Goal: Task Accomplishment & Management: Manage account settings

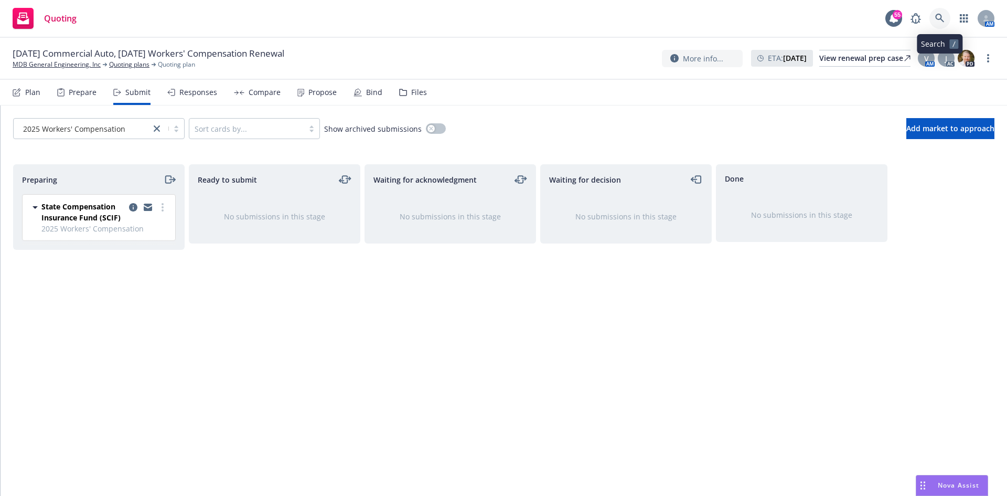
click at [934, 13] on link at bounding box center [940, 18] width 21 height 21
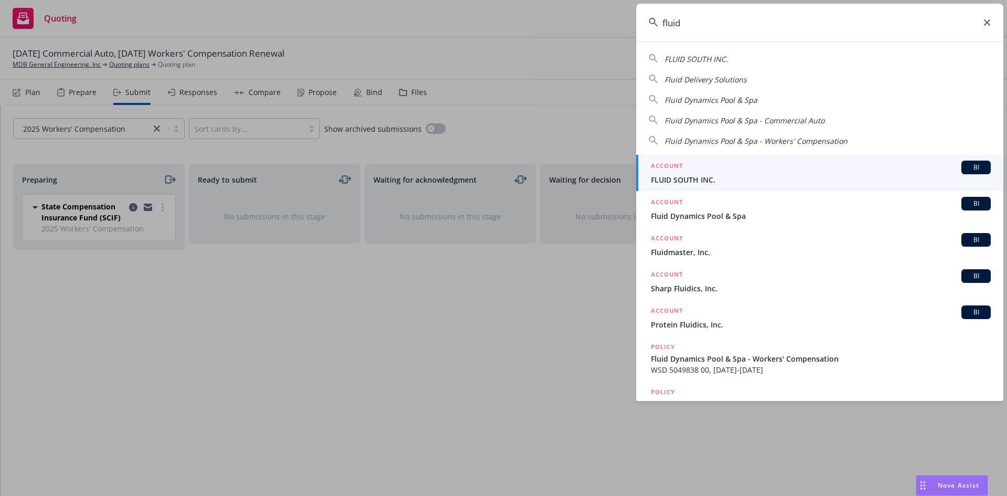
click at [722, 100] on span "Fluid Dynamics Pool & Spa" at bounding box center [711, 100] width 93 height 10
type input "Fluid Dynamics Pool & Spa"
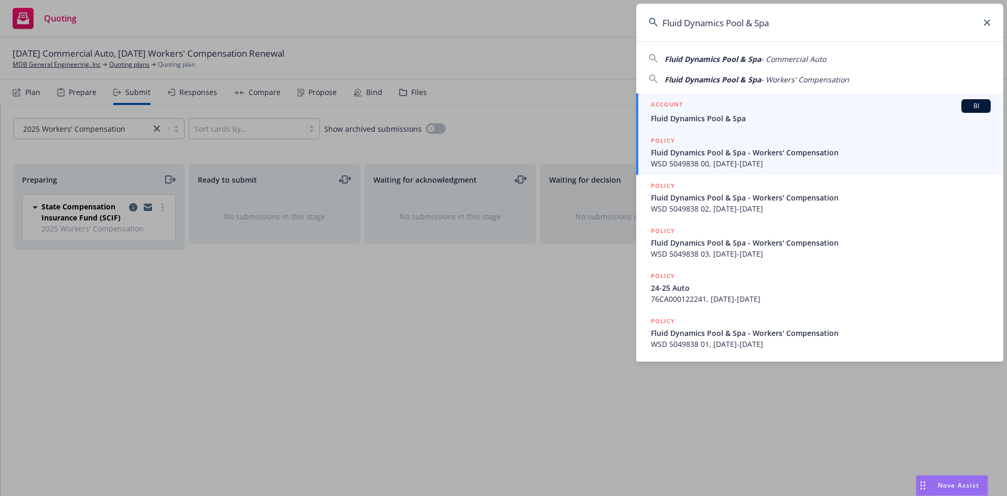
click at [719, 157] on span "Fluid Dynamics Pool & Spa - Workers' Compensation" at bounding box center [821, 152] width 340 height 11
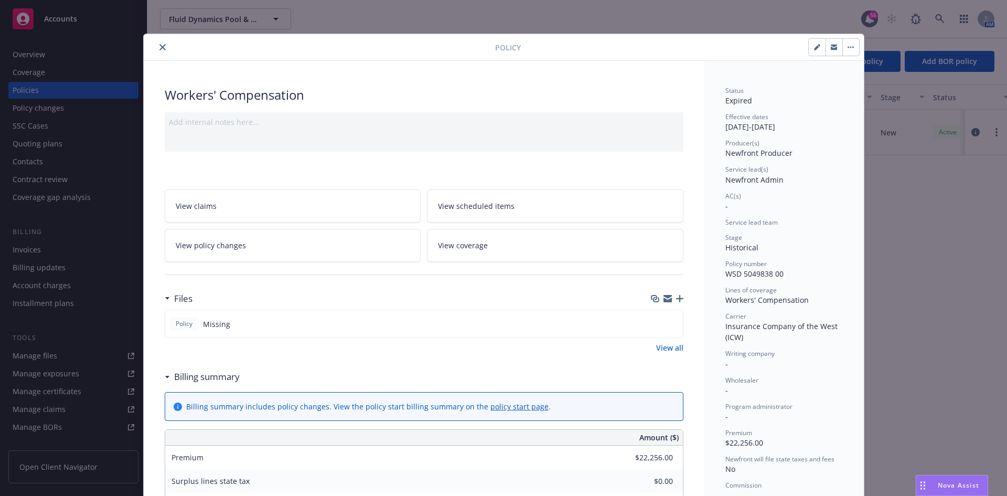
click at [38, 55] on div "Policy Workers' Compensation Add internal notes here... View claims View schedu…" at bounding box center [503, 248] width 1007 height 496
click at [156, 46] on button "close" at bounding box center [162, 47] width 13 height 13
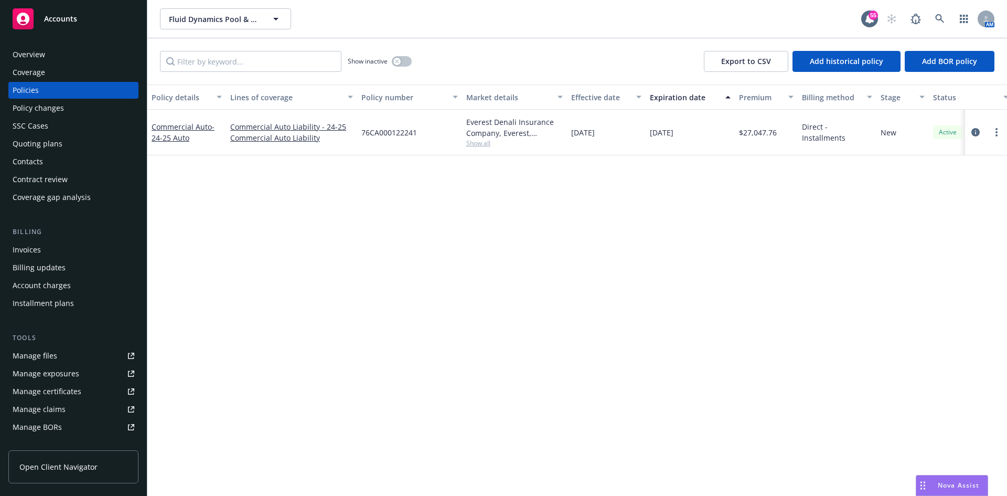
click at [33, 54] on div "Overview" at bounding box center [29, 54] width 33 height 17
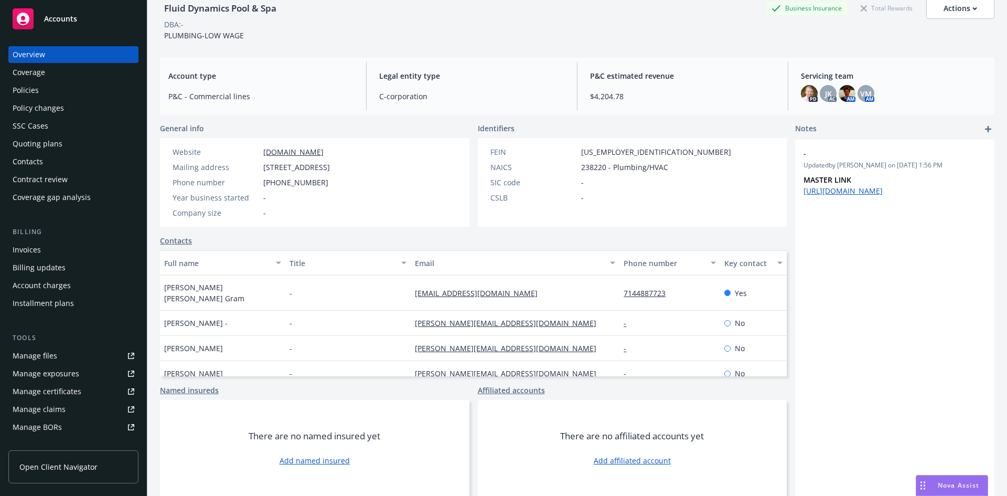
scroll to position [1, 0]
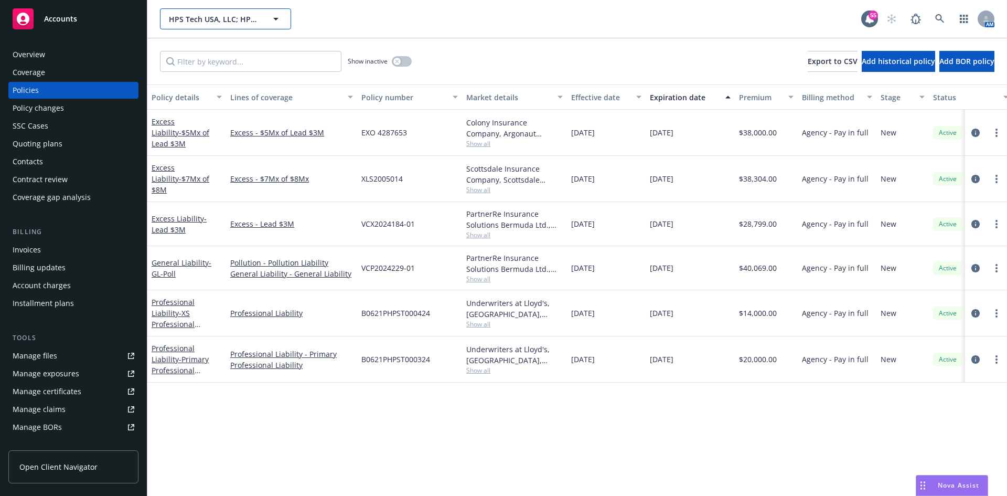
click at [188, 22] on span "HPS Tech USA, LLC; HPS Tech California, LLC" at bounding box center [214, 19] width 91 height 11
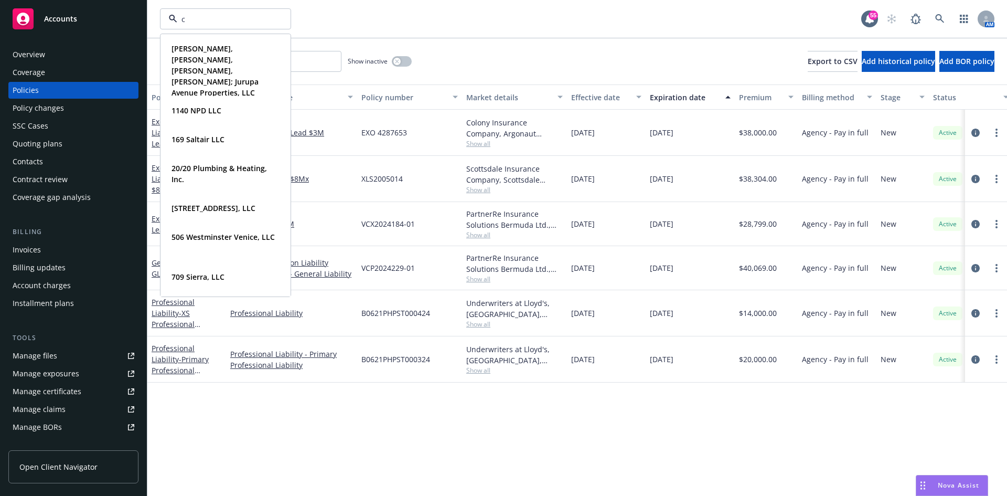
type input "cb"
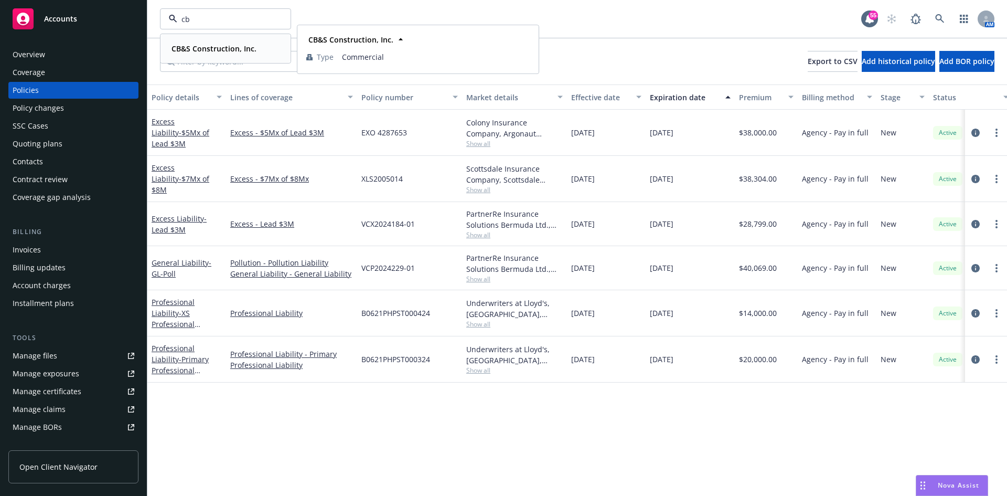
click at [203, 44] on strong "CB&S Construction, Inc." at bounding box center [214, 49] width 85 height 10
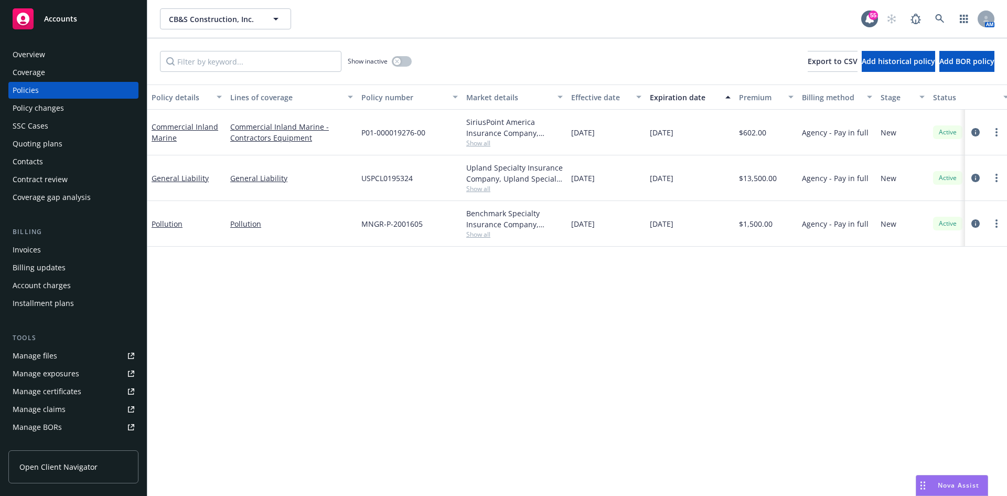
click at [68, 147] on div "Quoting plans" at bounding box center [74, 143] width 122 height 17
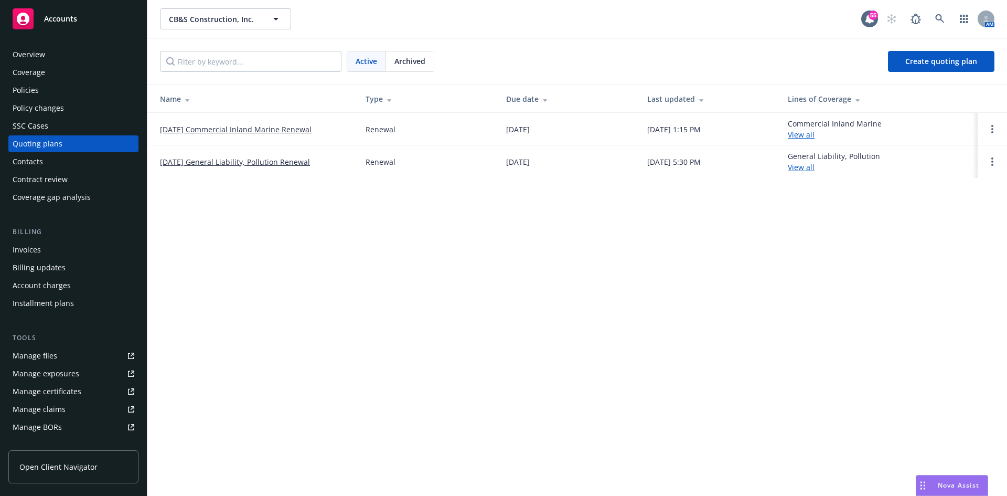
click at [293, 127] on link "08/14/25 Commercial Inland Marine Renewal" at bounding box center [236, 129] width 152 height 11
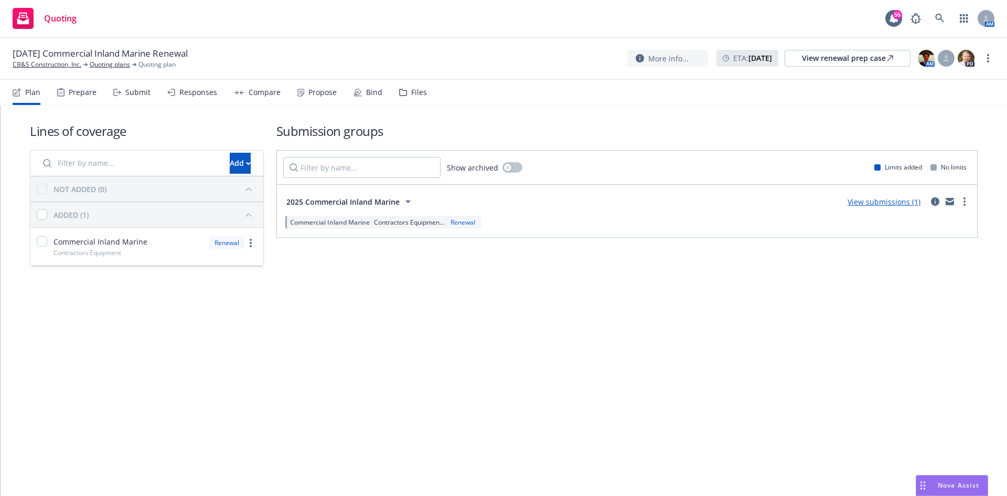
click at [891, 203] on link "View submissions (1)" at bounding box center [884, 202] width 73 height 10
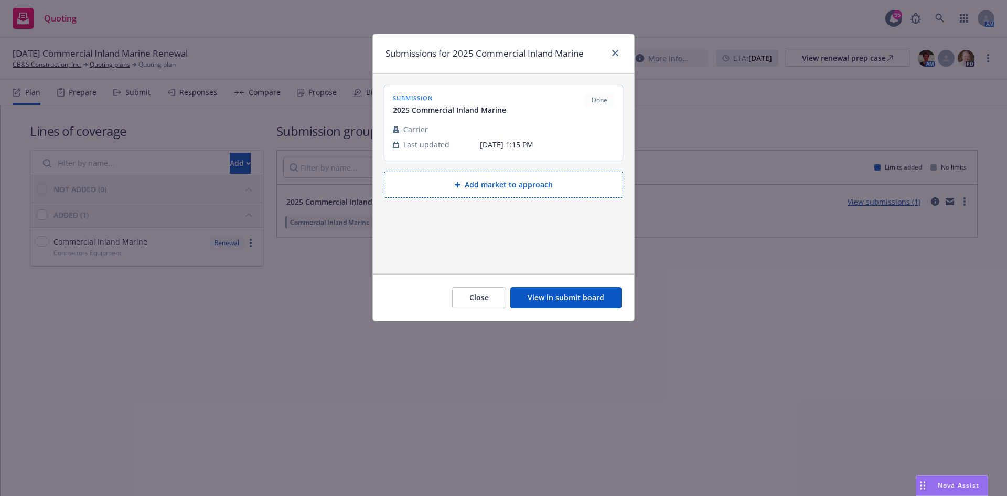
click at [614, 299] on button "View in submit board" at bounding box center [565, 297] width 111 height 21
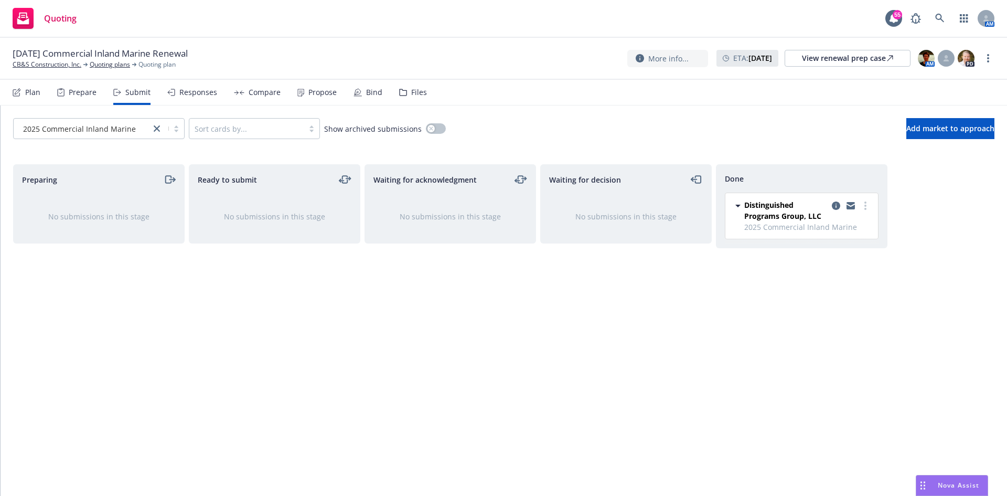
click at [304, 93] on div "Propose" at bounding box center [316, 92] width 39 height 25
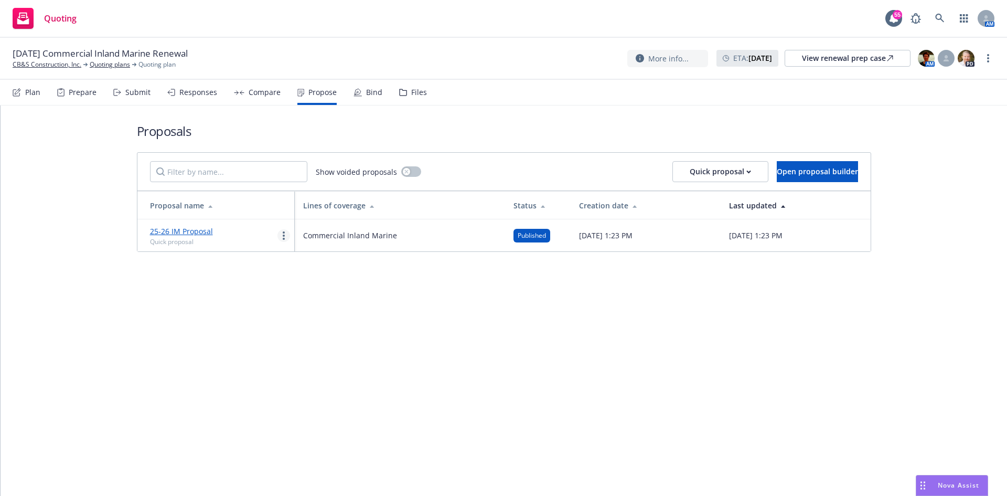
click at [286, 237] on link "more" at bounding box center [284, 235] width 13 height 13
click at [318, 299] on span "Log client response" at bounding box center [324, 303] width 93 height 10
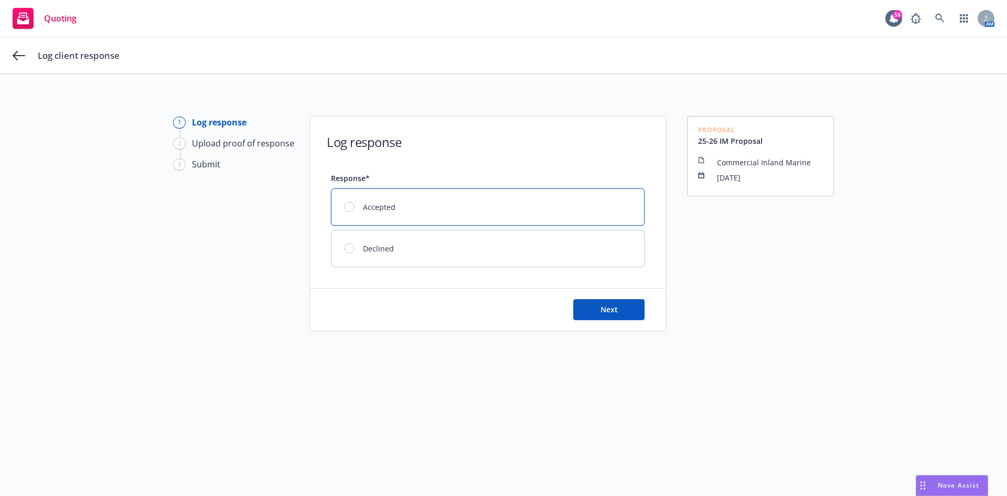
click at [349, 207] on div at bounding box center [349, 206] width 10 height 10
click at [594, 306] on button "Next" at bounding box center [608, 309] width 71 height 21
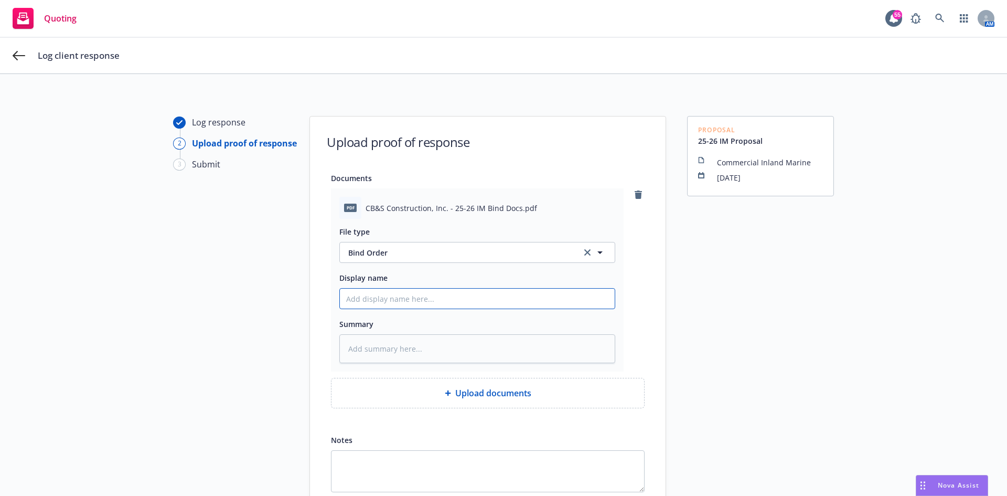
click at [487, 297] on input "Display name" at bounding box center [477, 299] width 275 height 20
type textarea "x"
type input "2"
type textarea "x"
type input "25"
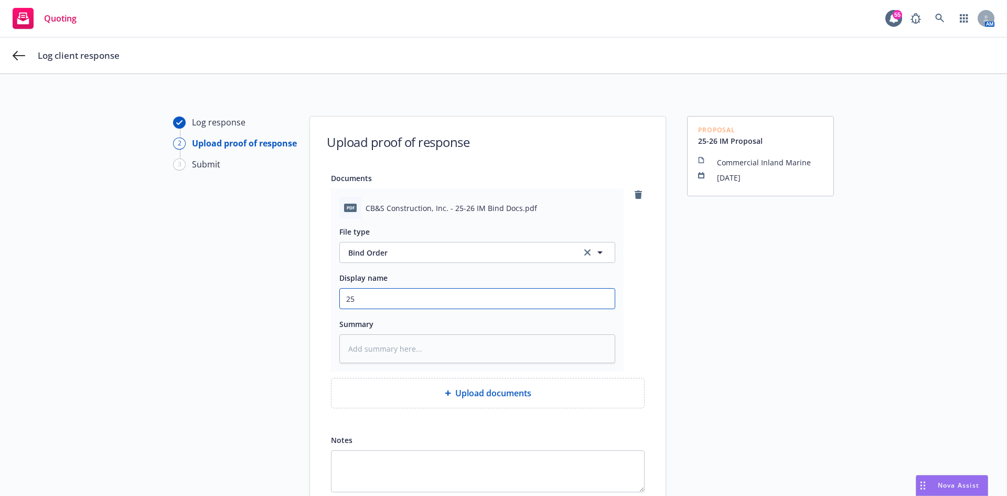
type textarea "x"
type input "25-"
type textarea "x"
type input "25-2"
type textarea "x"
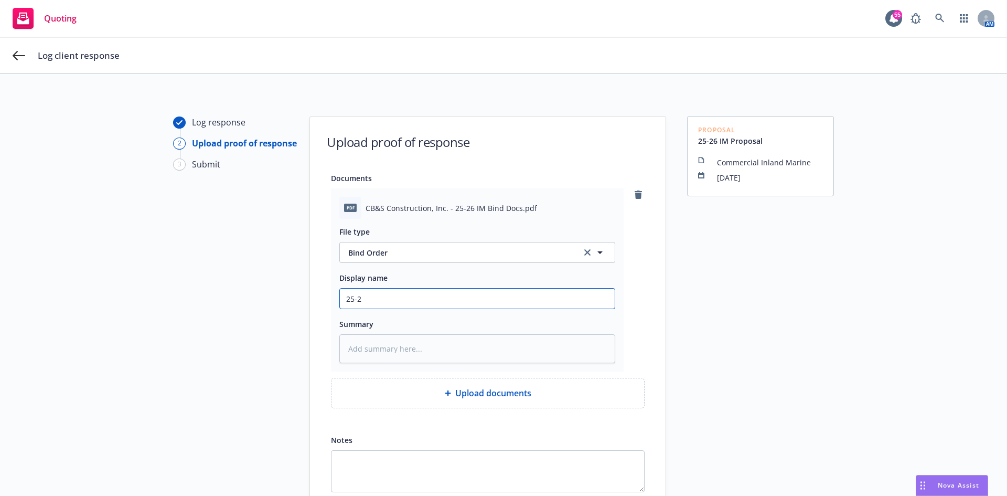
type input "25-26"
type textarea "x"
type input "25-26"
type textarea "x"
type input "25-26 I"
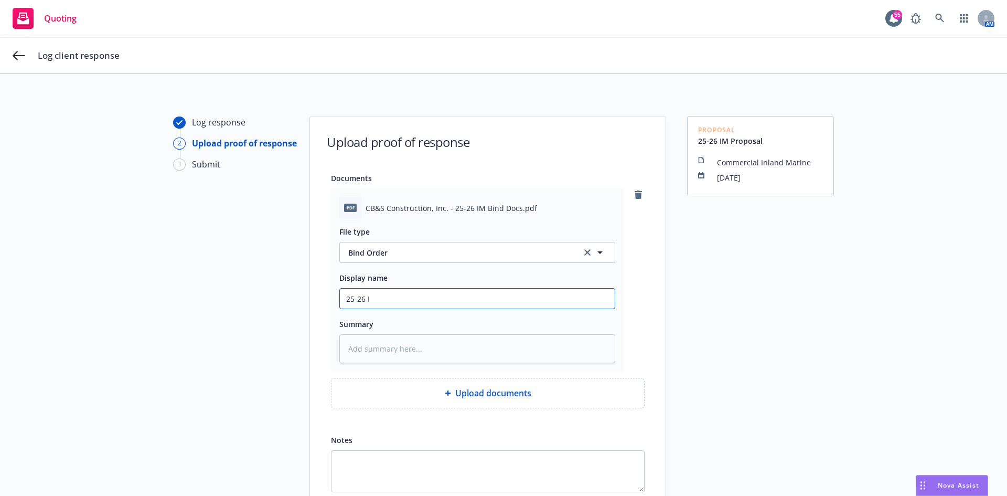
type textarea "x"
type input "25-26 IM"
type textarea "x"
type input "25-26 IM"
type textarea "x"
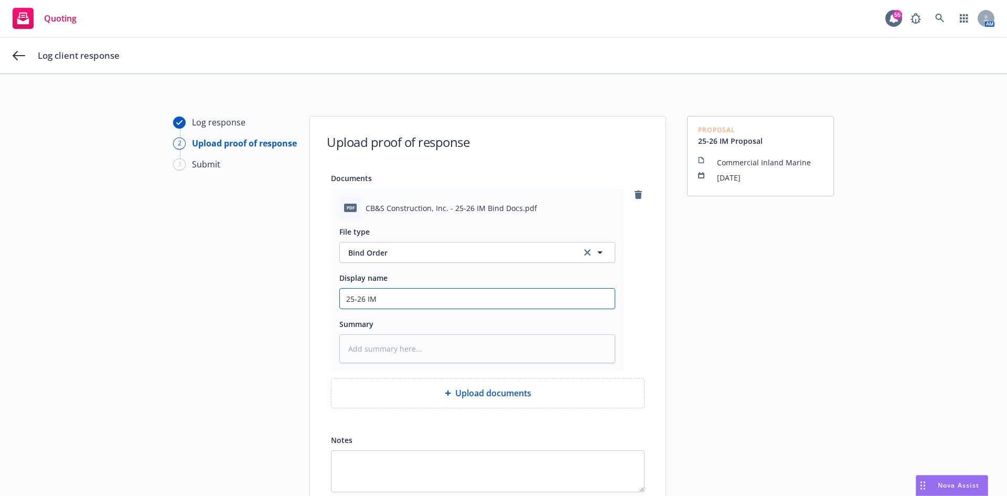
type input "25-26 IM P"
type textarea "x"
type input "25-26 IM Pr"
type textarea "x"
type input "25-26 IM Pro"
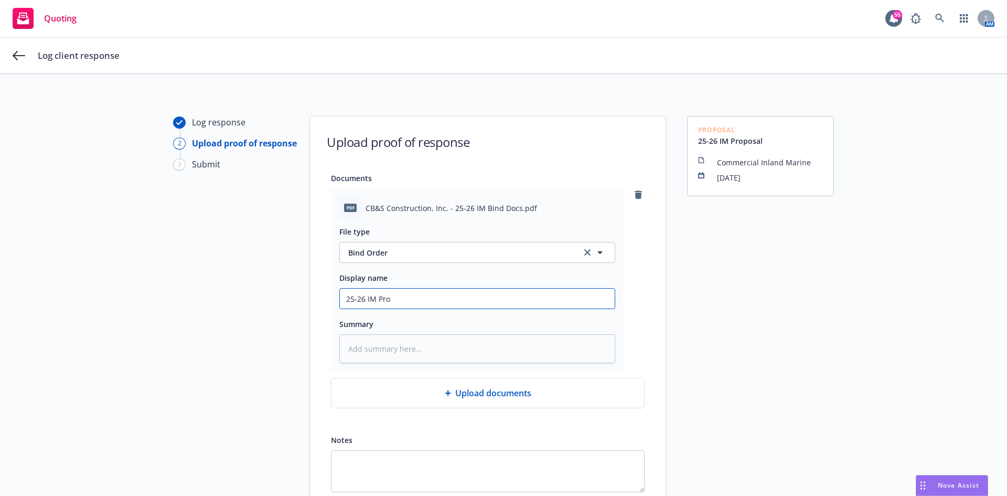
type textarea "x"
type input "25-26 IM Prop"
type textarea "x"
type input "25-26 IM Propo"
type textarea "x"
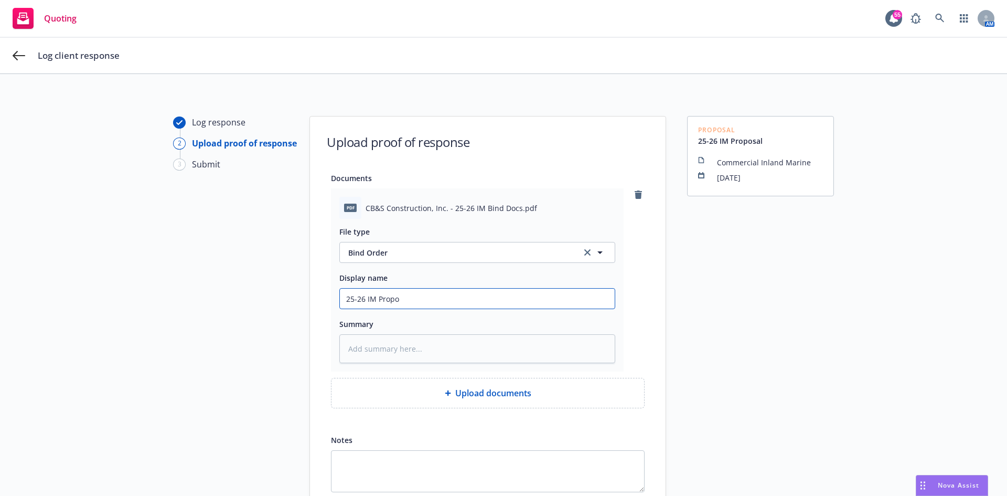
type input "25-26 IM Propos"
type textarea "x"
type input "25-26 IM Proposa"
type textarea "x"
type input "25-26 IM Proposal"
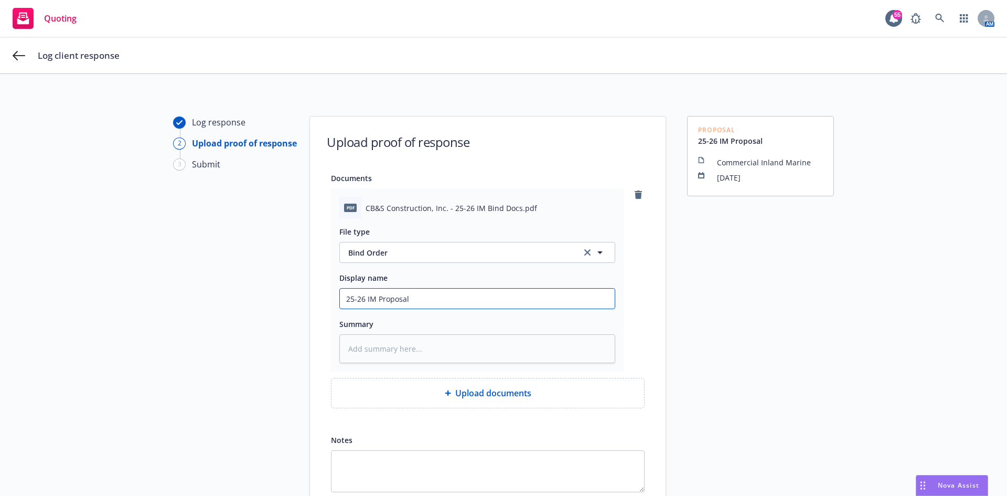
type textarea "x"
type input "25-26 IM Proposal"
click at [707, 367] on div "Proposal 25-26 IM Proposal Commercial Inland Marine 08/11/2025" at bounding box center [760, 336] width 147 height 440
click at [94, 96] on div "Log response 2 Upload proof of response 3 Submit Upload proof of response Docum…" at bounding box center [503, 336] width 1007 height 524
click at [428, 299] on input "25-26 IM Proposal" at bounding box center [477, 299] width 275 height 20
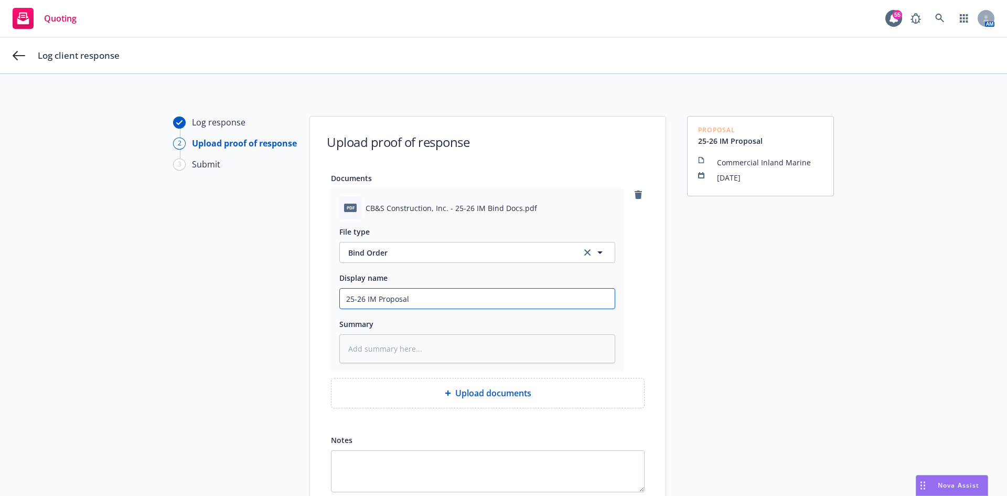
type textarea "x"
type input "25-26 IM Proposal A"
type textarea "x"
type input "25-26 IM Proposal Ac"
type textarea "x"
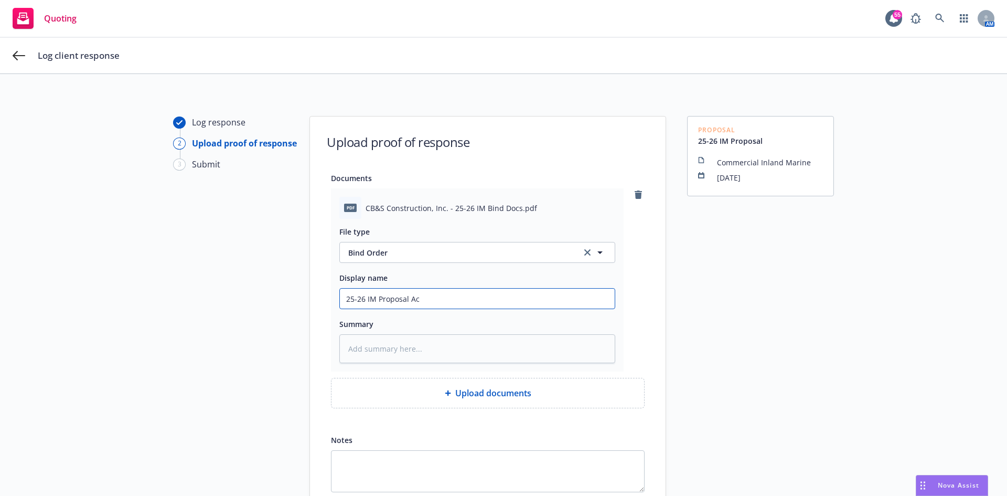
type input "25-26 IM Proposal Acc"
type textarea "x"
type input "25-26 IM Proposal Acce"
type textarea "x"
type input "25-26 IM Proposal Accep"
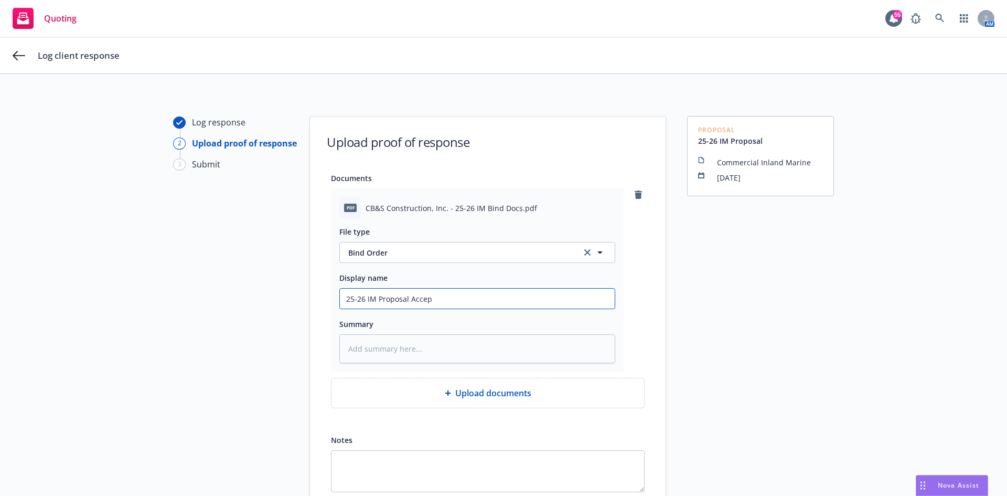
type textarea "x"
type input "25-26 IM Proposal Accept"
type textarea "x"
type input "25-26 IM Proposal Accepta"
type textarea "x"
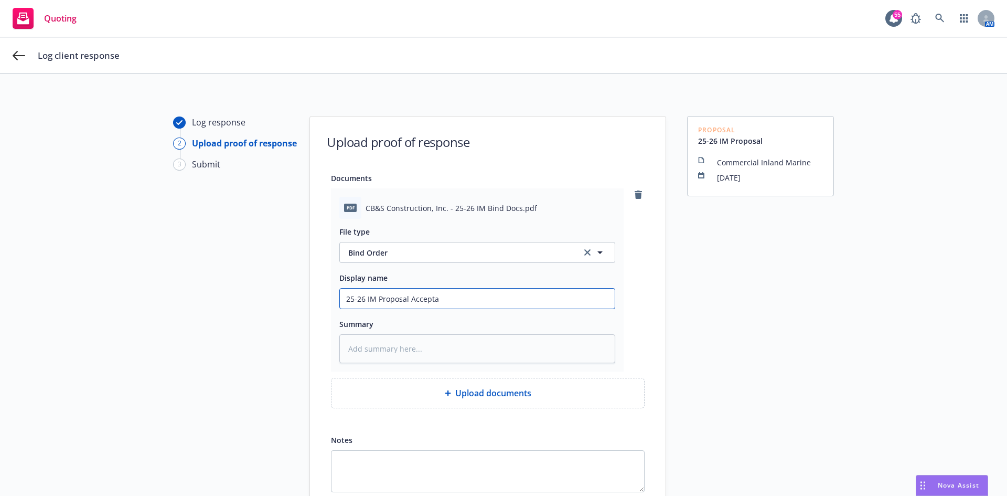
type input "25-26 IM Proposal Acceptan"
type textarea "x"
type input "25-26 IM Proposal Acceptanc"
type textarea "x"
type input "25-26 IM Proposal Acceptance"
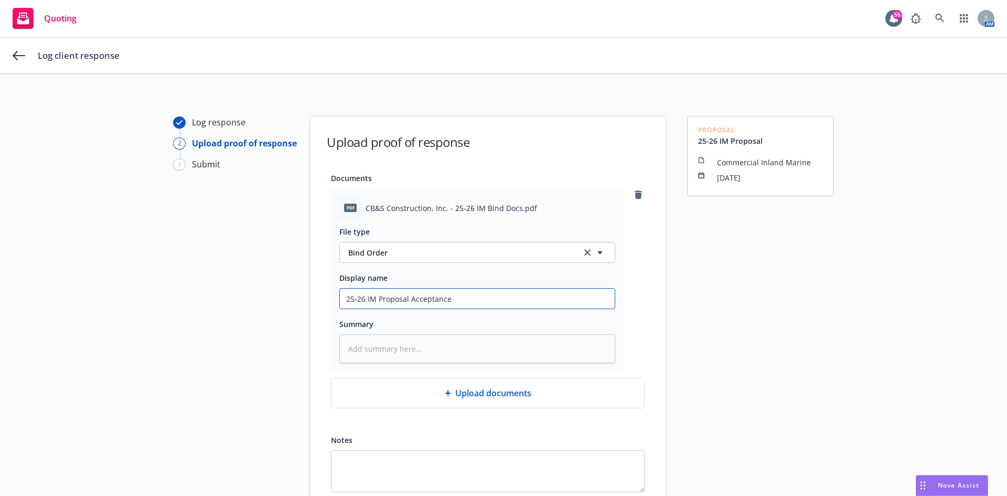
type textarea "x"
type input "25-26 IM Proposal Acceptance"
type textarea "x"
type input "25-26 IM Proposal Acceptance D"
type textarea "x"
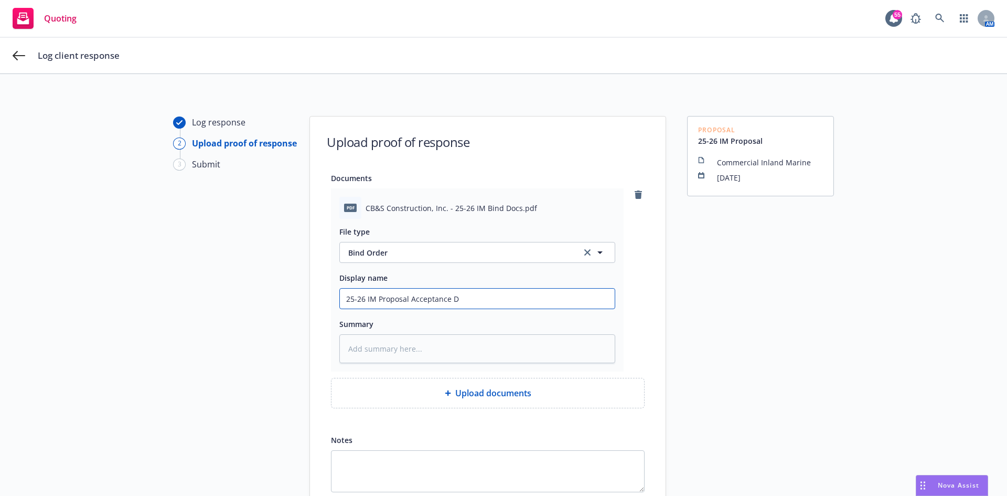
type input "25-26 IM Proposal Acceptance Do"
type textarea "x"
type input "25-26 IM Proposal Acceptance Dov"
type textarea "x"
type input "25-26 IM Proposal Acceptance Dovs"
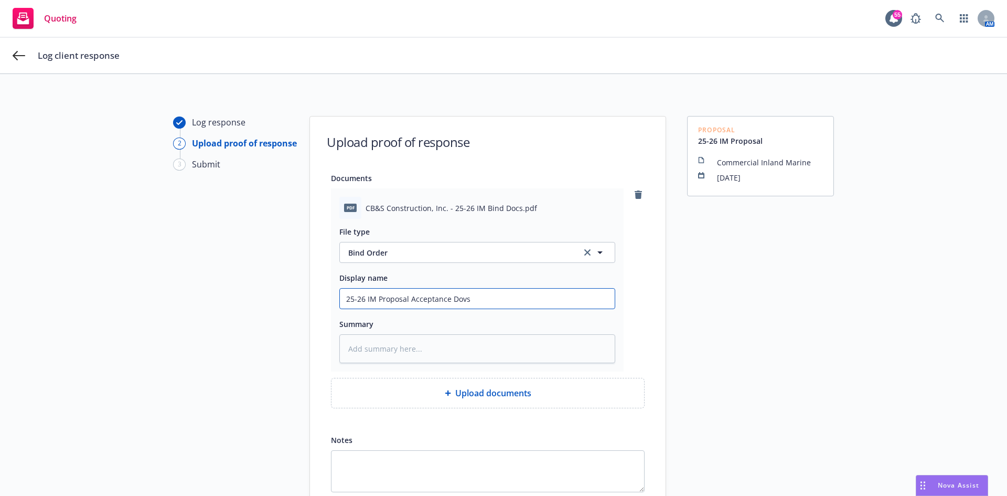
type textarea "x"
type input "25-26 IM Proposal Acceptance Dovs"
type textarea "x"
type input "25-26 IM Proposal Acceptance Dovs"
type textarea "x"
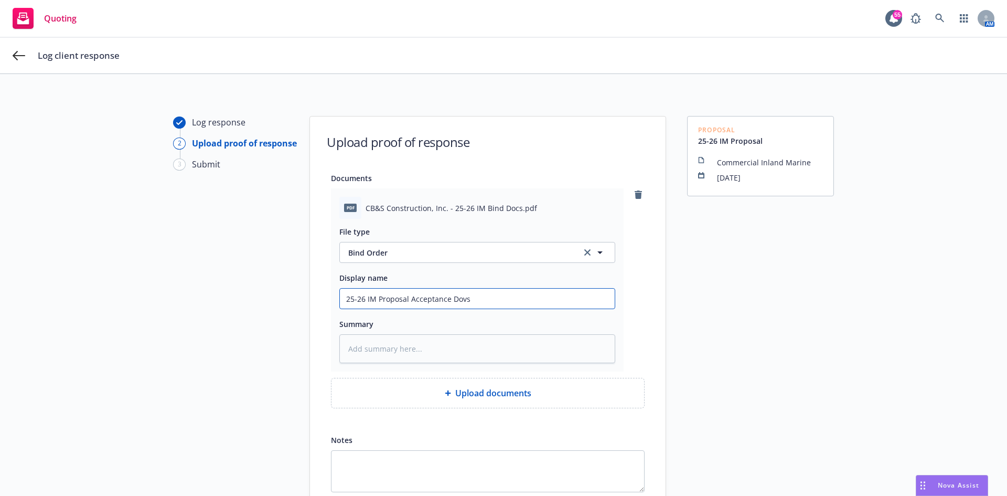
type input "25-26 IM Proposal Acceptance Dov"
type textarea "x"
type input "25-26 IM Proposal Acceptance Do"
type textarea "x"
type input "25-26 IM Proposal Acceptance Doc"
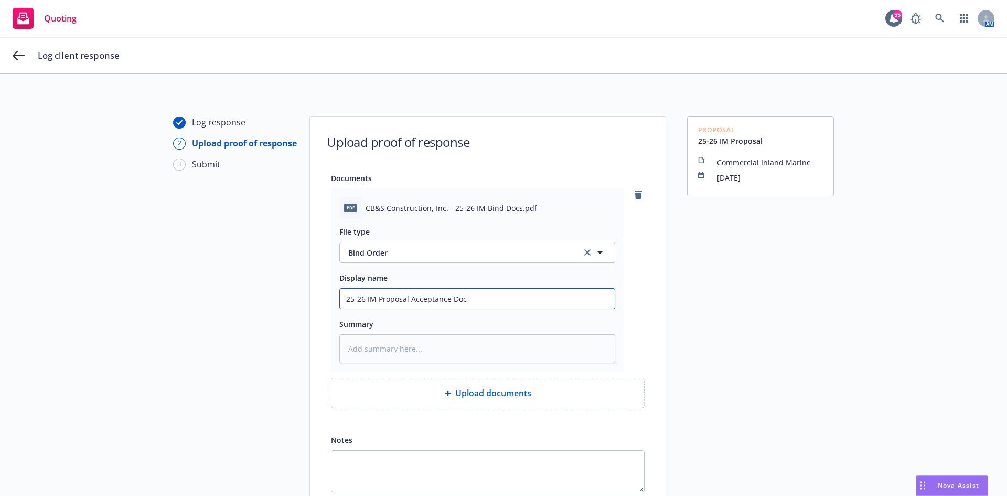
type textarea "x"
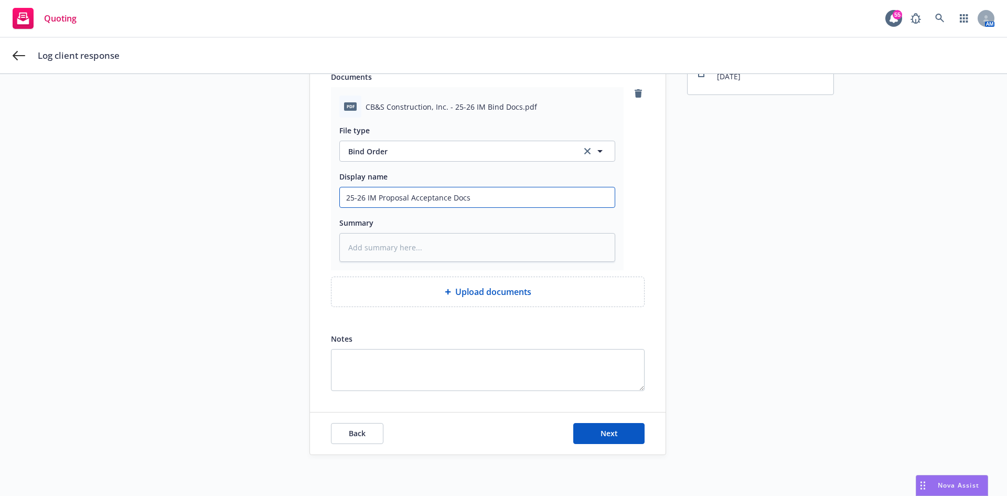
scroll to position [102, 0]
type input "25-26 IM Proposal Acceptance Docs"
click at [615, 430] on button "Next" at bounding box center [608, 432] width 71 height 21
type textarea "x"
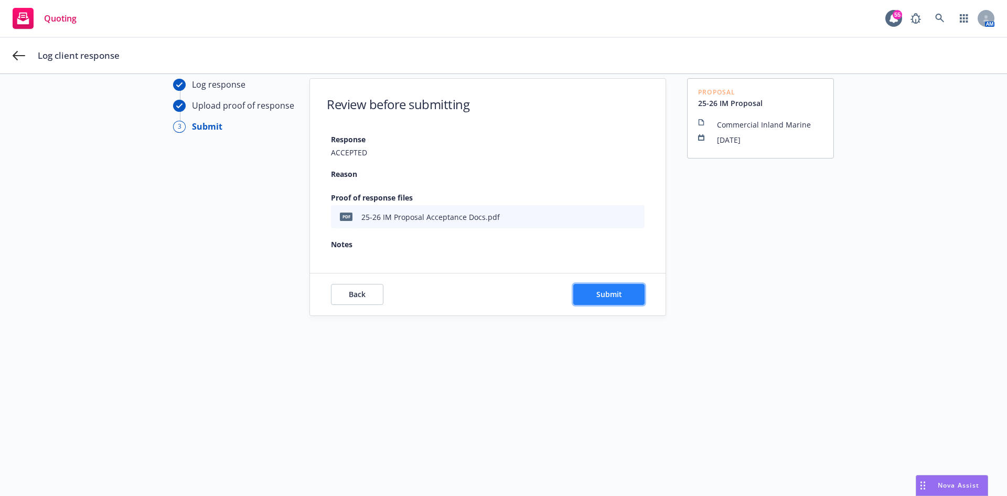
click at [587, 295] on button "Submit" at bounding box center [608, 294] width 71 height 21
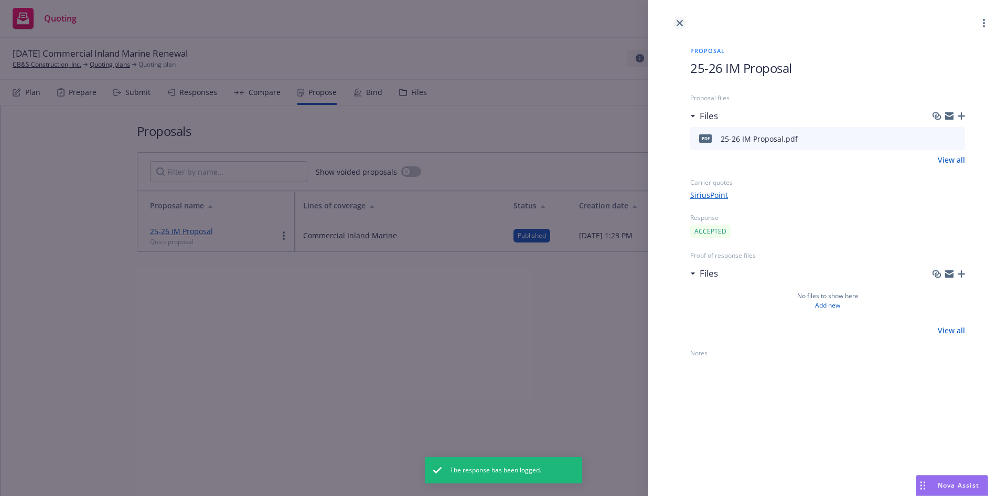
click at [683, 19] on link "close" at bounding box center [680, 23] width 13 height 13
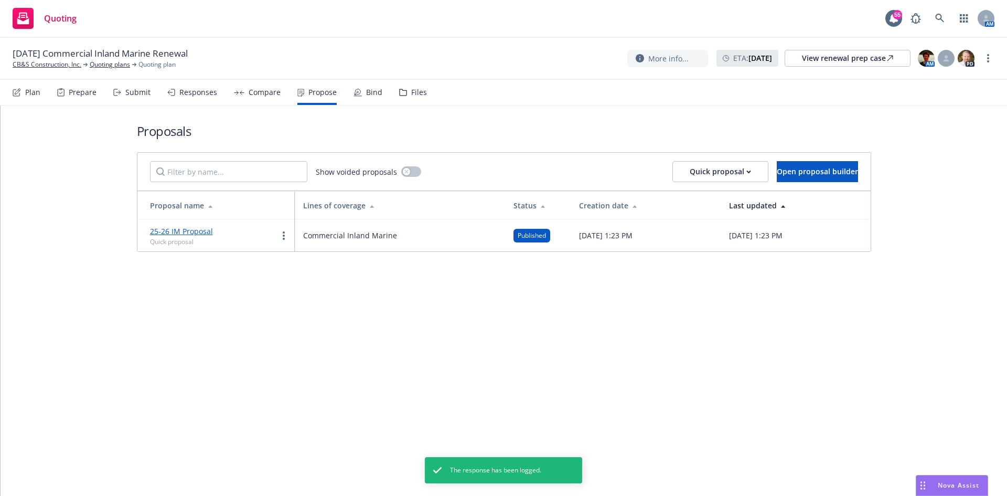
click at [375, 96] on div "Bind" at bounding box center [374, 92] width 16 height 8
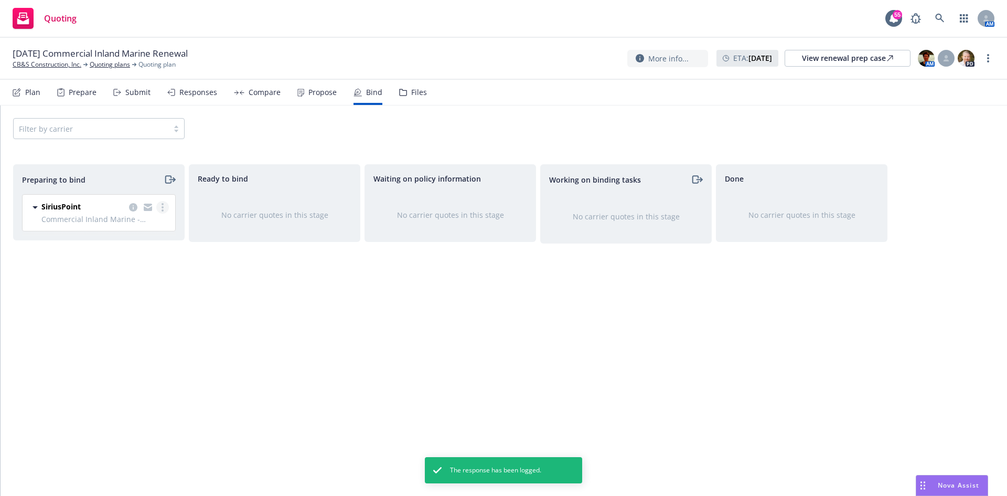
click at [158, 204] on link "more" at bounding box center [162, 207] width 13 height 13
click at [141, 253] on span "Log bind order" at bounding box center [104, 249] width 77 height 10
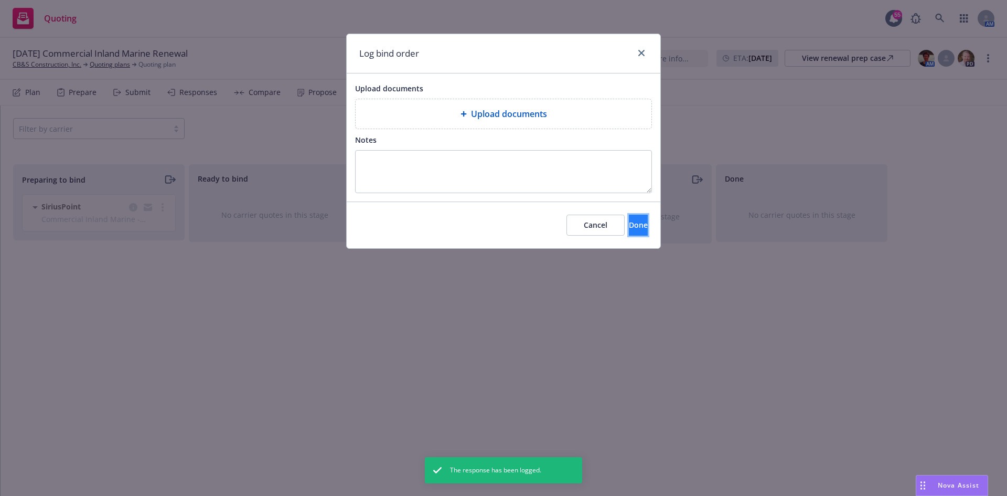
click at [636, 224] on button "Done" at bounding box center [638, 225] width 19 height 21
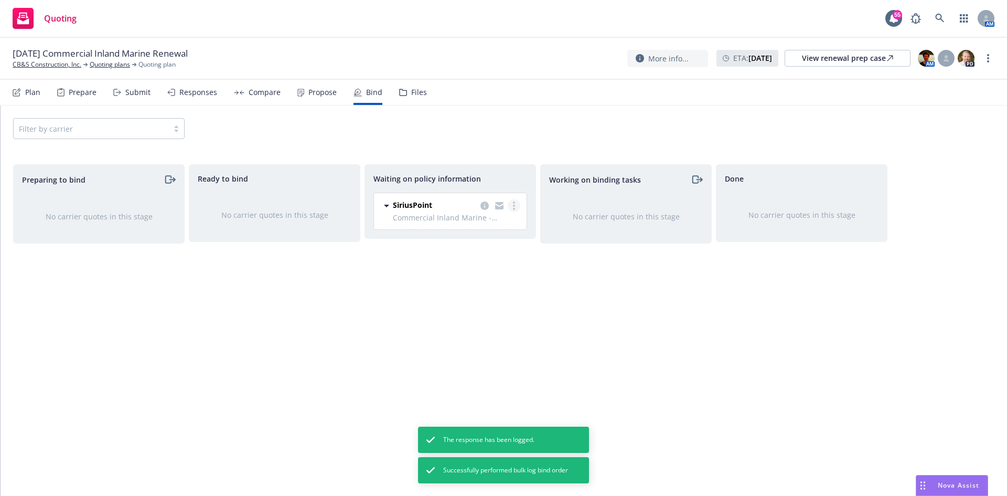
click at [516, 203] on link "more" at bounding box center [514, 205] width 13 height 13
click at [501, 203] on icon "copy logging email" at bounding box center [499, 204] width 8 height 4
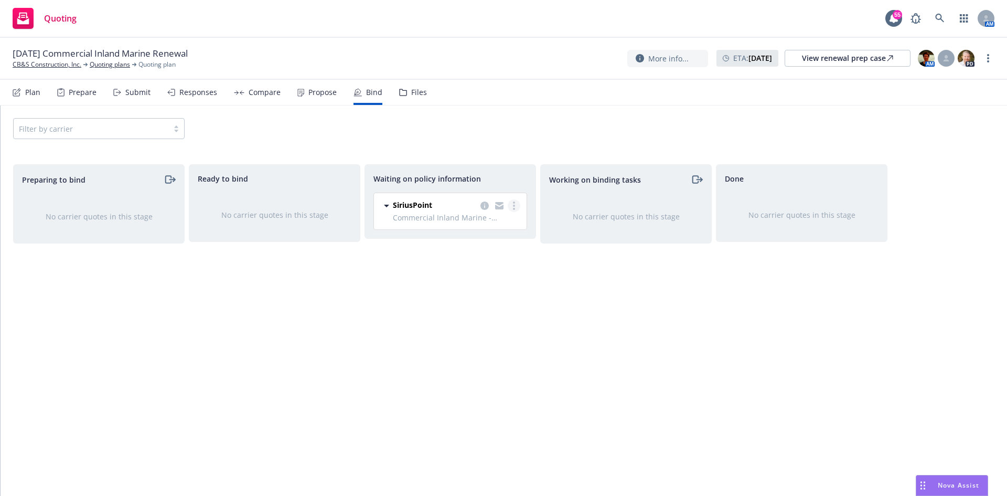
click at [515, 205] on link "more" at bounding box center [514, 205] width 13 height 13
click at [490, 230] on span "Create policies" at bounding box center [463, 227] width 77 height 10
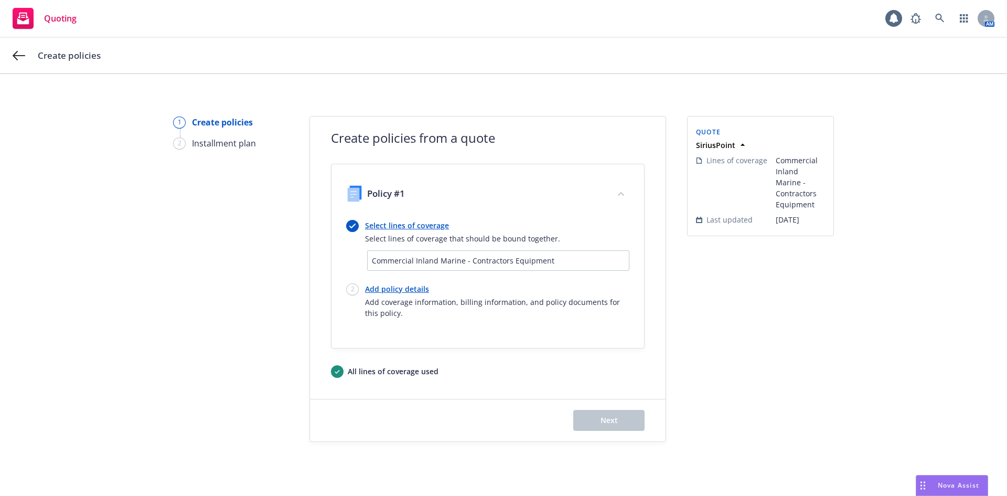
click at [376, 290] on link "Add policy details" at bounding box center [497, 288] width 264 height 11
select select "12"
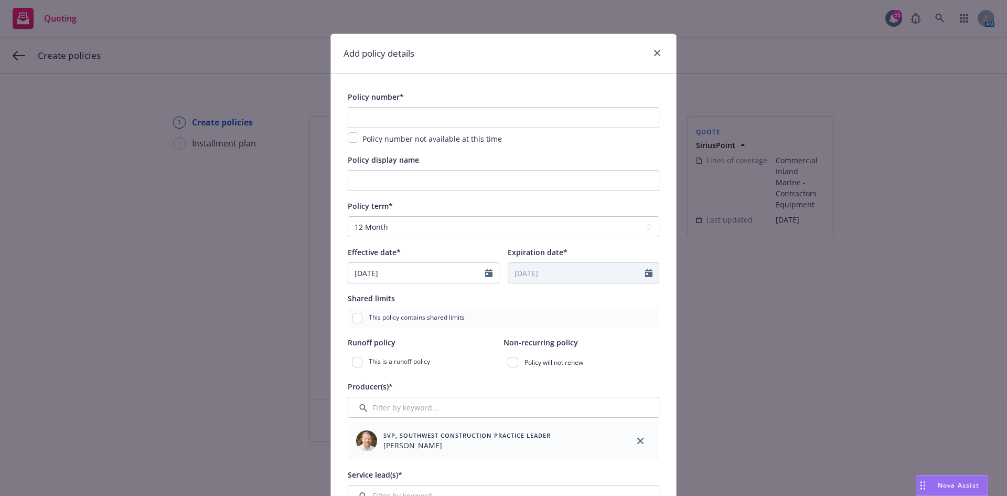
click at [358, 139] on div "Policy number not available at this time" at bounding box center [431, 138] width 146 height 13
click at [348, 135] on input "checkbox" at bounding box center [353, 137] width 10 height 10
checkbox input "true"
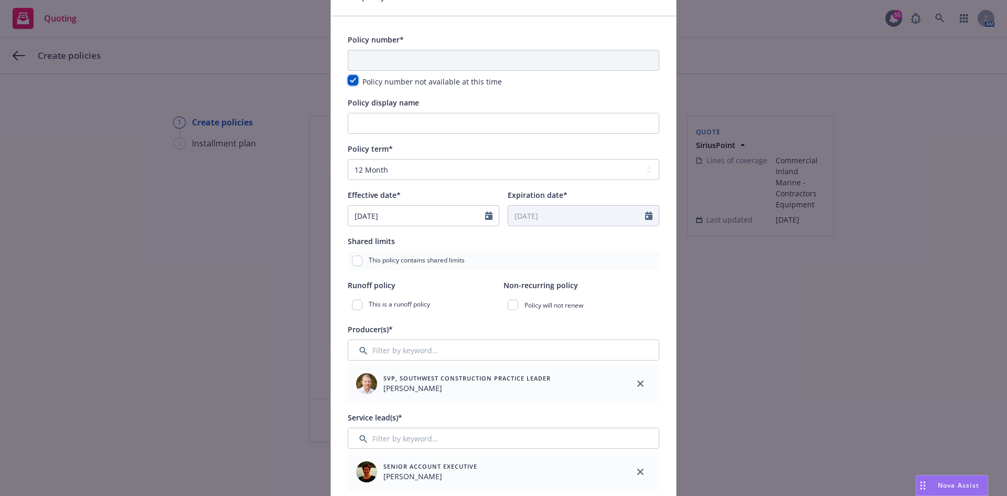
scroll to position [315, 0]
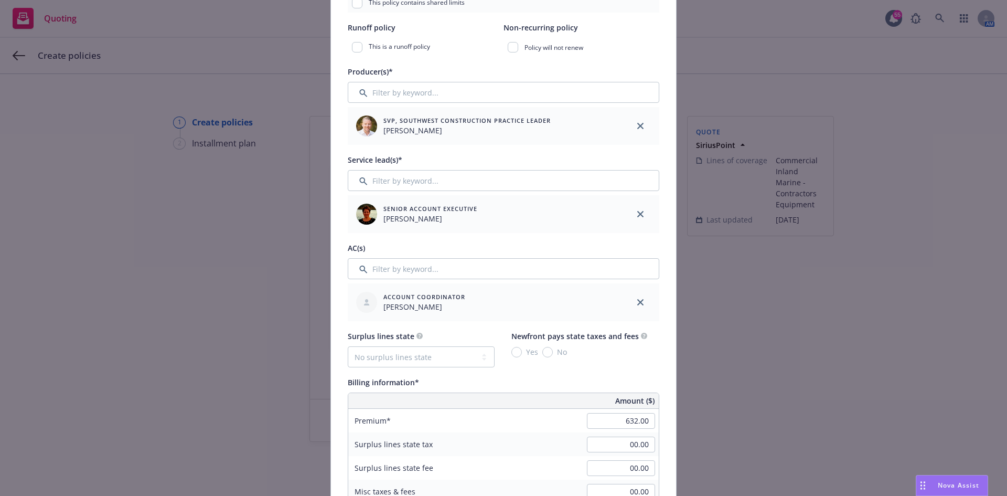
click at [634, 212] on link "close" at bounding box center [640, 214] width 13 height 13
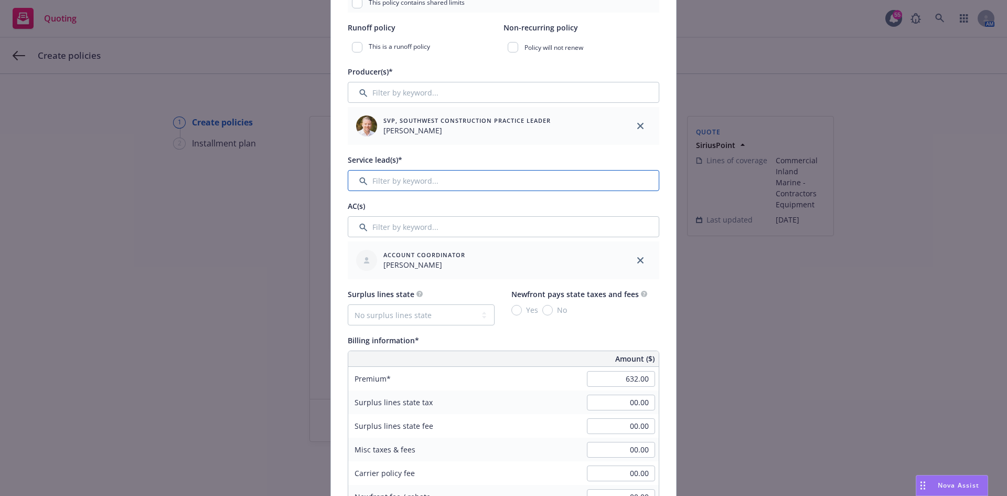
click at [470, 173] on input "Filter by keyword..." at bounding box center [504, 180] width 312 height 21
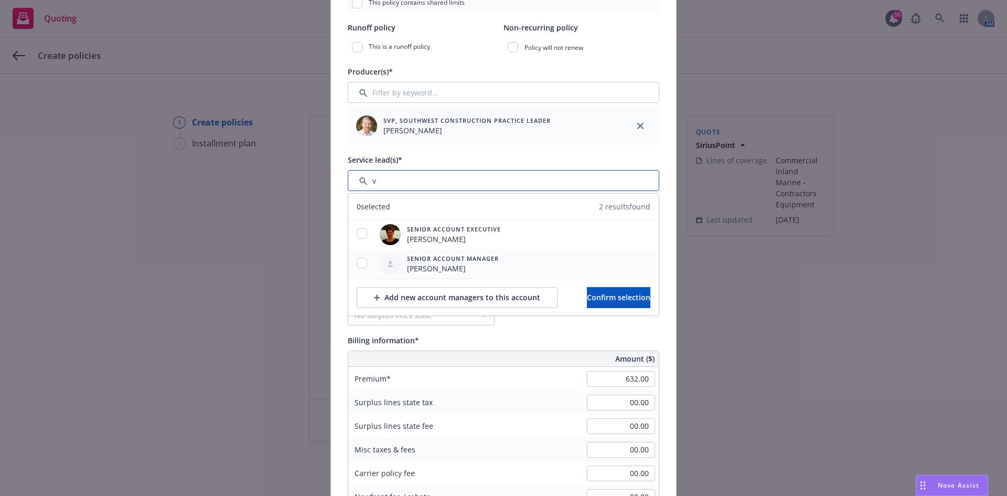
type input "v"
click at [360, 262] on input "checkbox" at bounding box center [362, 263] width 10 height 10
checkbox input "true"
click at [626, 299] on span "Confirm selection" at bounding box center [618, 297] width 63 height 10
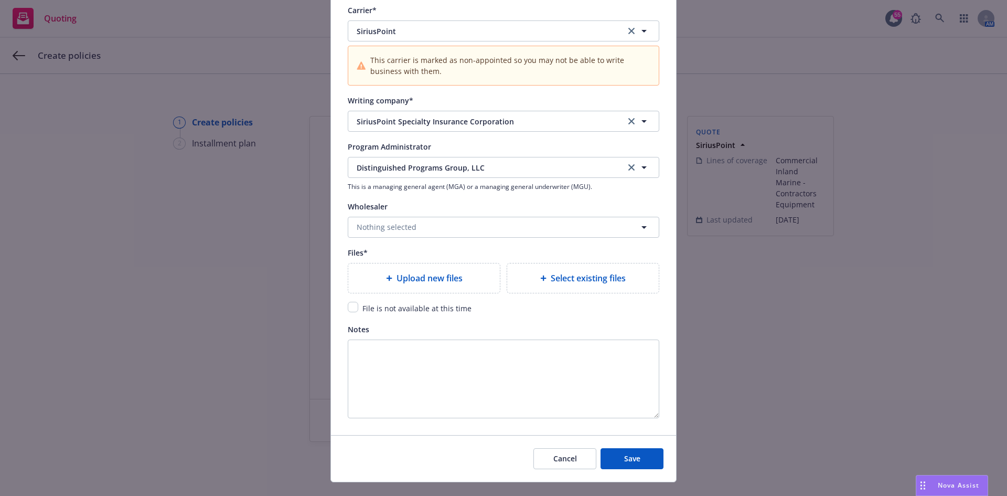
scroll to position [1107, 0]
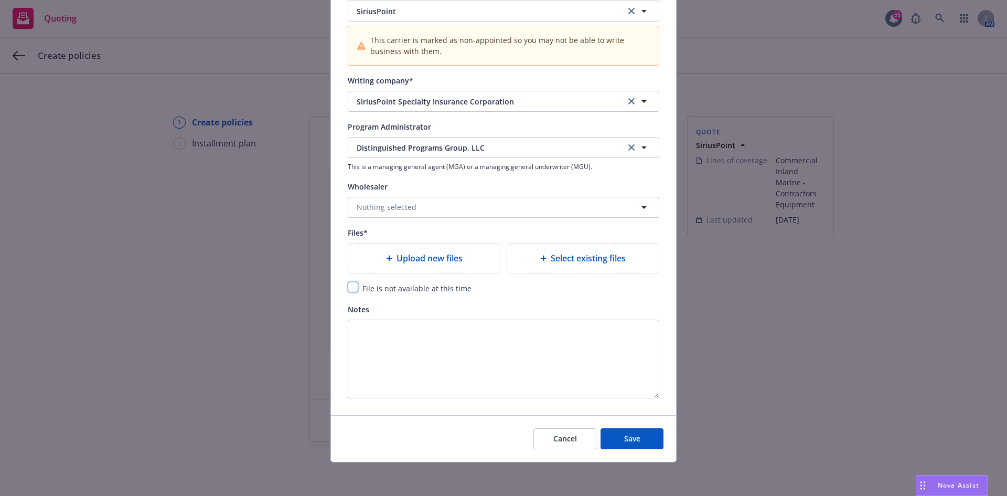
click at [349, 288] on input "checkbox" at bounding box center [353, 287] width 10 height 10
checkbox input "true"
click at [626, 434] on span "Save" at bounding box center [632, 438] width 16 height 10
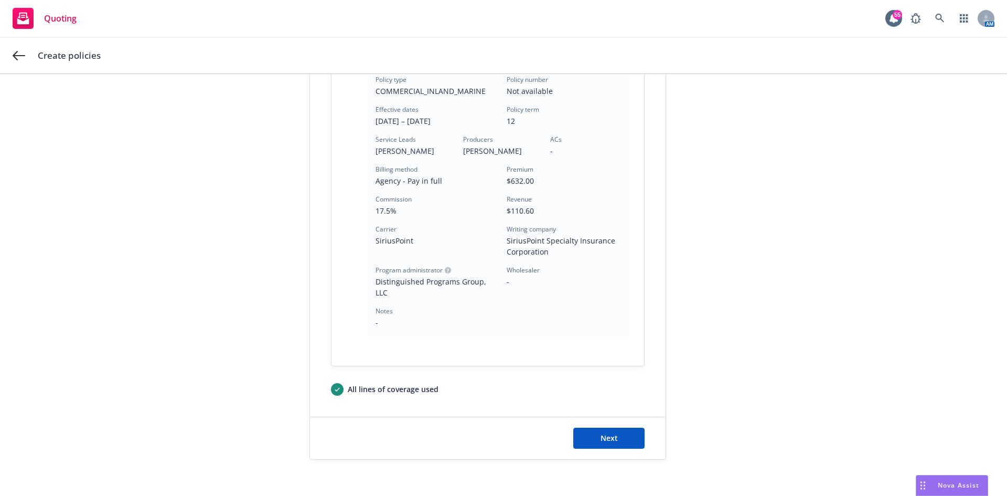
scroll to position [294, 0]
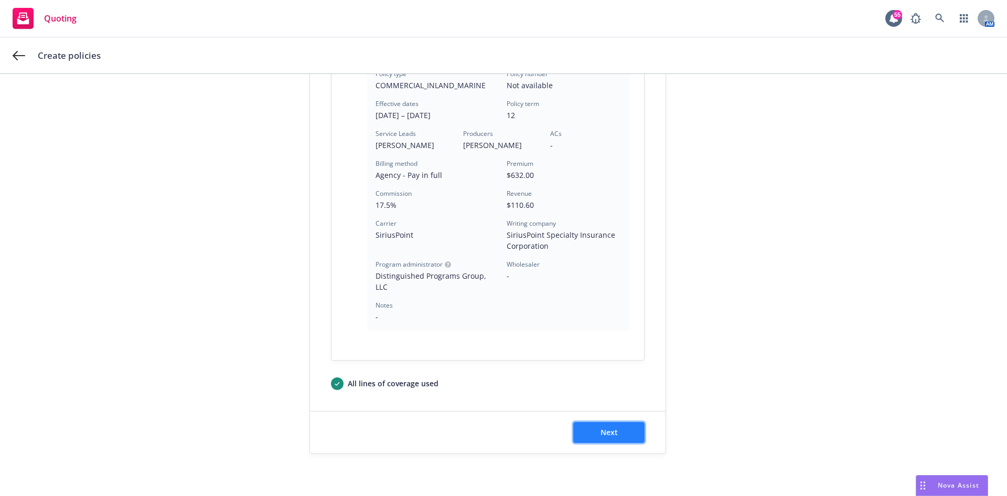
click at [596, 441] on button "Next" at bounding box center [608, 432] width 71 height 21
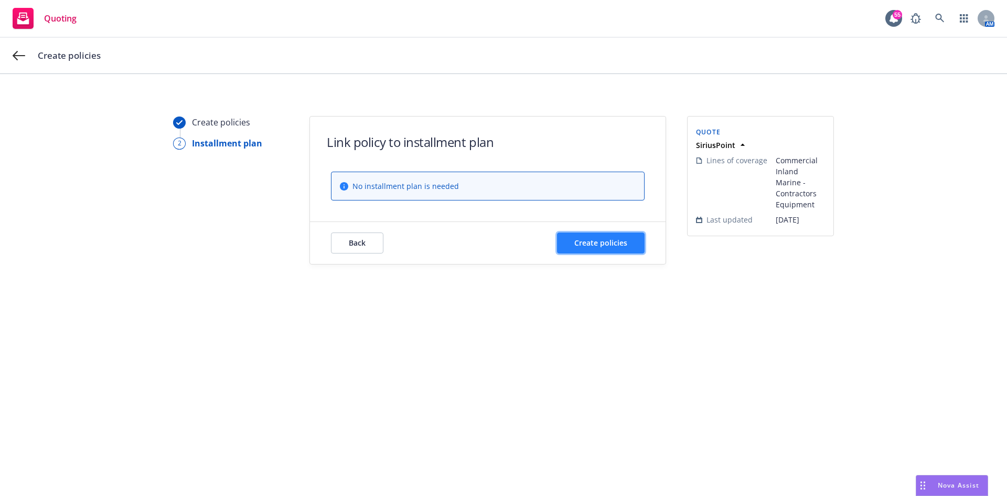
click at [599, 239] on span "Create policies" at bounding box center [600, 243] width 53 height 10
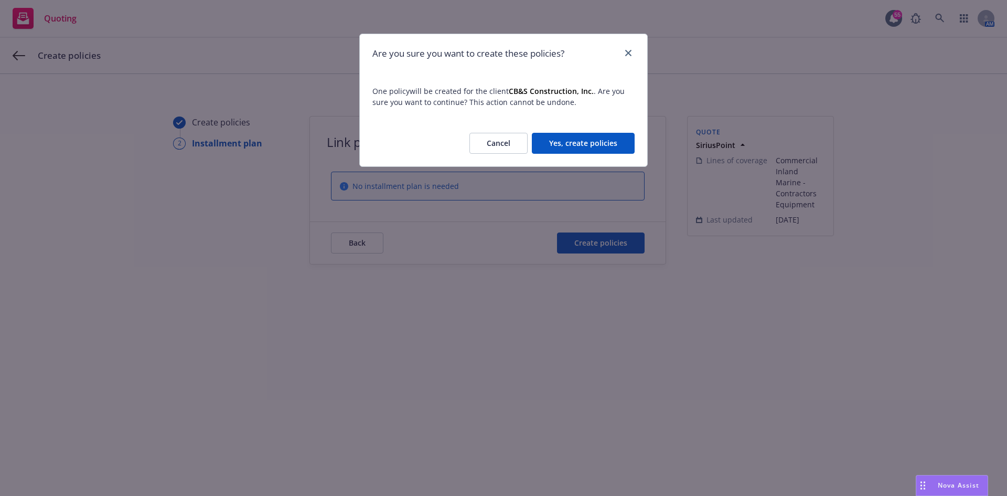
click at [555, 147] on button "Yes, create policies" at bounding box center [583, 143] width 103 height 21
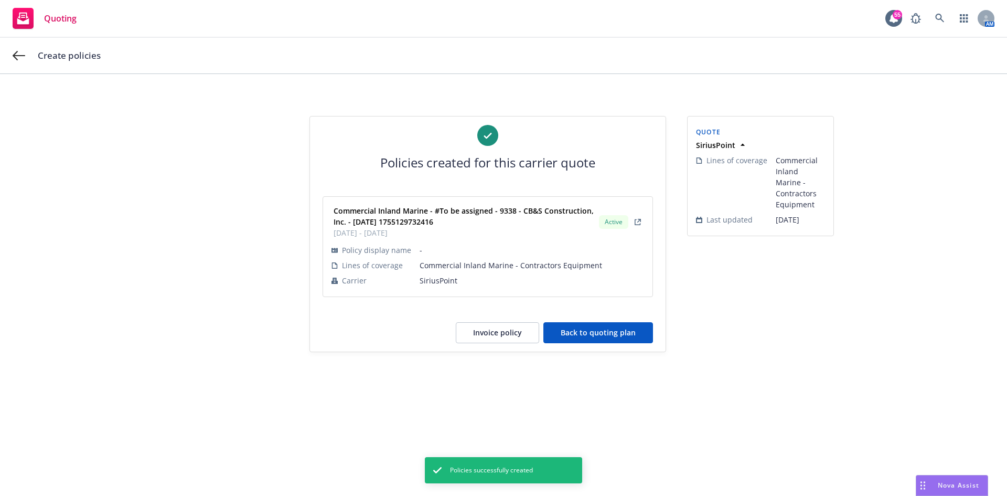
click at [625, 329] on button "Back to quoting plan" at bounding box center [599, 332] width 110 height 21
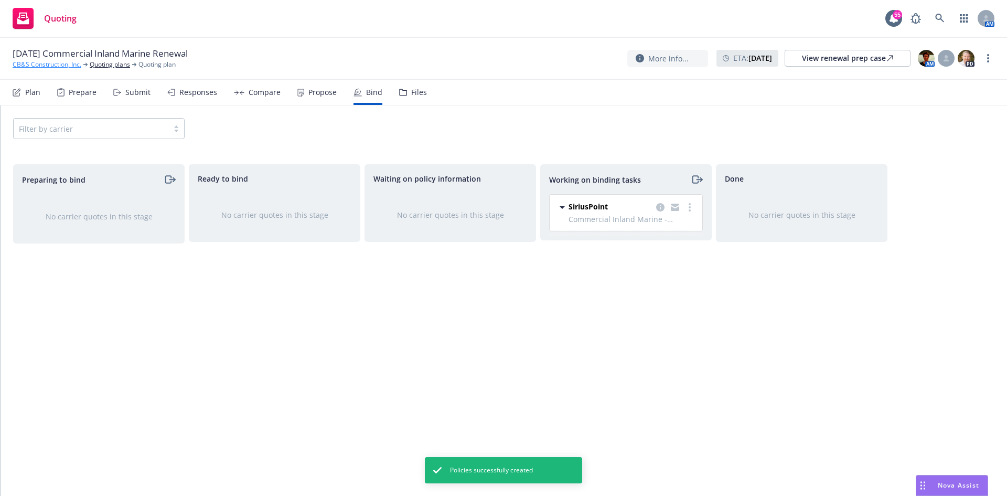
click at [78, 68] on link "CB&S Construction, Inc." at bounding box center [47, 64] width 69 height 9
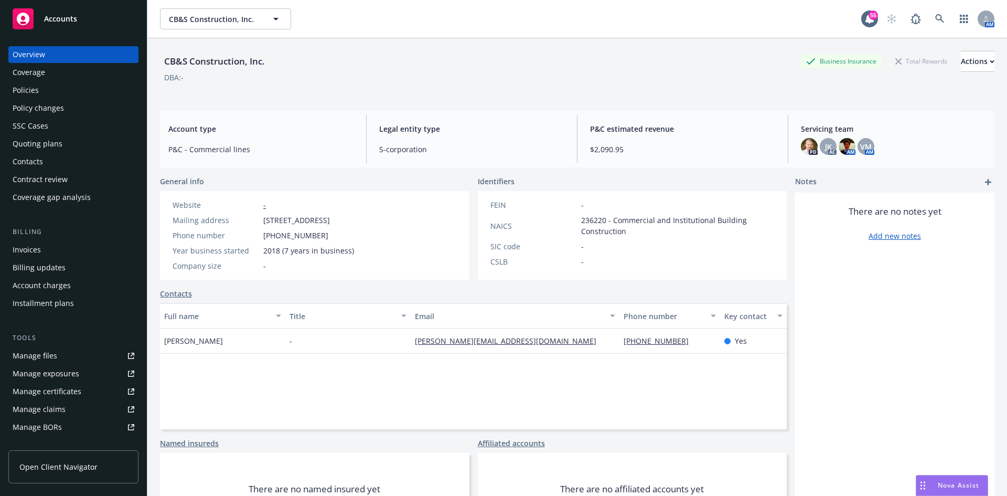
click at [89, 94] on div "Policies" at bounding box center [74, 90] width 122 height 17
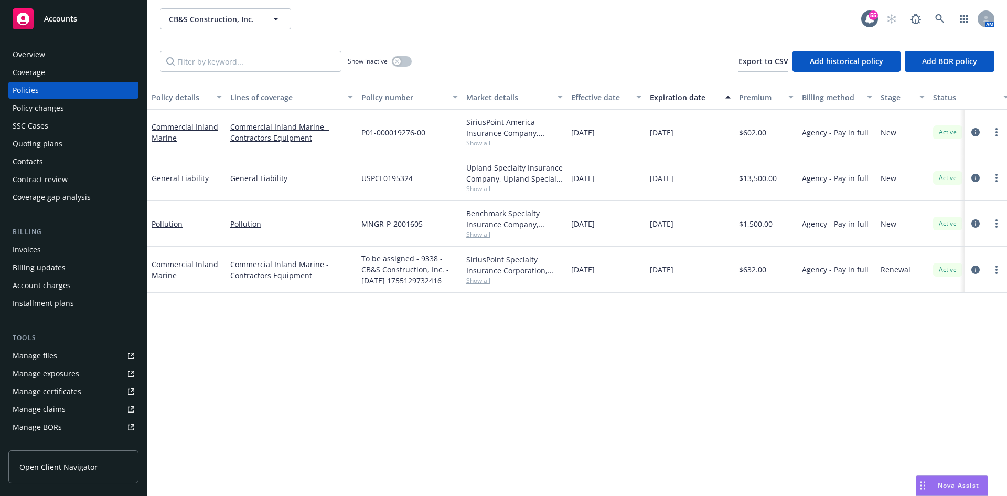
click at [397, 362] on div "Policy details Lines of coverage Policy number Market details Effective date Ex…" at bounding box center [577, 289] width 860 height 411
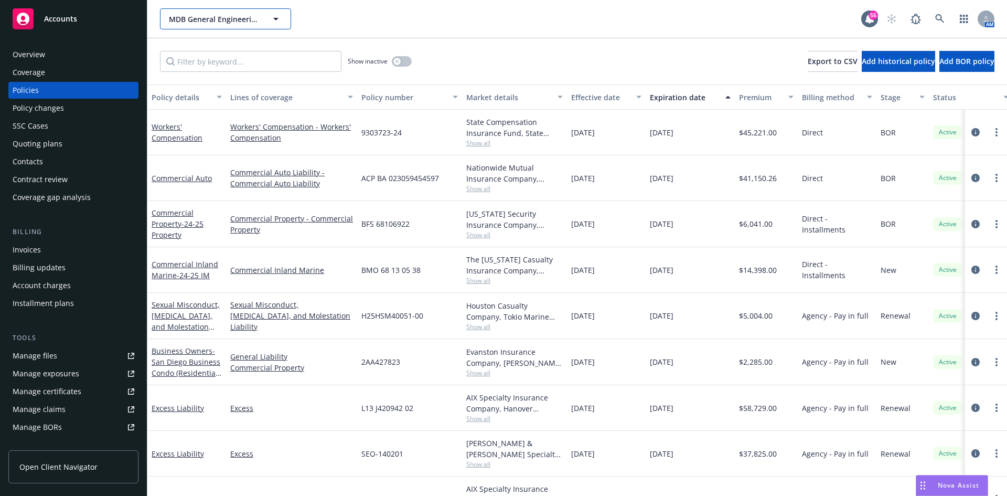
click at [232, 26] on div "MDB General Engineering, Inc MDB General Engineering, Inc Mac Dad Builders, Inc…" at bounding box center [225, 18] width 131 height 21
drag, startPoint x: 615, startPoint y: 35, endPoint x: 388, endPoint y: 31, distance: 227.2
click at [615, 35] on div "MDB General Engineering, Inc MDB General Engineering, Inc MDB General Engineeri…" at bounding box center [577, 19] width 860 height 38
click at [197, 23] on span "MDB General Engineering, Inc" at bounding box center [214, 19] width 91 height 11
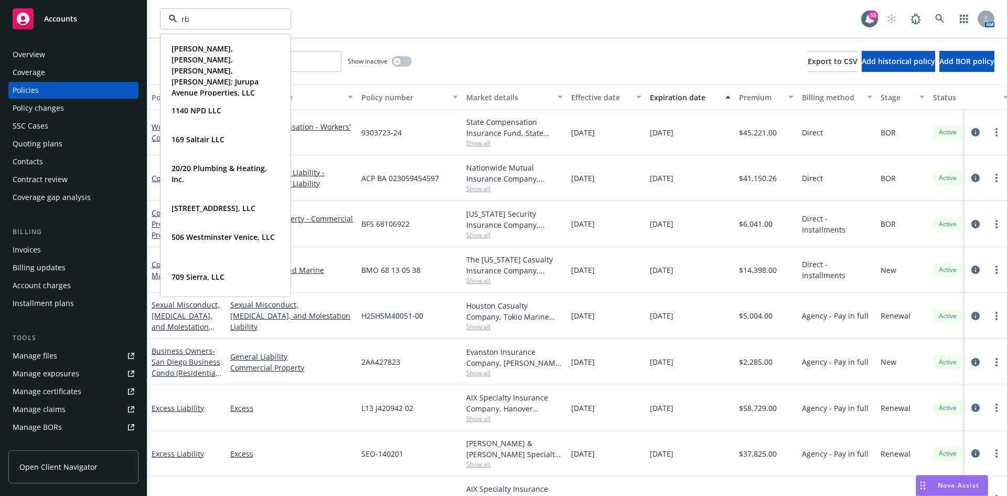
type input "rbt"
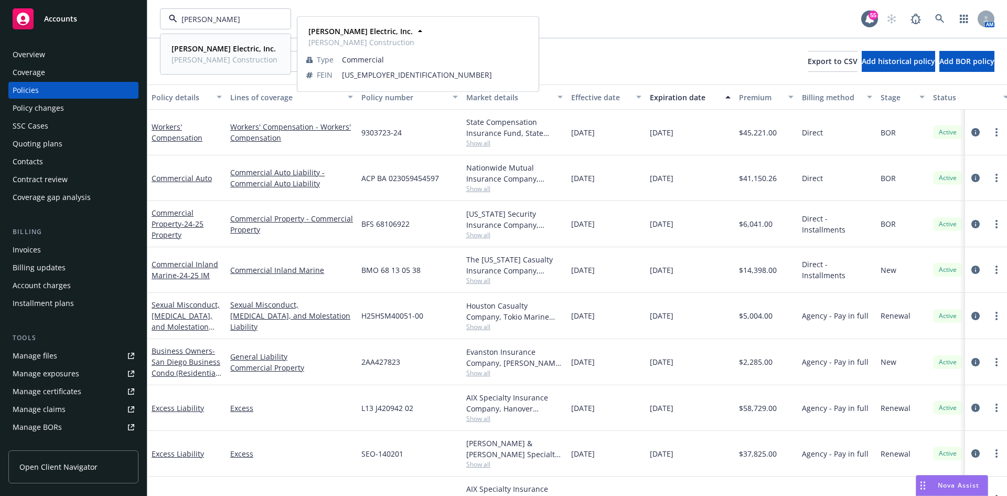
click at [207, 46] on strong "[PERSON_NAME] Electric, Inc." at bounding box center [224, 49] width 104 height 10
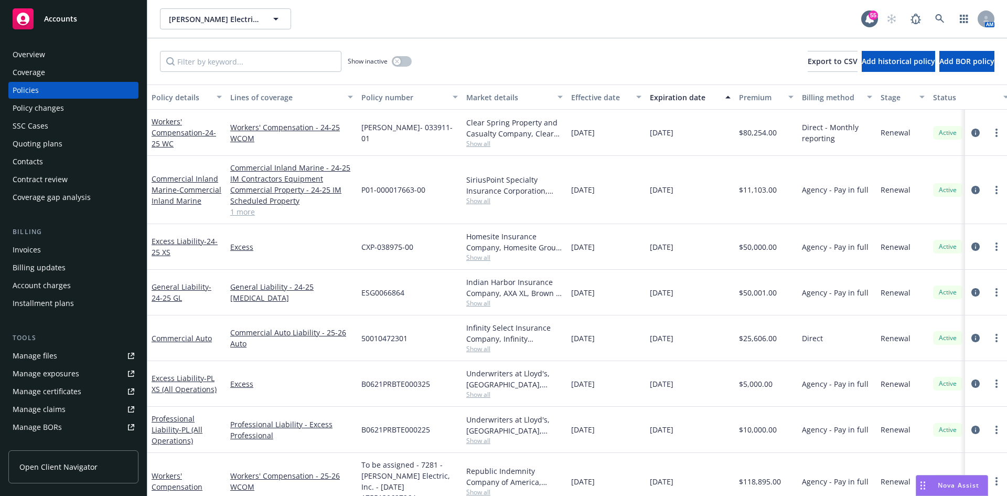
click at [60, 147] on div "Quoting plans" at bounding box center [38, 143] width 50 height 17
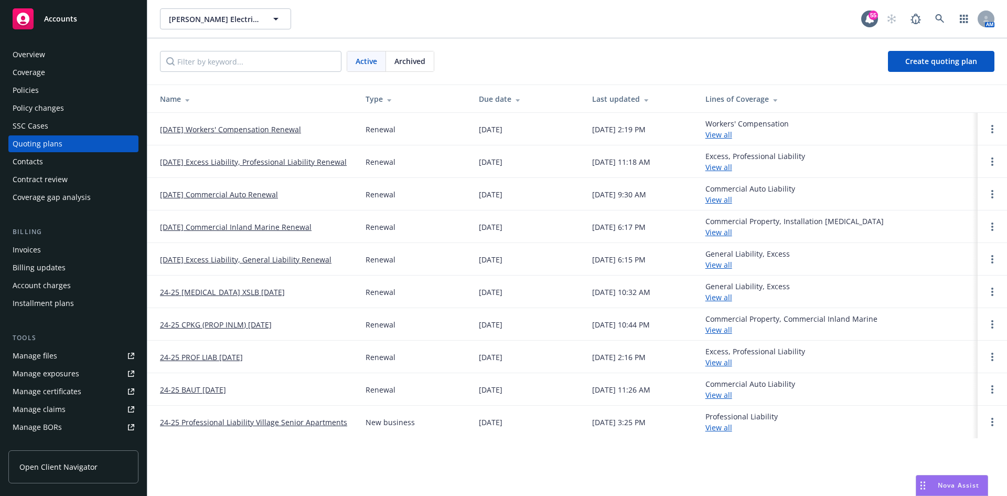
click at [47, 85] on div "Policies" at bounding box center [74, 90] width 122 height 17
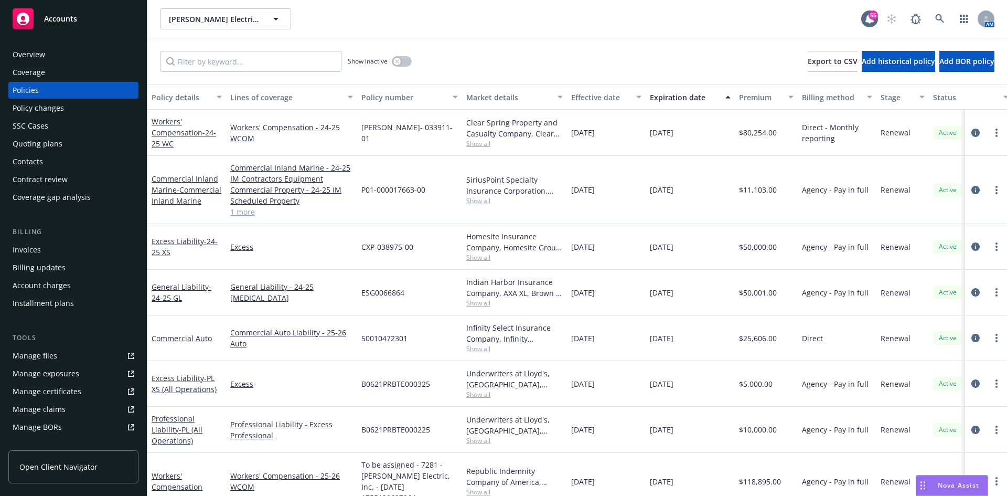
scroll to position [10, 0]
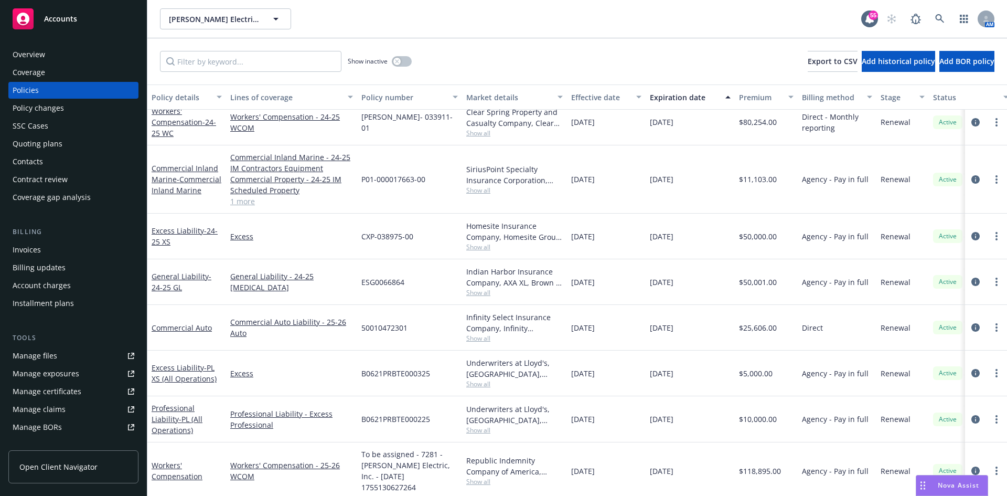
click at [36, 93] on div "Policies" at bounding box center [26, 90] width 26 height 17
click at [51, 146] on div "Quoting plans" at bounding box center [38, 143] width 50 height 17
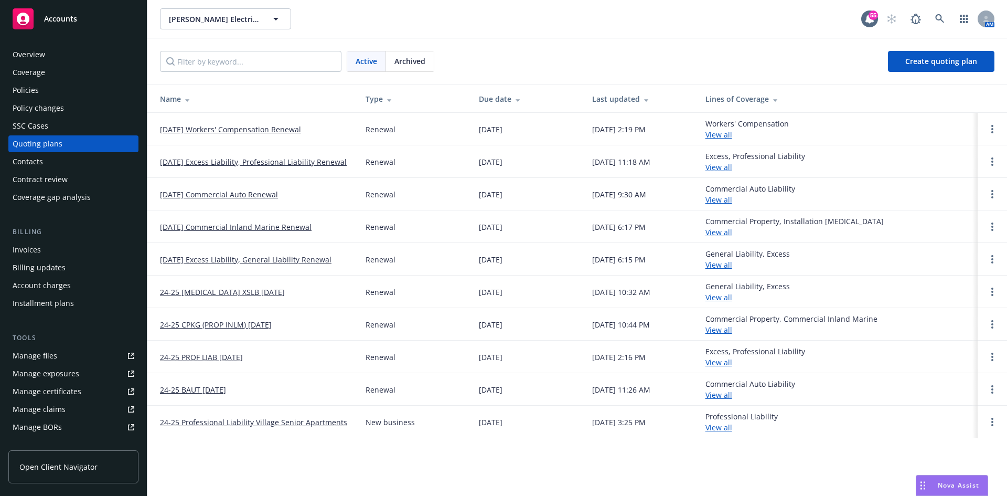
click at [243, 224] on link "[DATE] Commercial Inland Marine Renewal" at bounding box center [236, 226] width 152 height 11
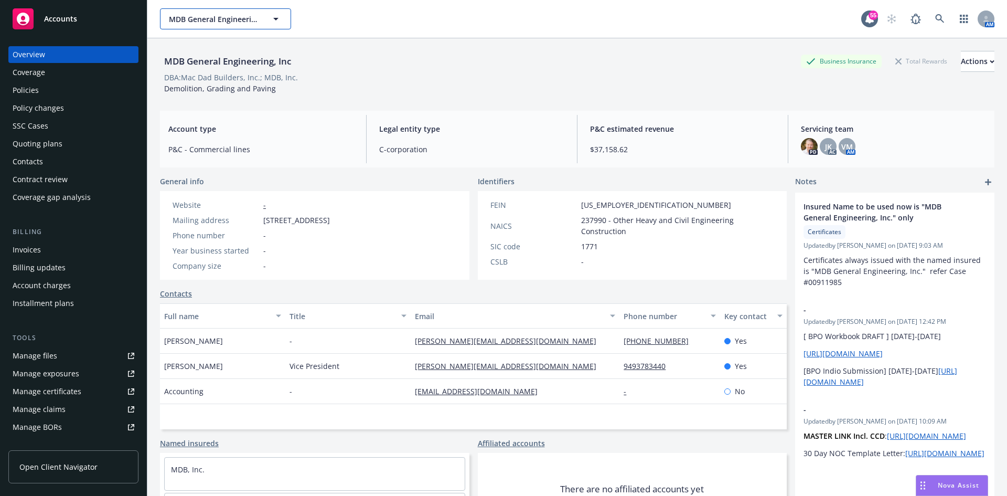
click at [220, 20] on span "MDB General Engineering, Inc" at bounding box center [214, 19] width 91 height 11
type input "republic"
click at [221, 19] on input "republic" at bounding box center [223, 19] width 92 height 11
drag, startPoint x: 221, startPoint y: 19, endPoint x: 15, endPoint y: 28, distance: 205.9
click at [15, 28] on div "Accounts Overview Coverage Policies Policy changes SSC Cases Quoting plans Cont…" at bounding box center [503, 248] width 1007 height 496
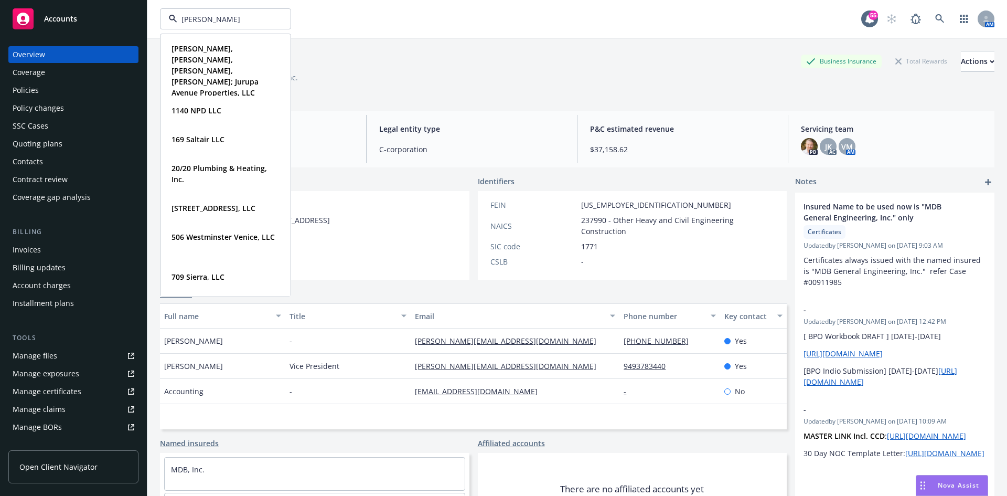
type input "RBT"
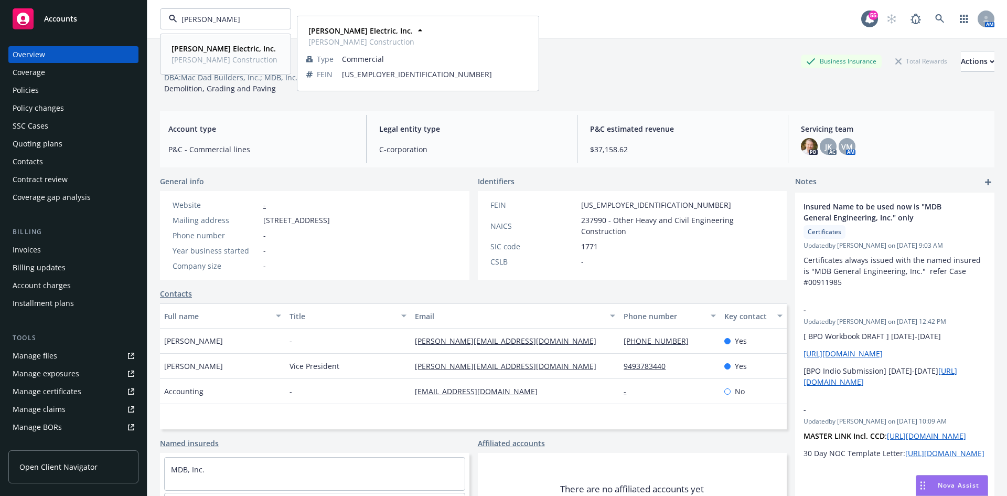
click at [176, 51] on strong "[PERSON_NAME] Electric, Inc." at bounding box center [224, 49] width 104 height 10
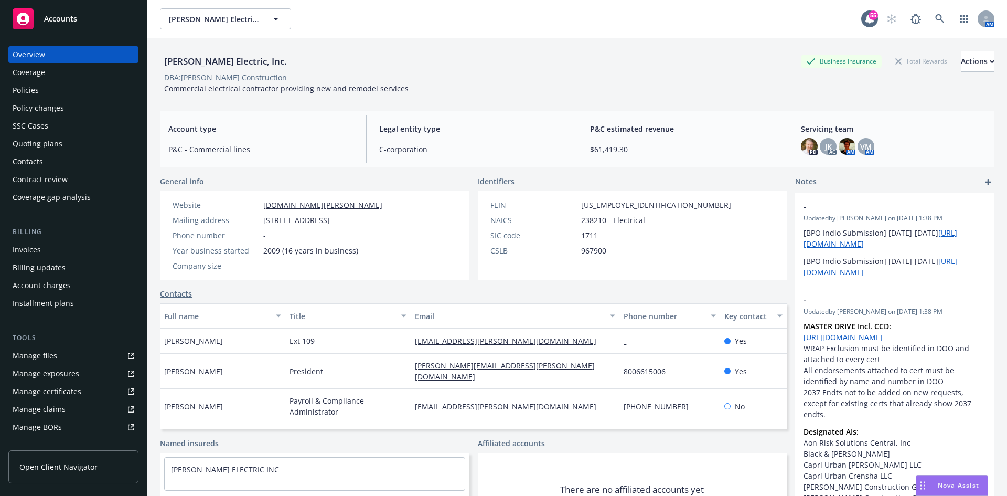
click at [26, 90] on div "Policies" at bounding box center [26, 90] width 26 height 17
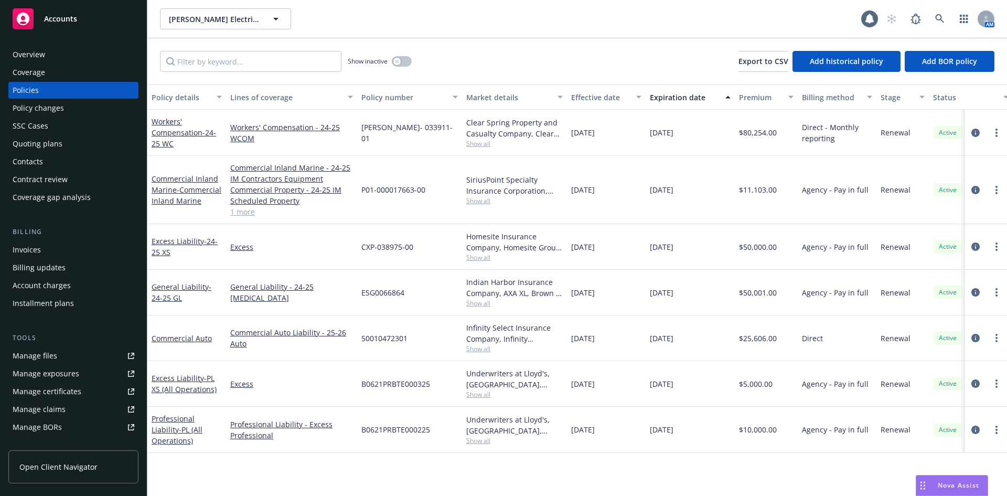
click at [43, 148] on div "Quoting plans" at bounding box center [38, 143] width 50 height 17
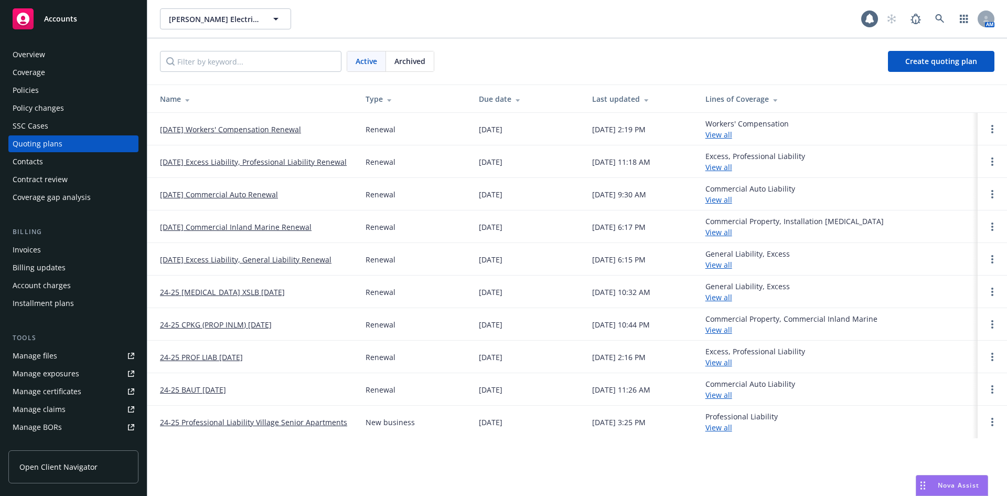
click at [273, 128] on link "[DATE] Workers' Compensation Renewal" at bounding box center [230, 129] width 141 height 11
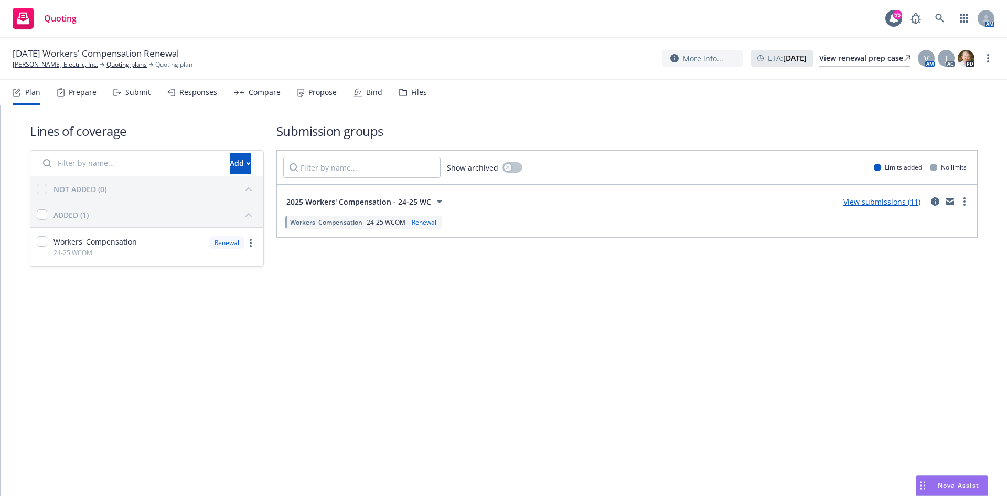
click at [886, 204] on link "View submissions (11)" at bounding box center [882, 202] width 77 height 10
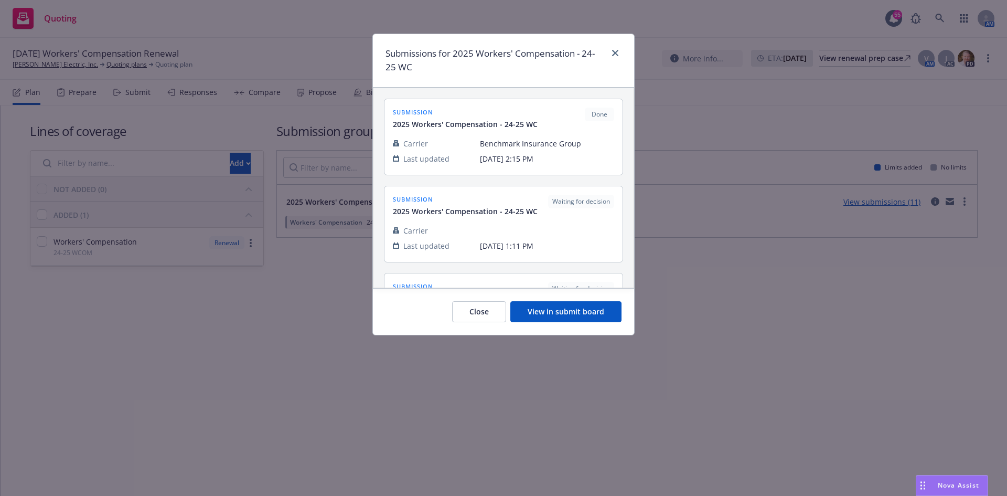
click at [591, 308] on button "View in submit board" at bounding box center [565, 311] width 111 height 21
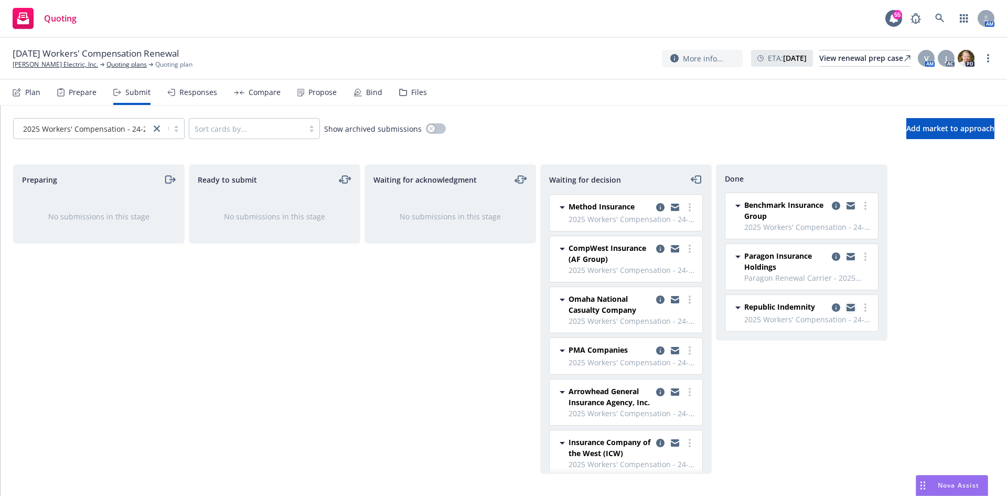
click at [854, 307] on icon "copy logging email" at bounding box center [851, 307] width 8 height 7
click at [314, 91] on div "Propose" at bounding box center [322, 92] width 28 height 8
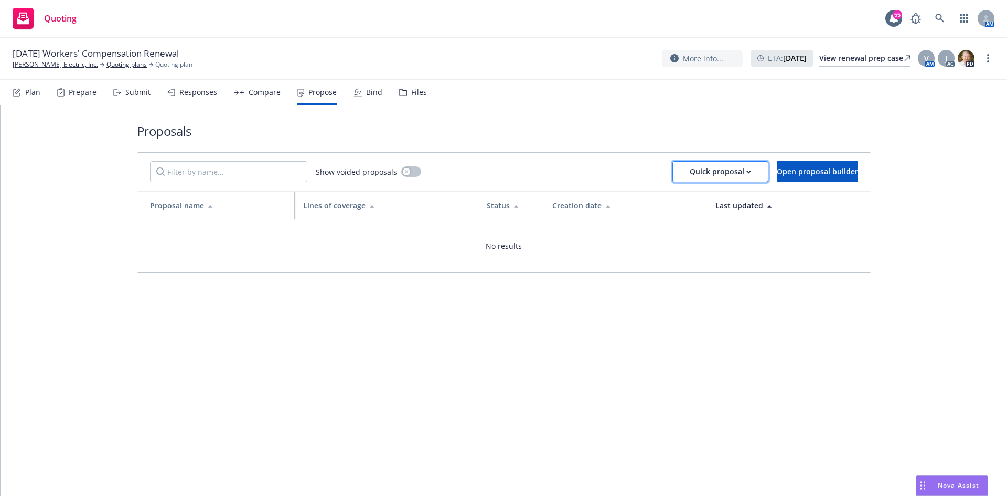
click at [690, 166] on div "Quick proposal" at bounding box center [720, 172] width 61 height 20
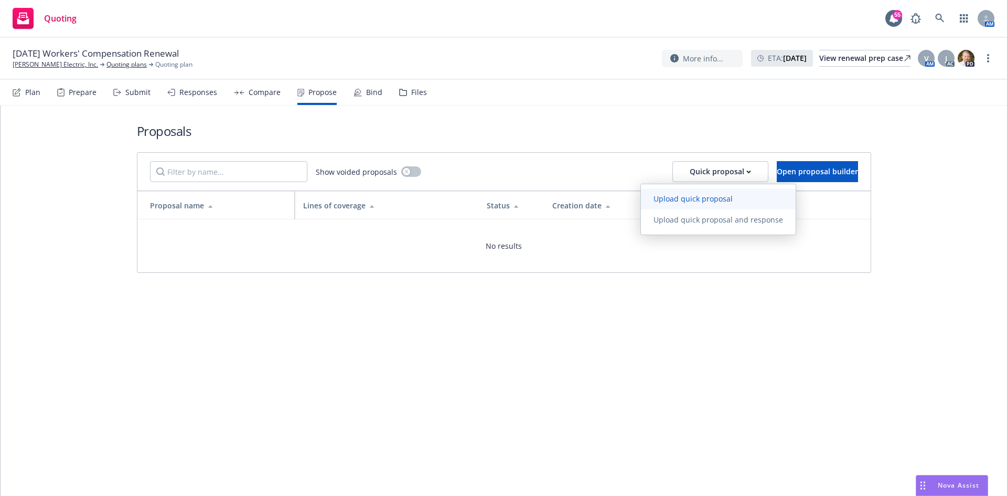
click at [662, 203] on span "Upload quick proposal" at bounding box center [693, 199] width 104 height 10
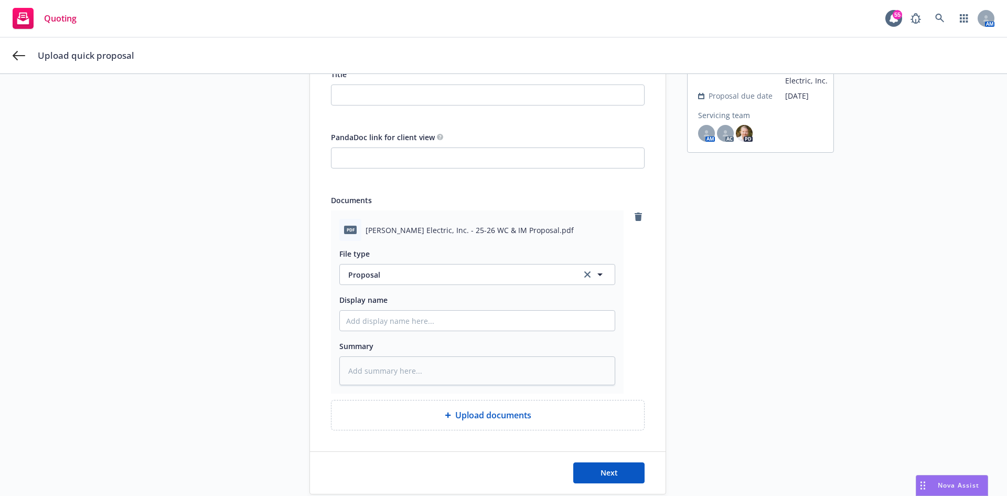
scroll to position [105, 0]
click at [416, 323] on input "Display name" at bounding box center [477, 320] width 275 height 20
type textarea "x"
type input "2"
type textarea "x"
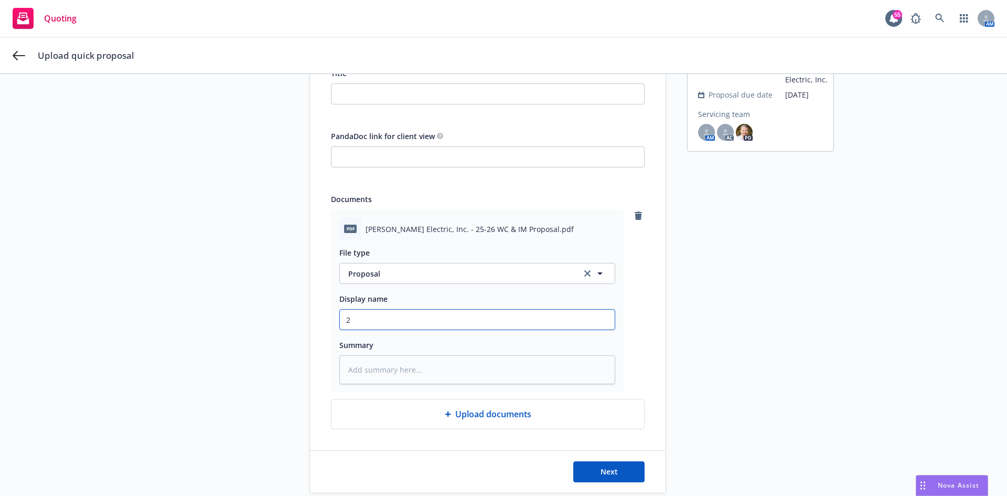
type input "25"
type textarea "x"
type input "25-"
type textarea "x"
type input "25-2"
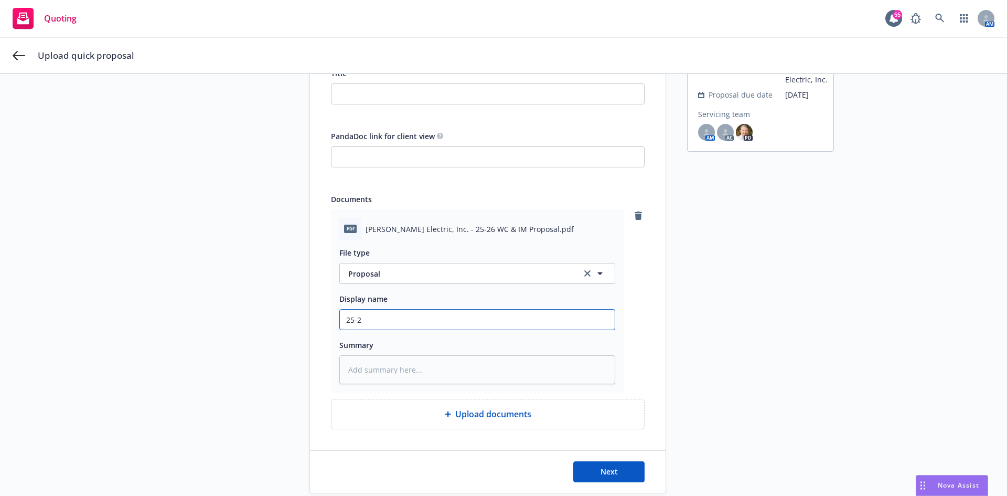
type textarea "x"
type input "25-26"
type textarea "x"
type input "25-26"
type textarea "x"
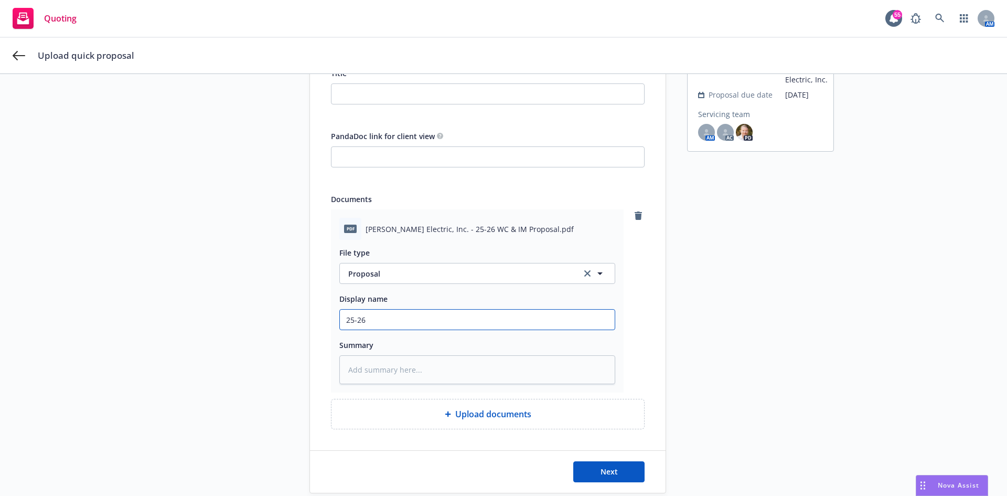
type input "25-26 W"
type textarea "x"
type input "25-26 WC"
type textarea "x"
type input "25-26 WC"
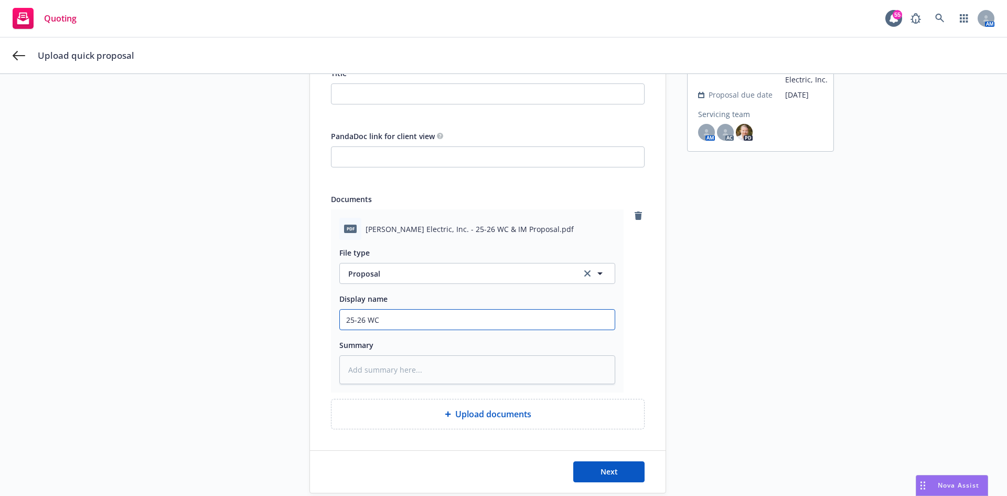
type textarea "x"
type input "25-26 WC &"
type textarea "x"
type input "25-26 WC &"
type textarea "x"
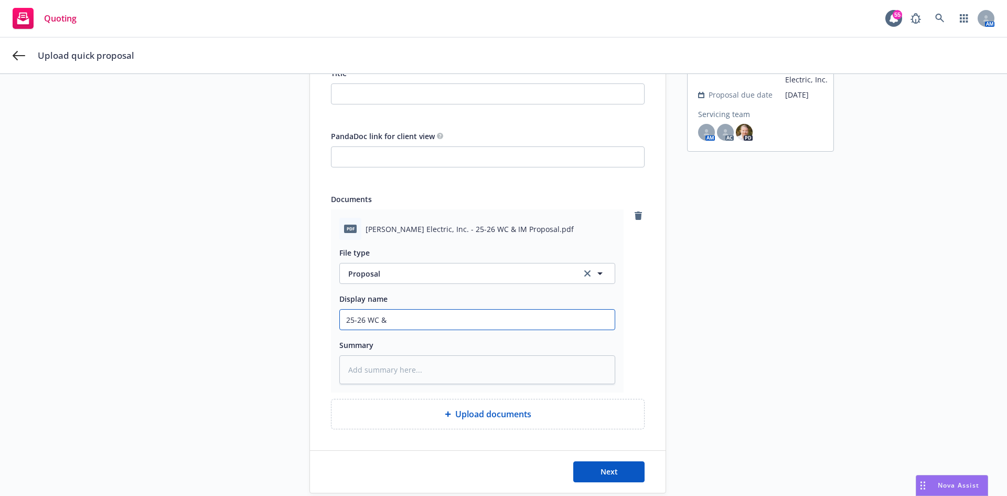
type input "25-26 WC & I"
type textarea "x"
type input "25-26 WC & IM"
type textarea "x"
type input "25-26 WC & IM"
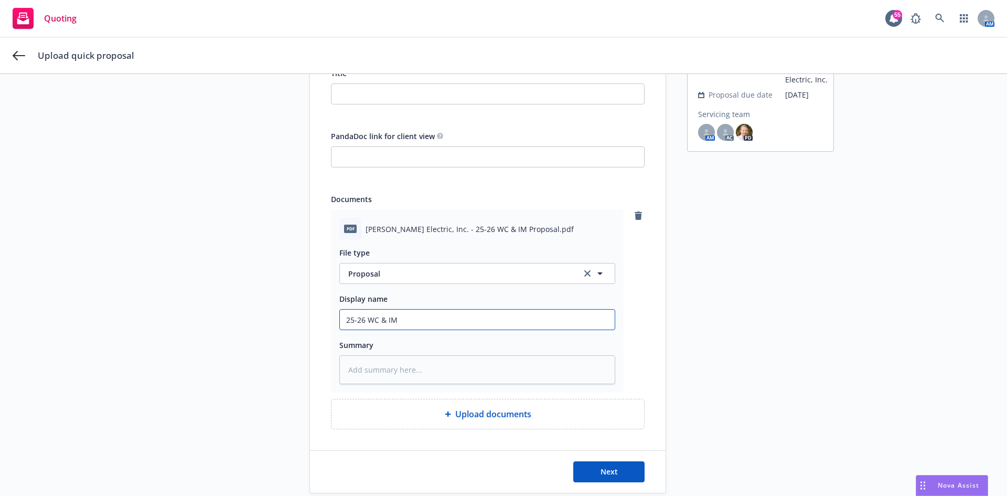
type textarea "x"
type input "25-26 WC & IM P"
type textarea "x"
type input "25-26 WC & IM Pr"
type textarea "x"
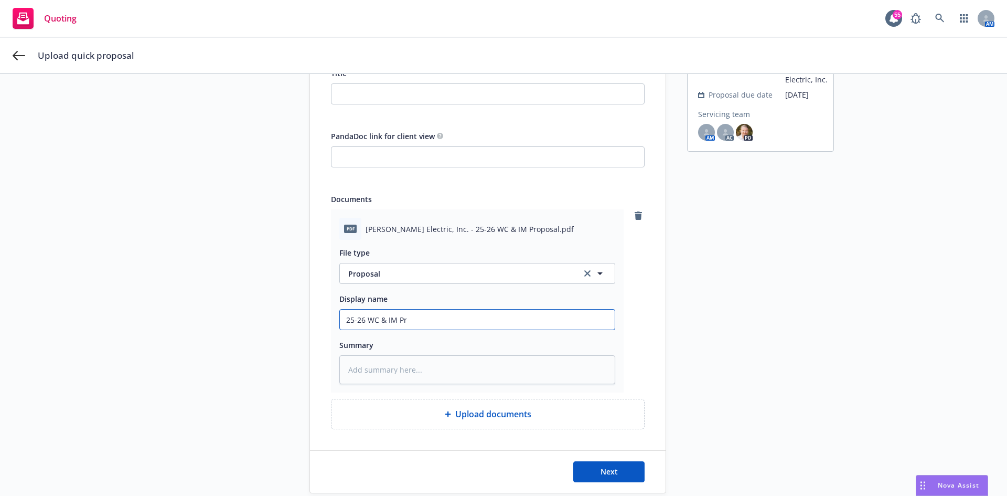
type input "25-26 WC & IM Prp"
type textarea "x"
type input "25-26 WC & IM Pr"
type textarea "x"
type input "25-26 WC & IM Pro"
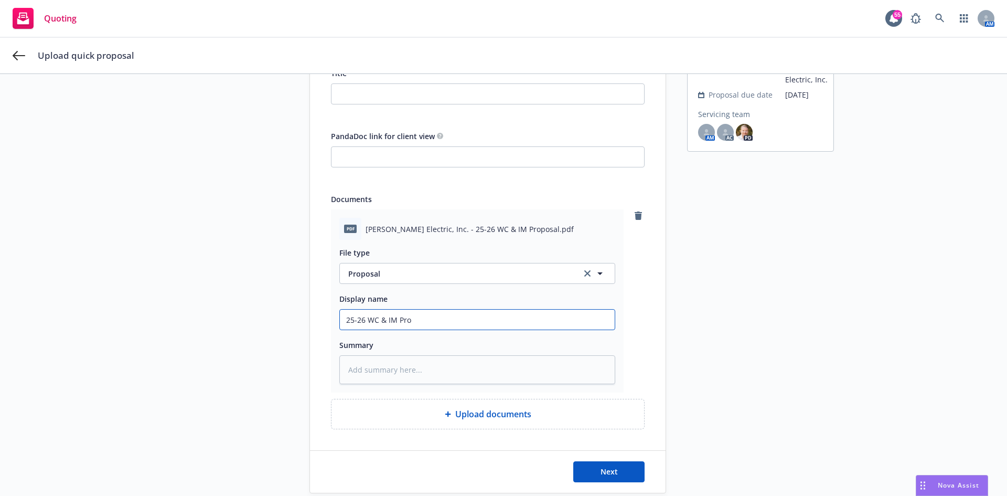
type textarea "x"
type input "25-26 WC & IM Prop"
type textarea "x"
type input "25-26 WC & IM Propo"
type textarea "x"
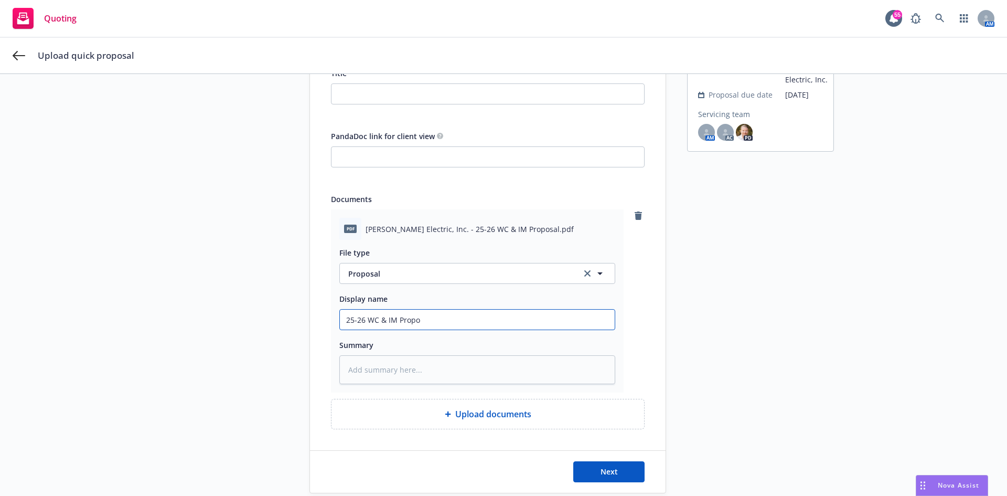
type input "25-26 WC & IM Propos"
type textarea "x"
type input "25-26 WC & IM Proposa"
type textarea "x"
type input "25-26 WC & IM Proposal"
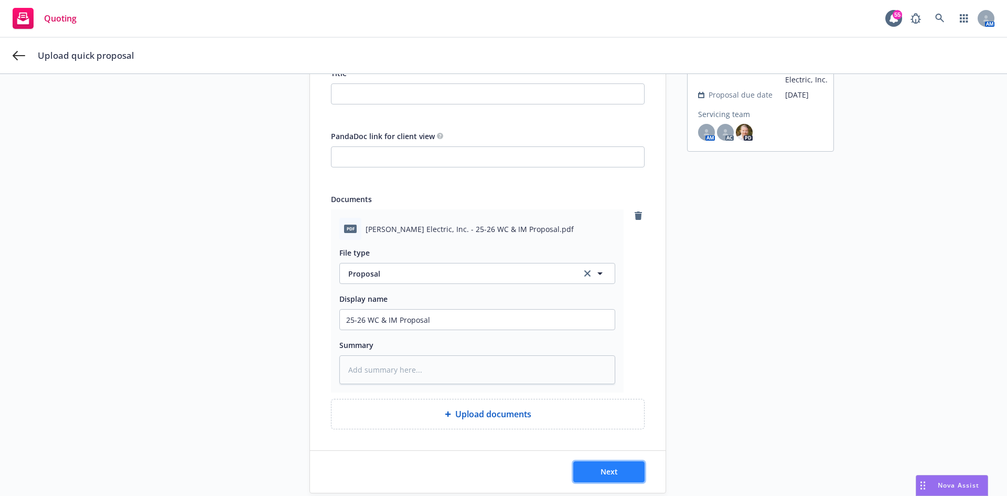
click at [603, 473] on span "Next" at bounding box center [609, 471] width 17 height 10
type textarea "x"
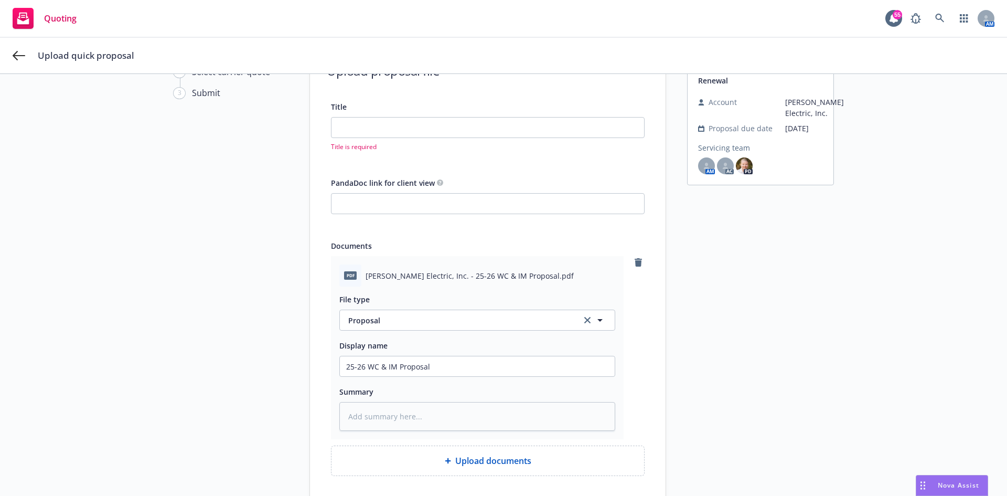
scroll to position [52, 0]
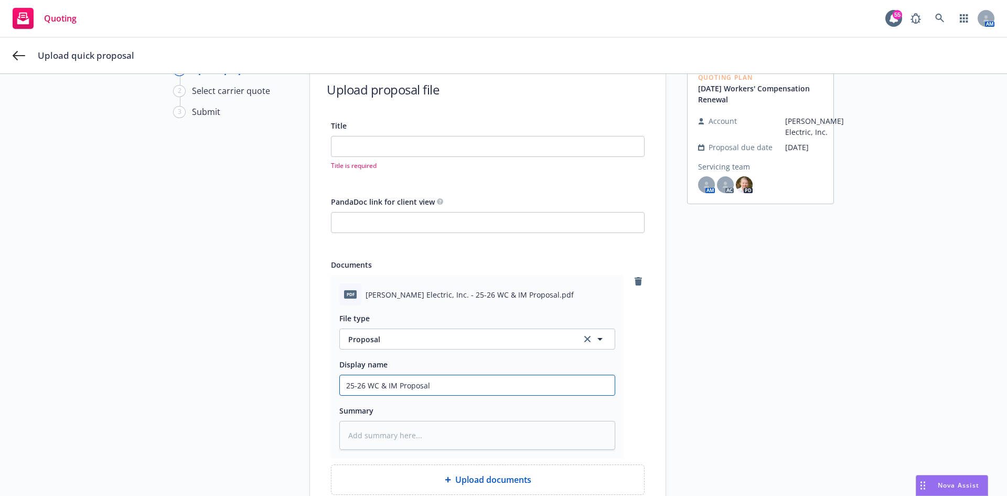
drag, startPoint x: 466, startPoint y: 384, endPoint x: 123, endPoint y: 366, distance: 343.6
click at [129, 366] on div "1 Upload proposal file 2 Select carrier quote 3 Submit Upload proposal file Tit…" at bounding box center [504, 310] width 982 height 495
click at [365, 154] on input "Title" at bounding box center [488, 146] width 313 height 20
paste input "25-26 WC & IM Proposal"
type input "25-26 WC & IM Proposal"
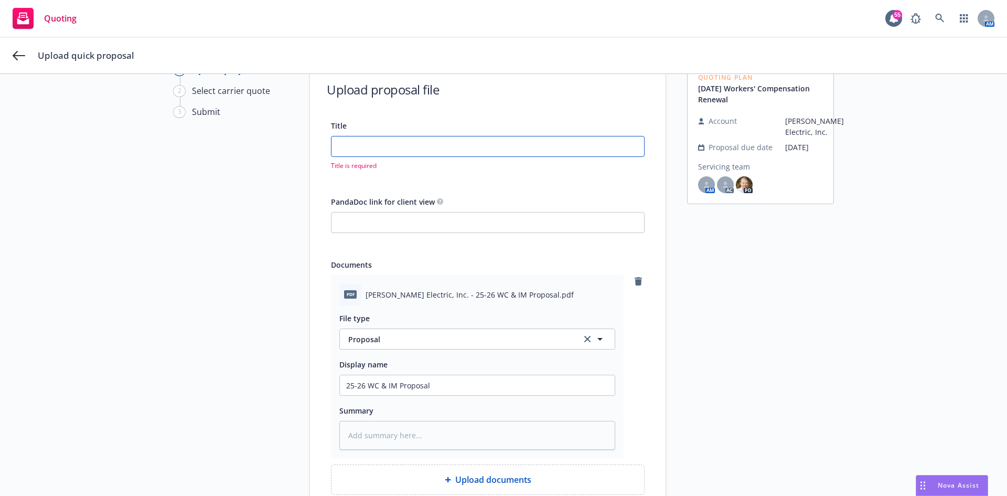
type textarea "x"
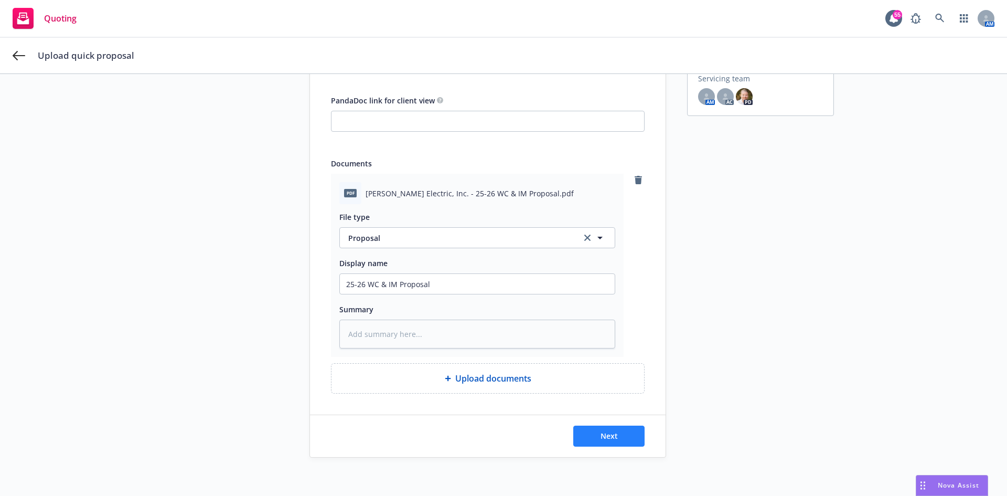
scroll to position [144, 0]
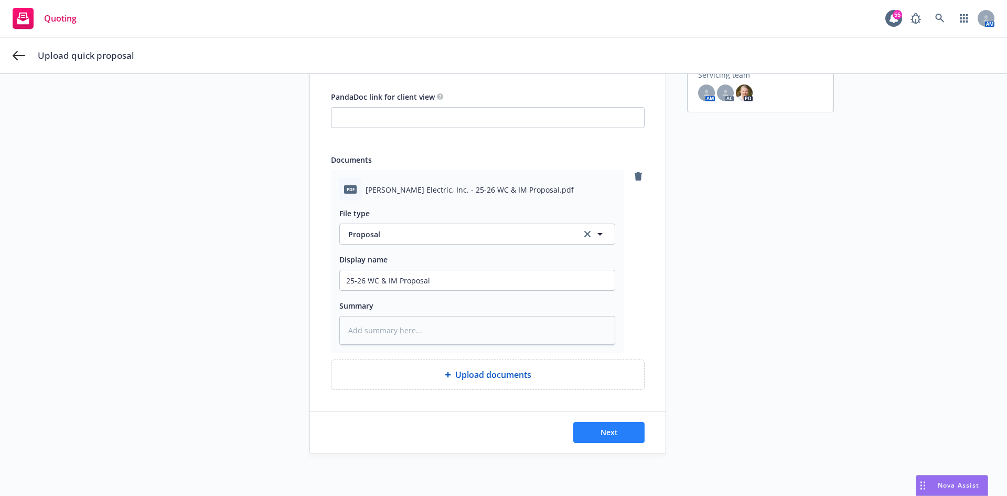
type input "25-26 WC & IM Proposal"
click at [615, 434] on button "Next" at bounding box center [608, 432] width 71 height 21
type textarea "x"
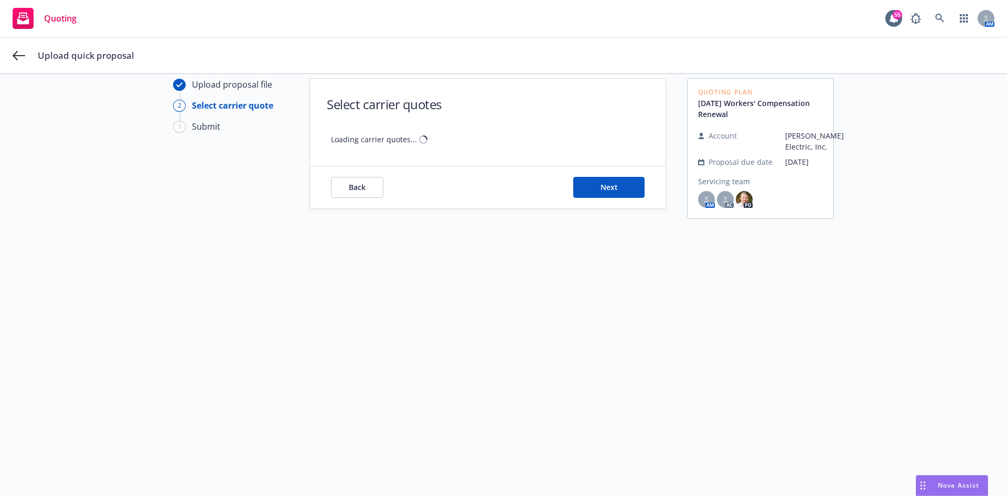
scroll to position [38, 0]
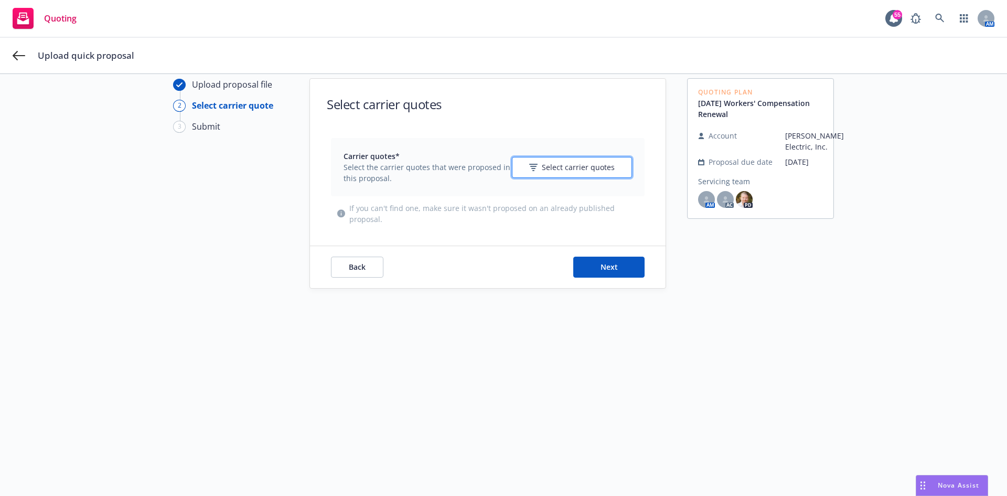
click at [534, 170] on icon "button" at bounding box center [533, 167] width 8 height 7
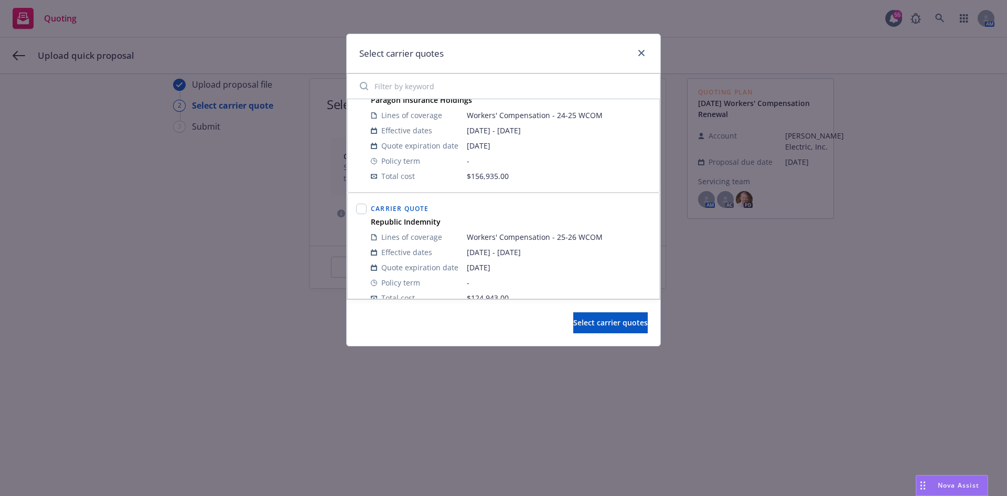
scroll to position [166, 0]
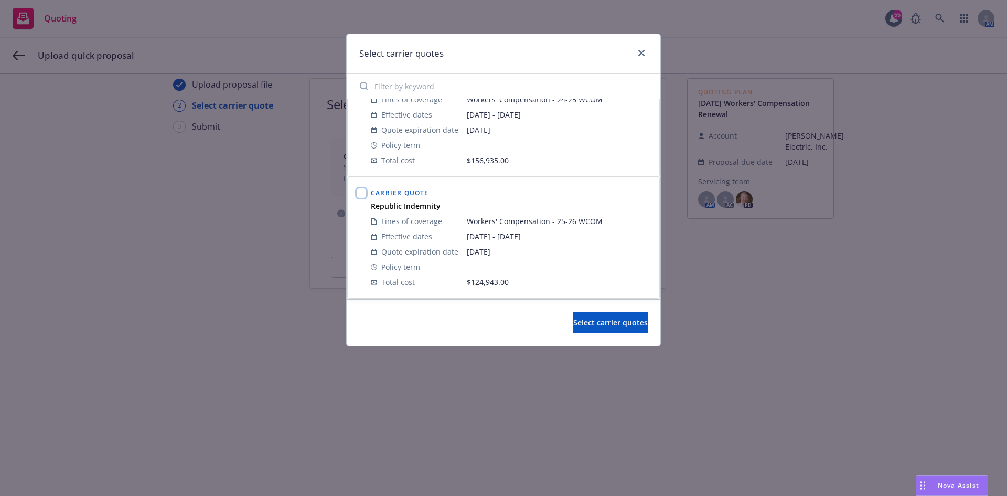
click at [360, 194] on input "checkbox" at bounding box center [361, 193] width 10 height 10
checkbox input "true"
click at [592, 323] on span "Select carrier quotes" at bounding box center [610, 322] width 75 height 10
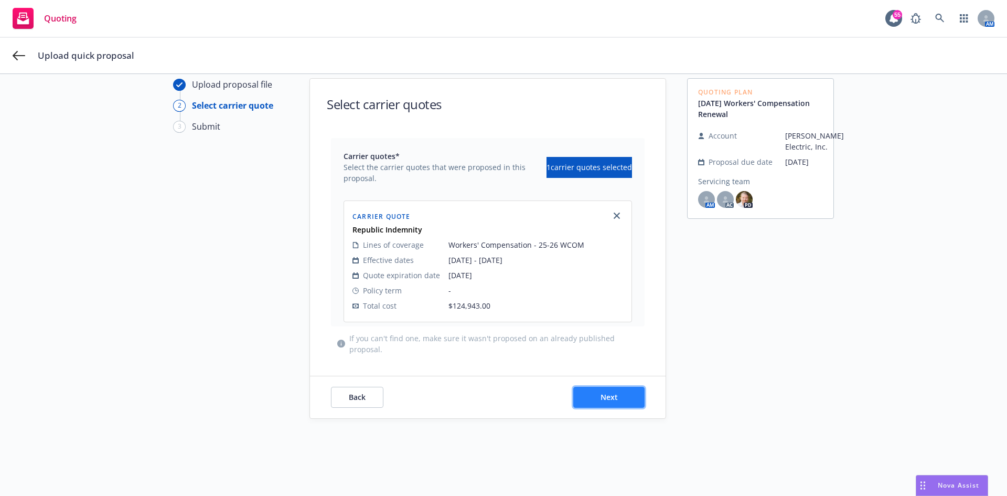
click at [601, 400] on span "Next" at bounding box center [609, 397] width 17 height 10
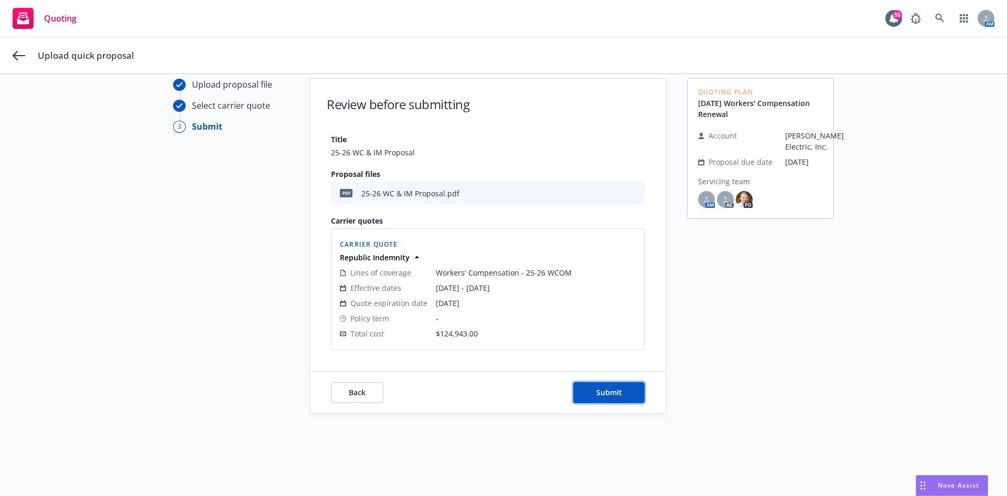
click at [598, 400] on button "Submit" at bounding box center [608, 392] width 71 height 21
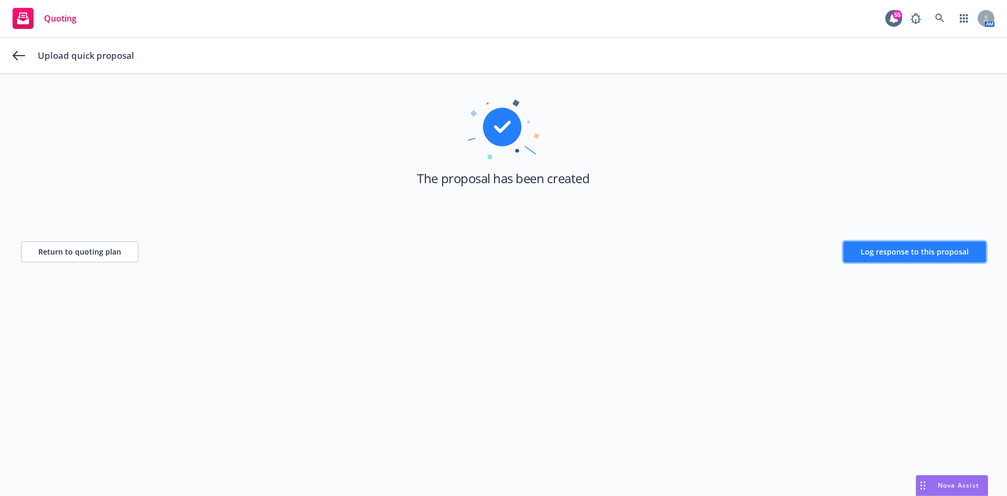
click at [902, 257] on button "Log response to this proposal" at bounding box center [915, 251] width 143 height 21
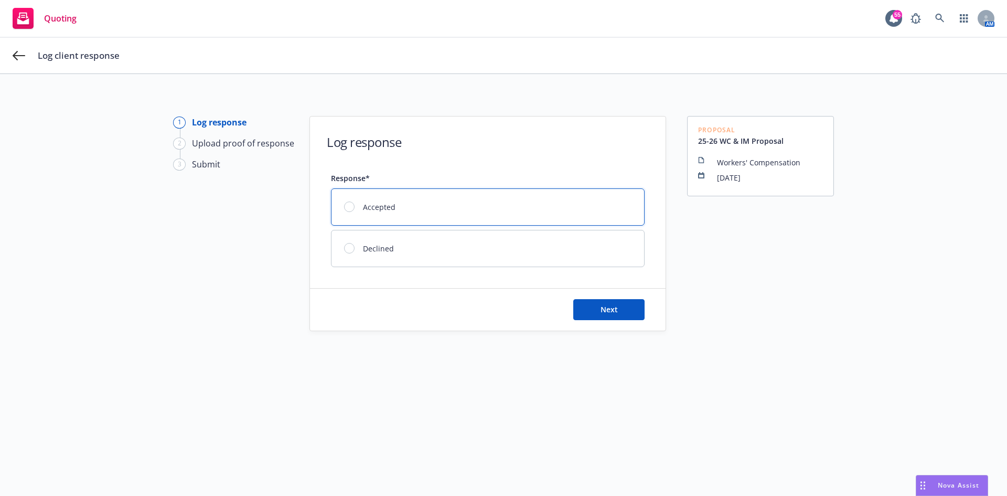
click at [348, 202] on div at bounding box center [349, 206] width 10 height 10
click at [611, 311] on span "Next" at bounding box center [609, 309] width 17 height 10
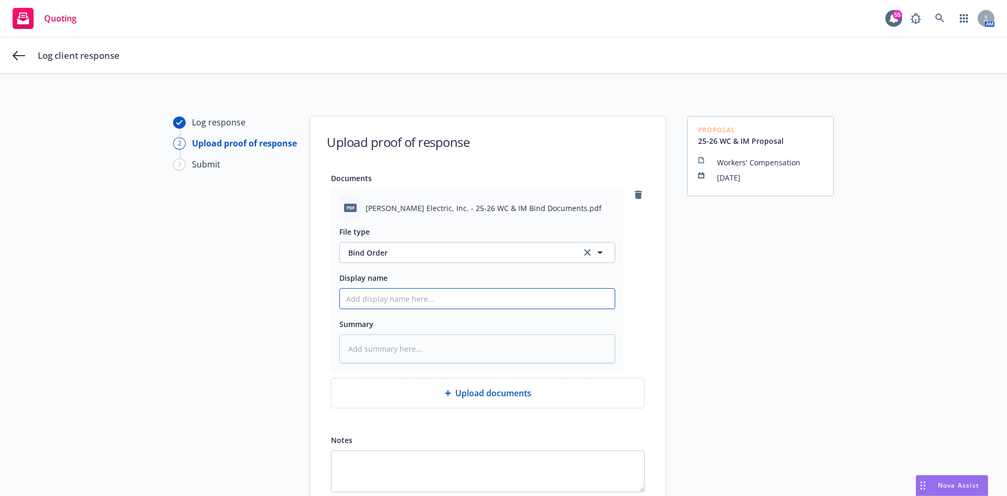
click at [406, 303] on input "Display name" at bounding box center [477, 299] width 275 height 20
paste input "25-26 WC & IM Proposal"
type textarea "x"
type input "25-26 WC & IM Proposal"
type textarea "x"
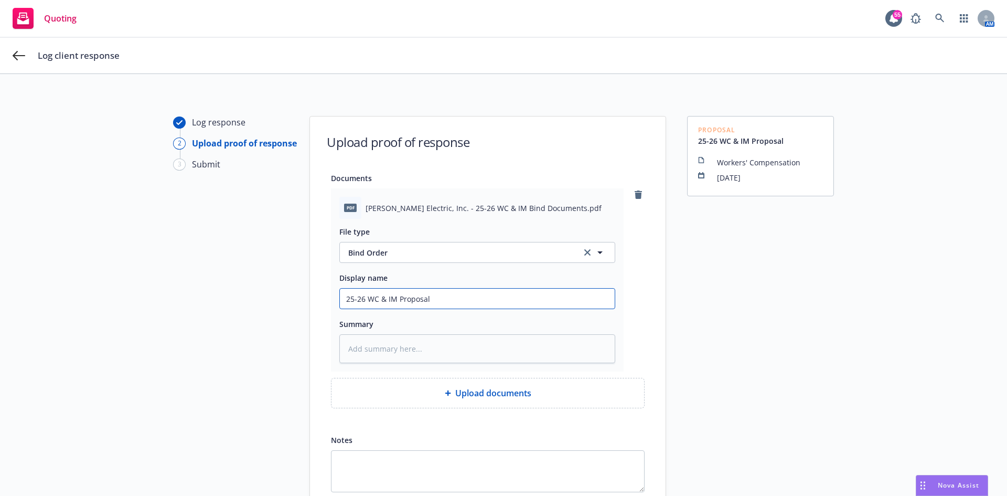
type input "25-26 WC & IM Proposal"
type textarea "x"
type input "25-26 WC & IM Proposal -"
type textarea "x"
type input "25-26 WC & IM Proposal -"
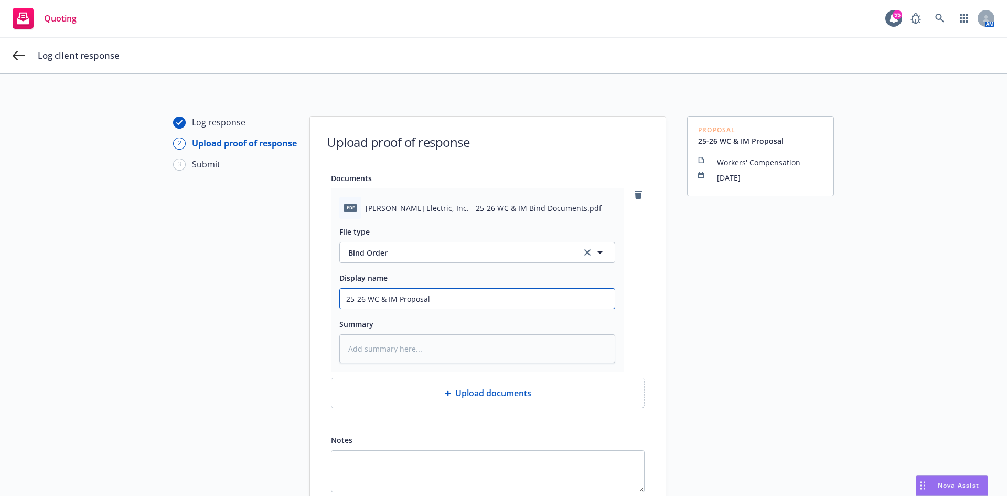
type textarea "x"
type input "25-26 WC & IM Proposal - A"
type textarea "x"
type input "25-26 WC & IM Proposal - Ac"
type textarea "x"
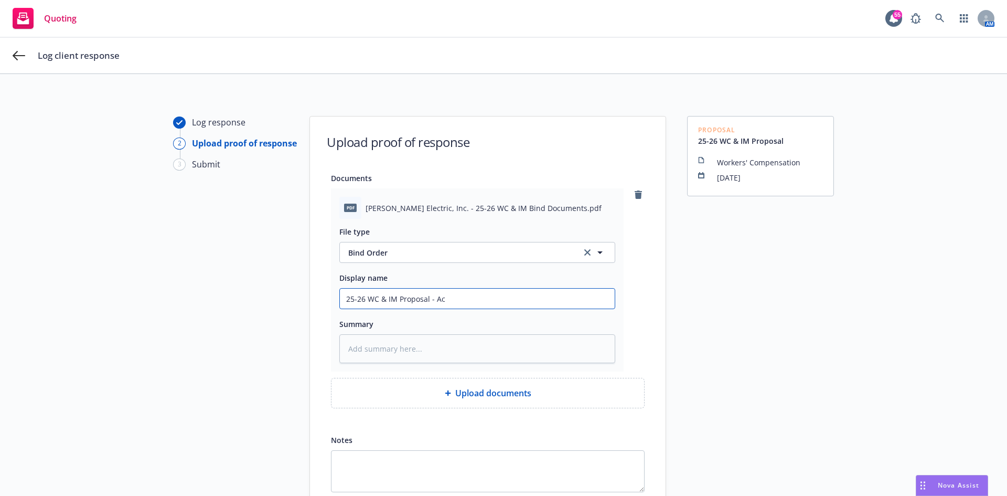
type input "25-26 WC & IM Proposal - Acc"
type textarea "x"
type input "25-26 WC & IM Proposal - Acce"
type textarea "x"
type input "25-26 WC & IM Proposal - Accep"
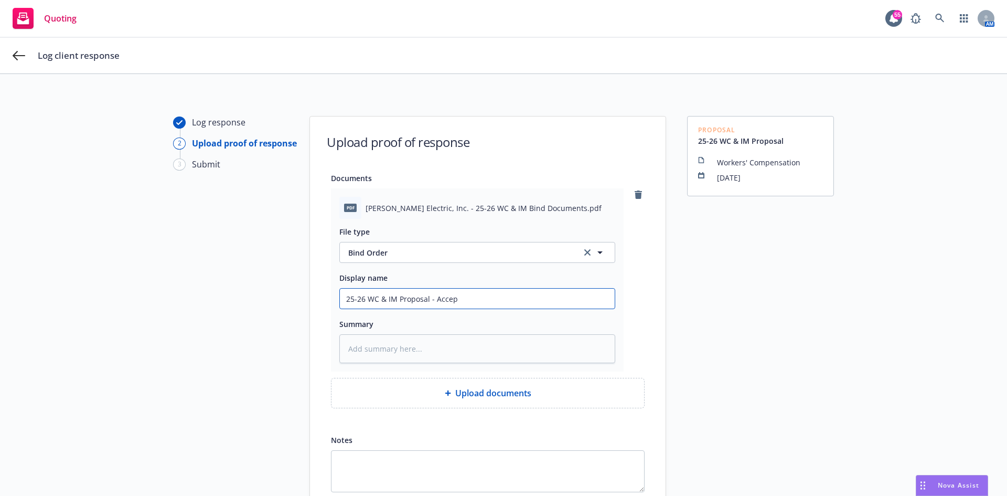
type textarea "x"
type input "25-26 WC & IM Proposal - Accept"
type textarea "x"
type input "25-26 WC & IM Proposal - Accepta"
type textarea "x"
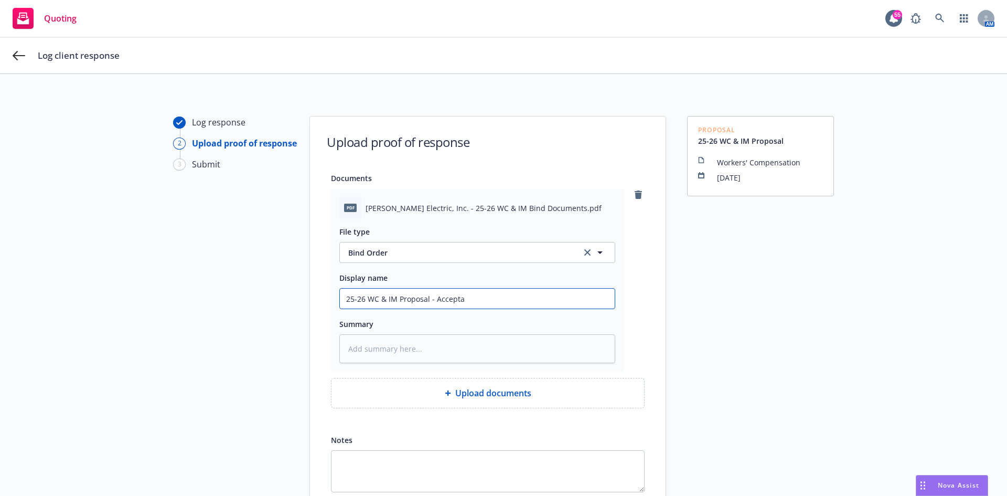
type input "25-26 WC & IM Proposal - Acceptan"
type textarea "x"
type input "25-26 WC & IM Proposal - Acceptanc"
type textarea "x"
type input "25-26 WC & IM Proposal - Acceptance"
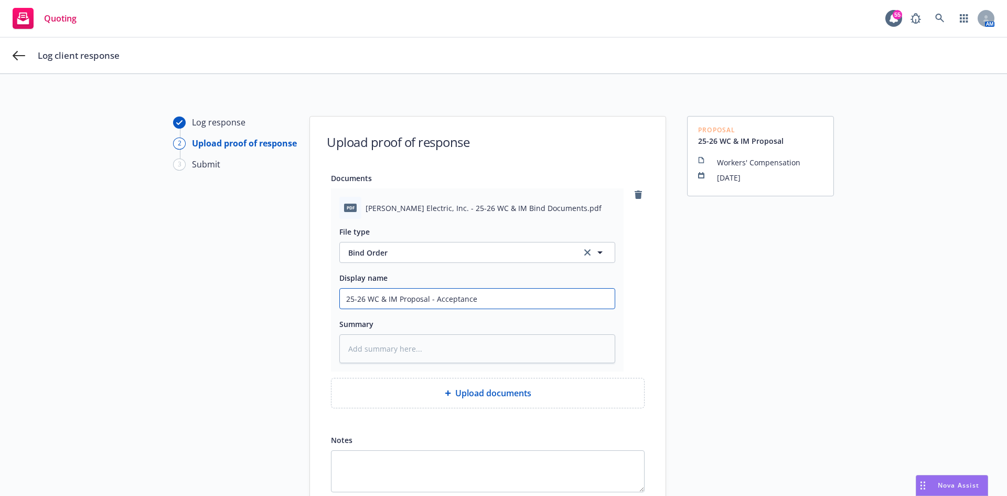
type textarea "x"
type input "25-26 WC & IM Proposal - Acceptance"
type textarea "x"
type input "25-26 WC & IM Proposal - Acceptance D"
type textarea "x"
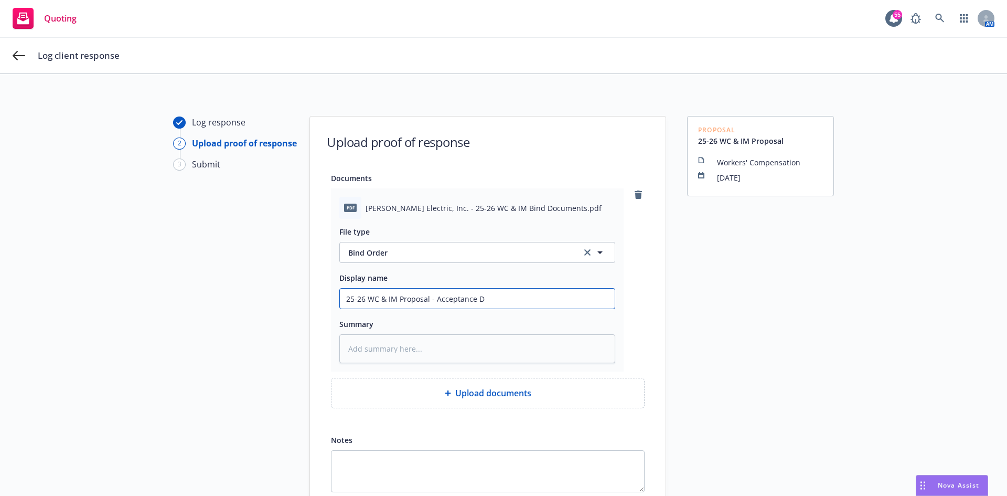
type input "25-26 WC & IM Proposal - Acceptance Do"
type textarea "x"
type input "25-26 WC & IM Proposal - Acceptance Doc"
type textarea "x"
type input "25-26 WC & IM Proposal - Acceptance Docu"
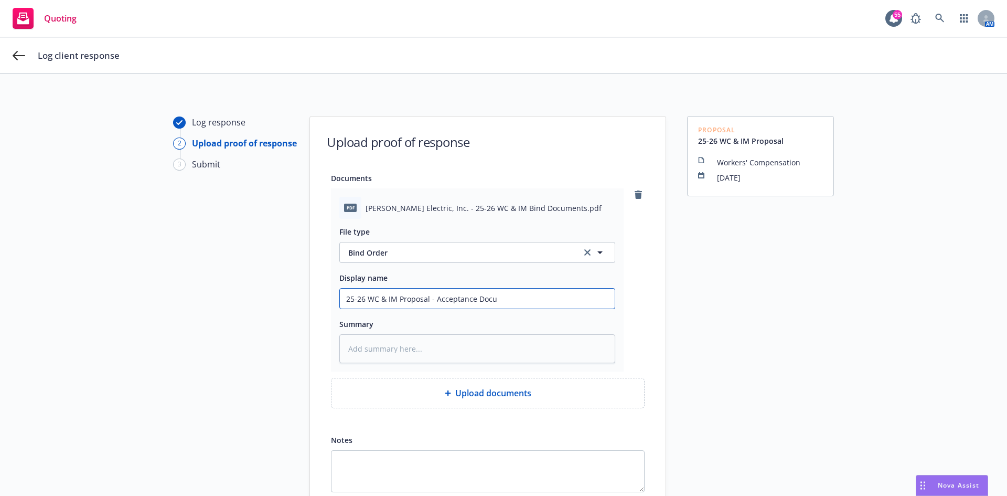
type textarea "x"
type input "25-26 WC & IM Proposal - Acceptance DocuS"
type textarea "x"
type input "25-26 WC & IM Proposal - Acceptance DocuSi"
type textarea "x"
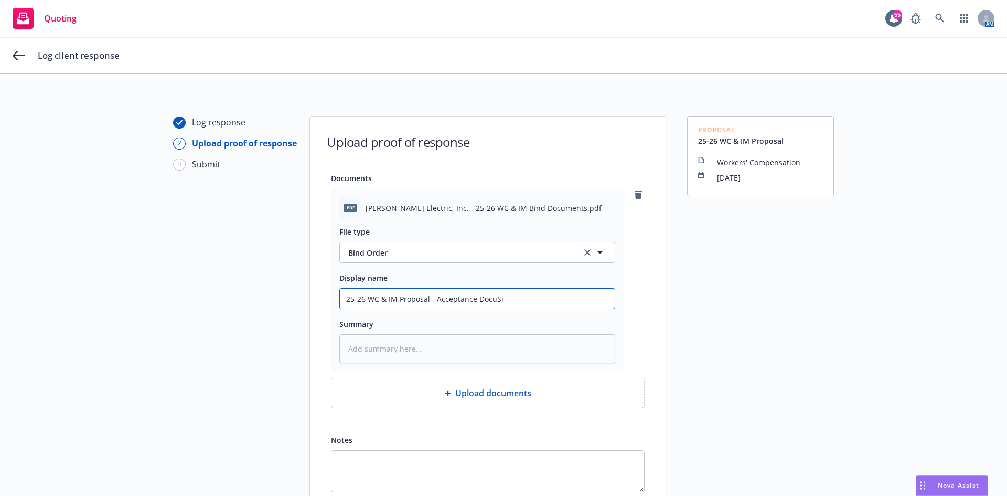
type input "25-26 WC & IM Proposal - Acceptance DocuSig"
type textarea "x"
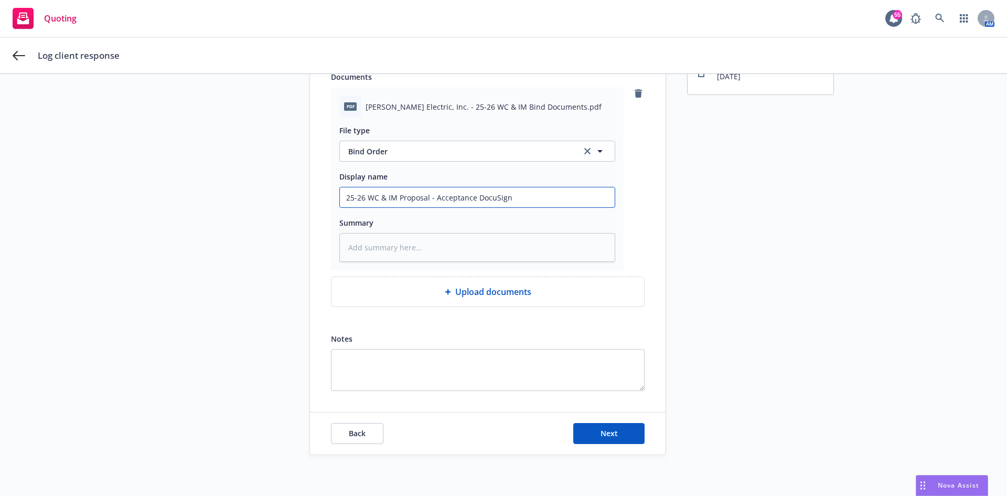
scroll to position [102, 0]
type input "25-26 WC & IM Proposal - Acceptance DocuSign"
click at [622, 435] on button "Next" at bounding box center [608, 432] width 71 height 21
type textarea "x"
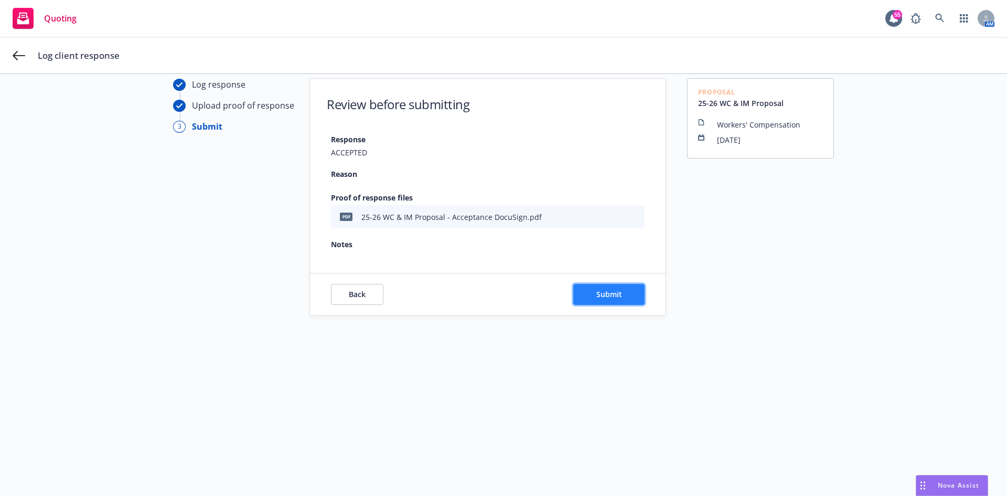
click at [601, 298] on span "Submit" at bounding box center [610, 294] width 26 height 10
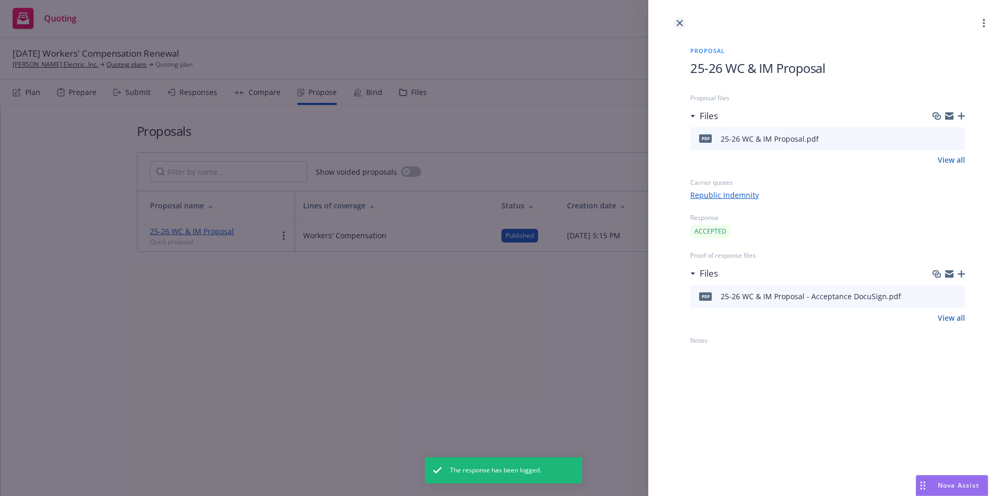
click at [678, 21] on icon "close" at bounding box center [680, 23] width 6 height 6
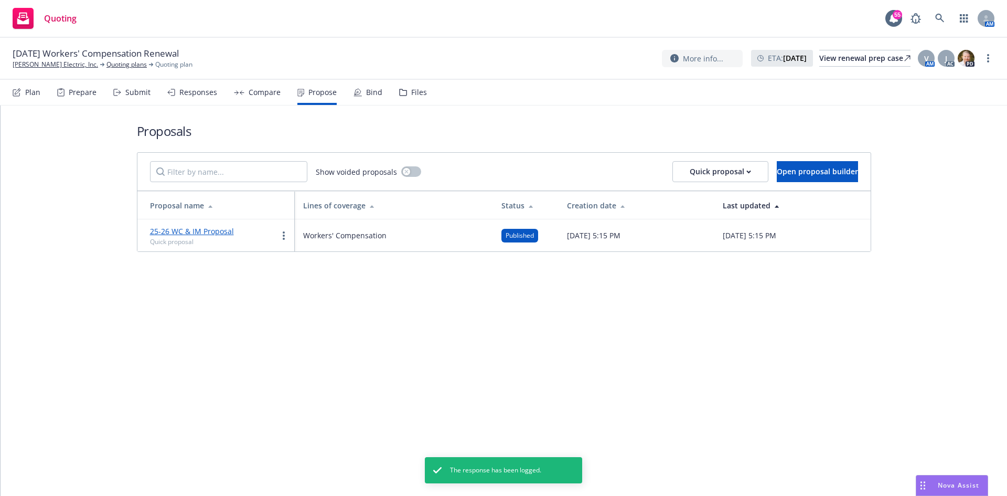
click at [367, 92] on div "Bind" at bounding box center [374, 92] width 16 height 8
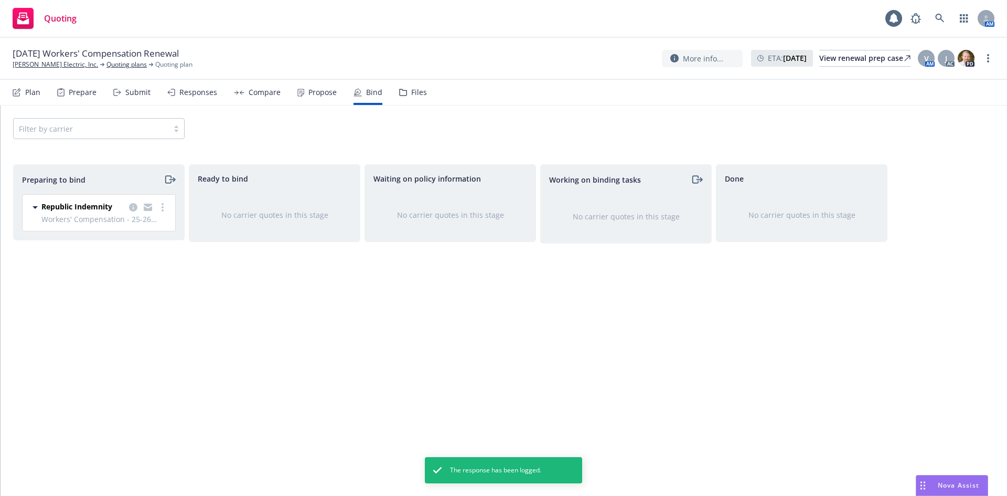
click at [166, 180] on icon "moveRight" at bounding box center [168, 179] width 6 height 7
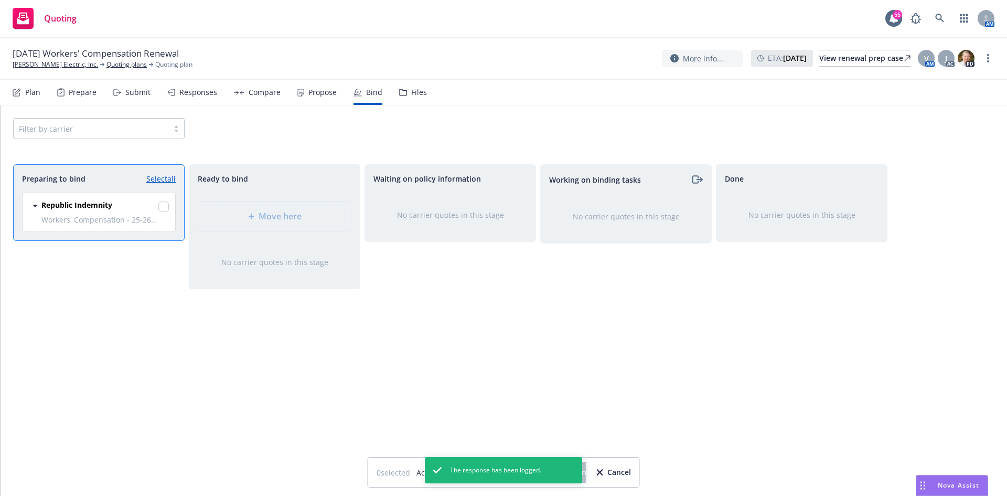
click at [170, 208] on div "Republic Indemnity Workers' Compensation - 25-26 WCOM 08/14/2025 - 08/14/2026 W…" at bounding box center [99, 212] width 153 height 38
click at [165, 201] on input "checkbox" at bounding box center [163, 206] width 10 height 10
checkbox input "true"
click at [592, 398] on div "Working on binding tasks No carrier quotes in this stage" at bounding box center [626, 319] width 172 height 310
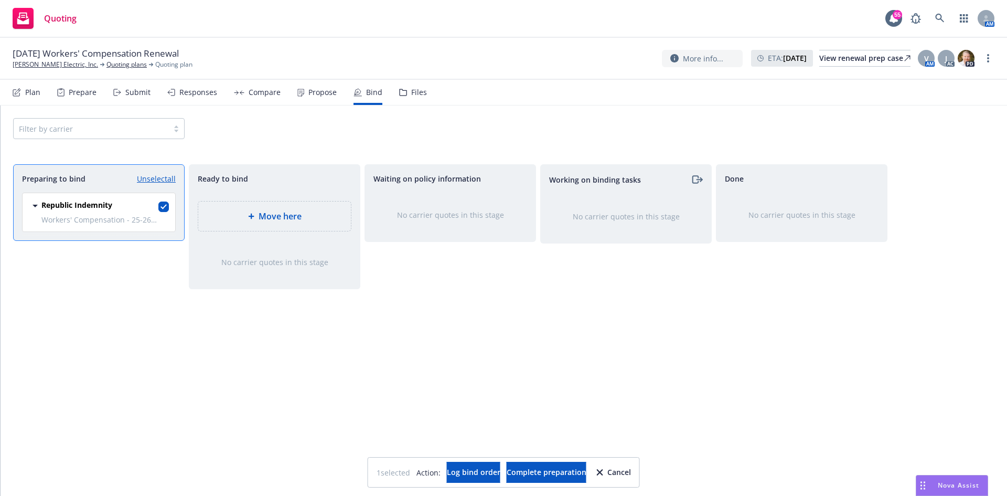
click at [685, 427] on div "Working on binding tasks No carrier quotes in this stage" at bounding box center [626, 319] width 172 height 310
click at [464, 474] on span "Log bind order" at bounding box center [474, 472] width 54 height 10
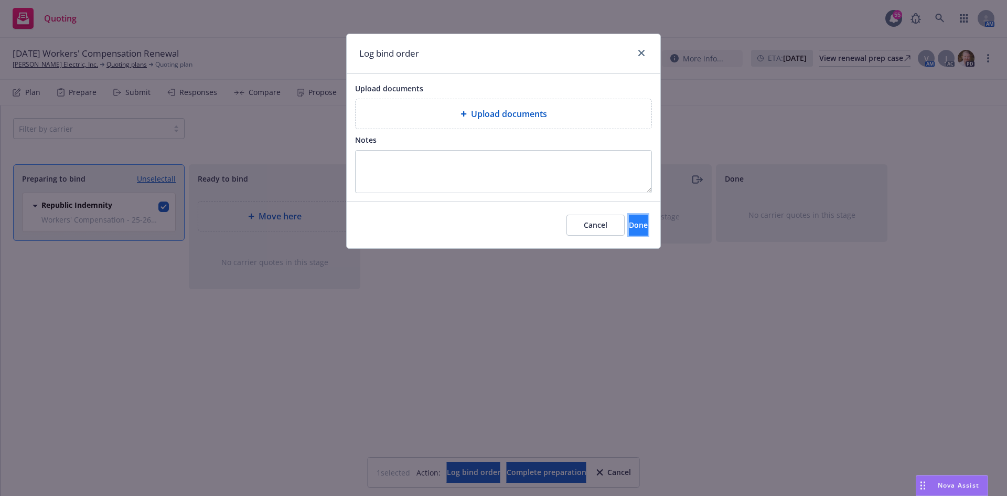
click at [634, 226] on button "Done" at bounding box center [638, 225] width 19 height 21
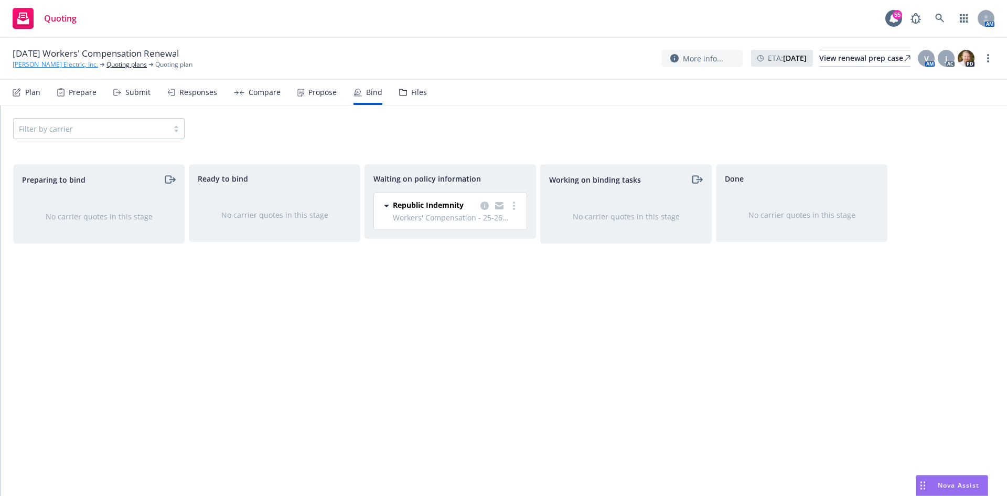
click at [40, 63] on link "RBT Electric, Inc." at bounding box center [56, 64] width 86 height 9
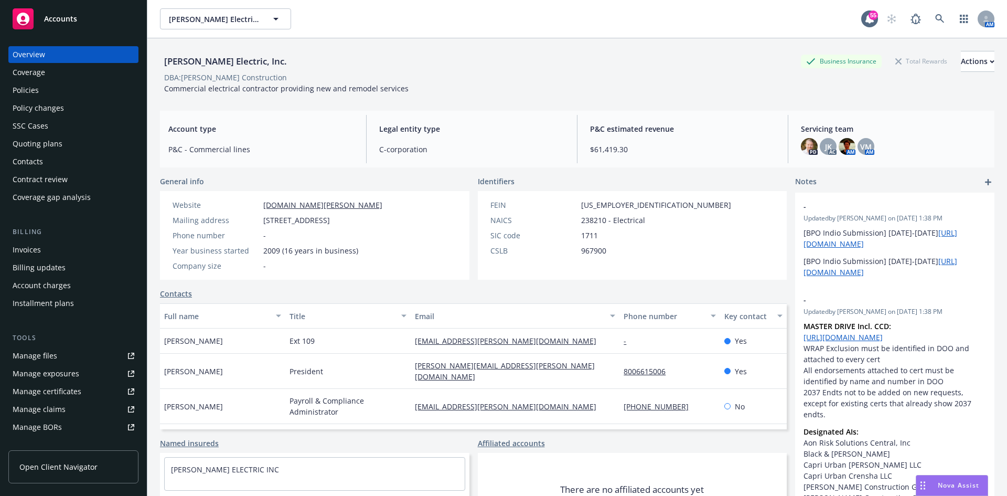
click at [38, 88] on div "Policies" at bounding box center [26, 90] width 26 height 17
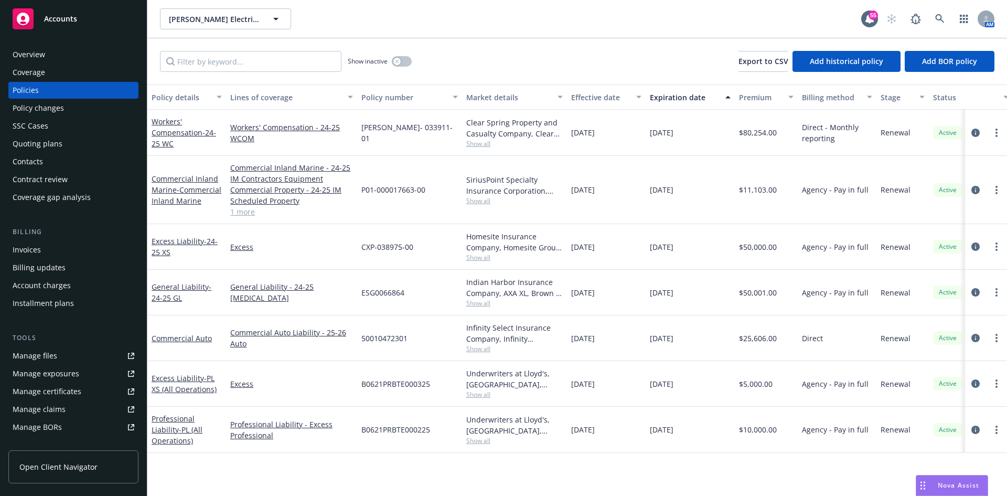
click at [58, 89] on div "Policies" at bounding box center [74, 90] width 122 height 17
click at [37, 147] on div "Quoting plans" at bounding box center [38, 143] width 50 height 17
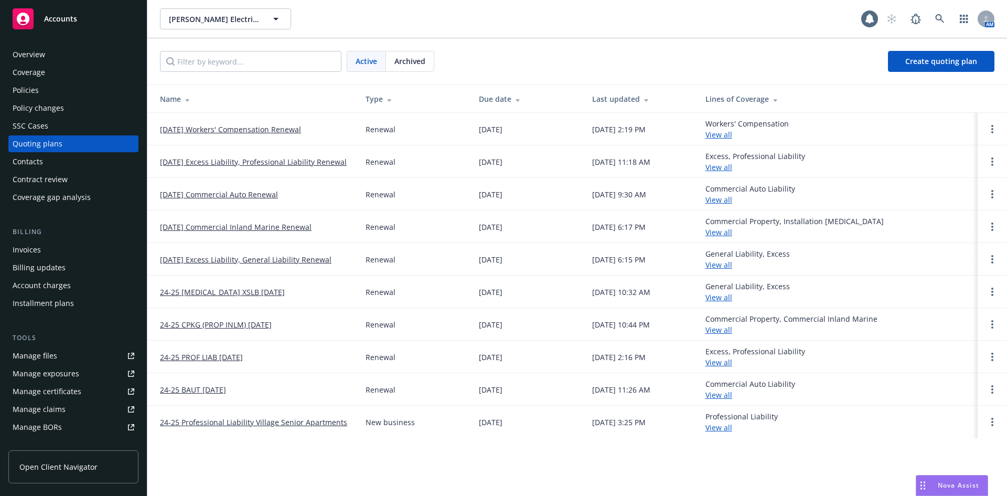
click at [229, 129] on link "[DATE] Workers' Compensation Renewal" at bounding box center [230, 129] width 141 height 11
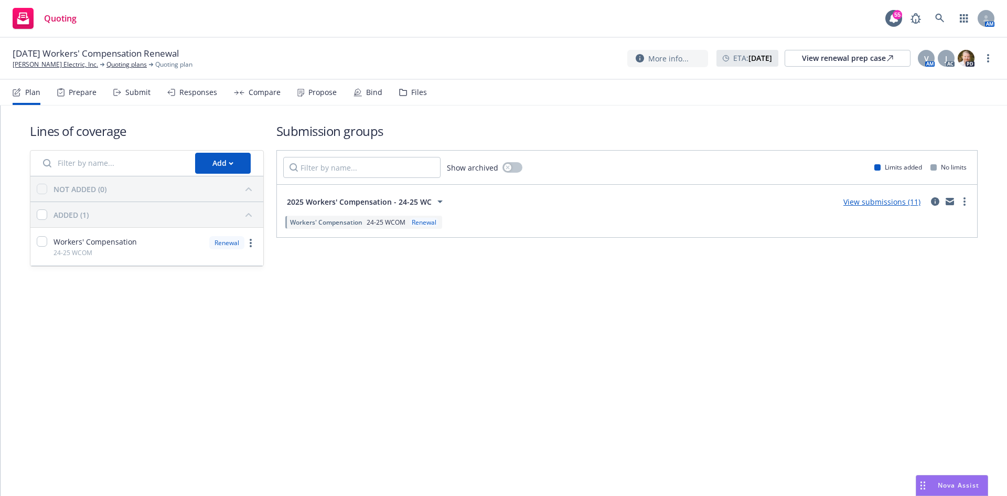
click at [882, 203] on link "View submissions (11)" at bounding box center [882, 202] width 77 height 10
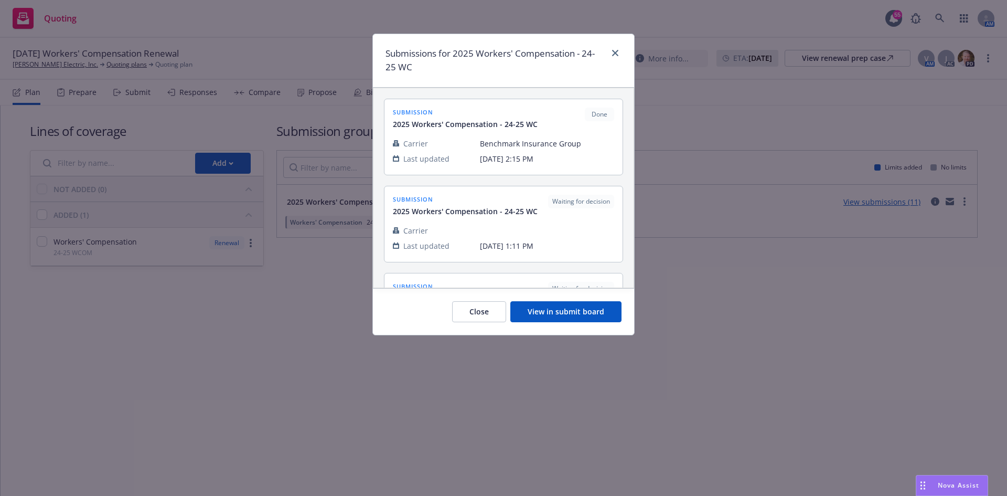
click at [569, 303] on button "View in submit board" at bounding box center [565, 311] width 111 height 21
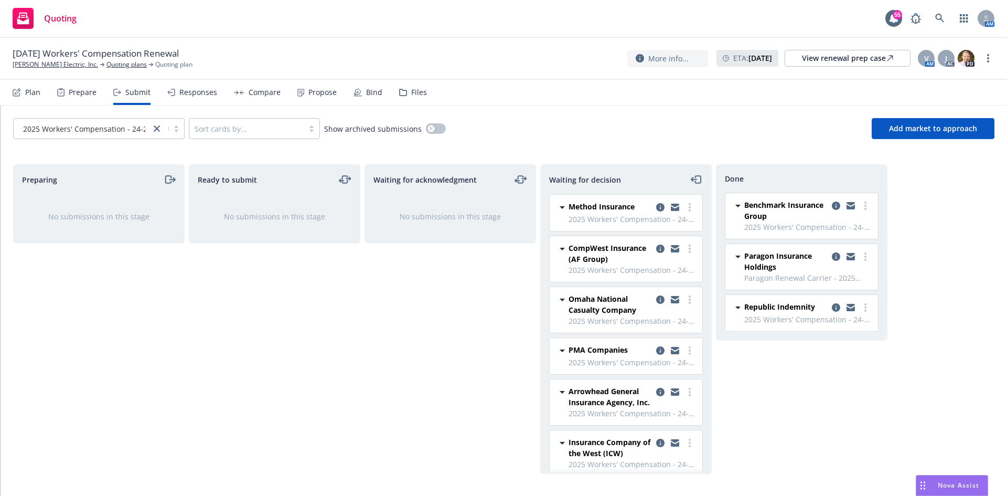
click at [371, 94] on div "Bind" at bounding box center [374, 92] width 16 height 8
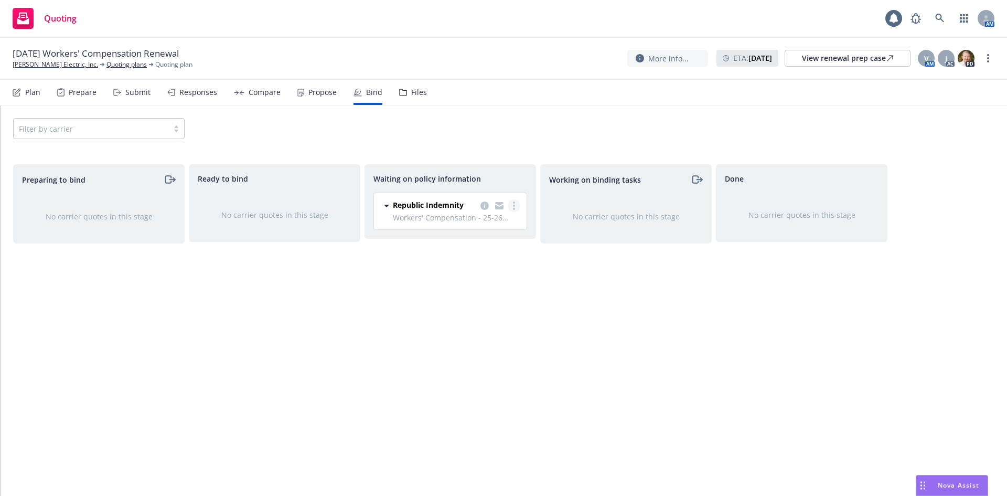
click at [518, 208] on link "more" at bounding box center [514, 205] width 13 height 13
click at [499, 226] on span "Create policies" at bounding box center [463, 227] width 77 height 10
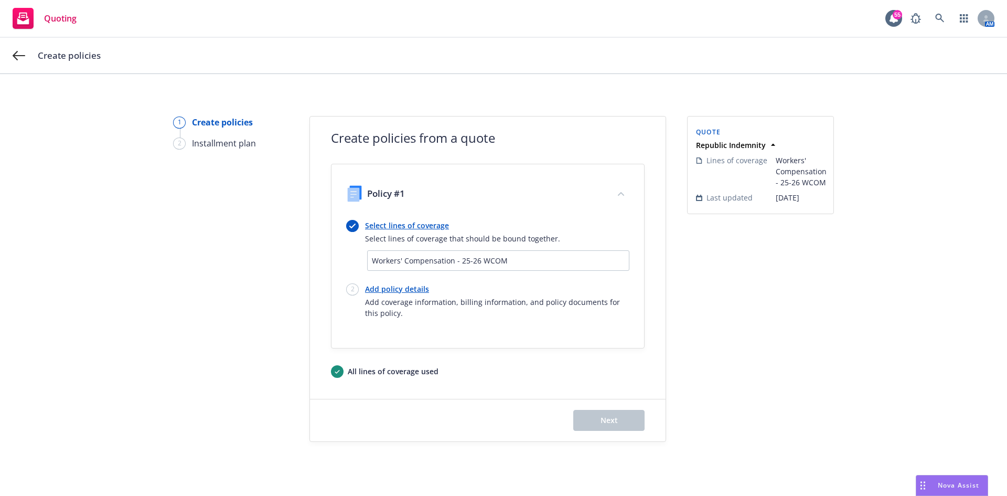
click at [397, 290] on link "Add policy details" at bounding box center [497, 288] width 264 height 11
select select "12"
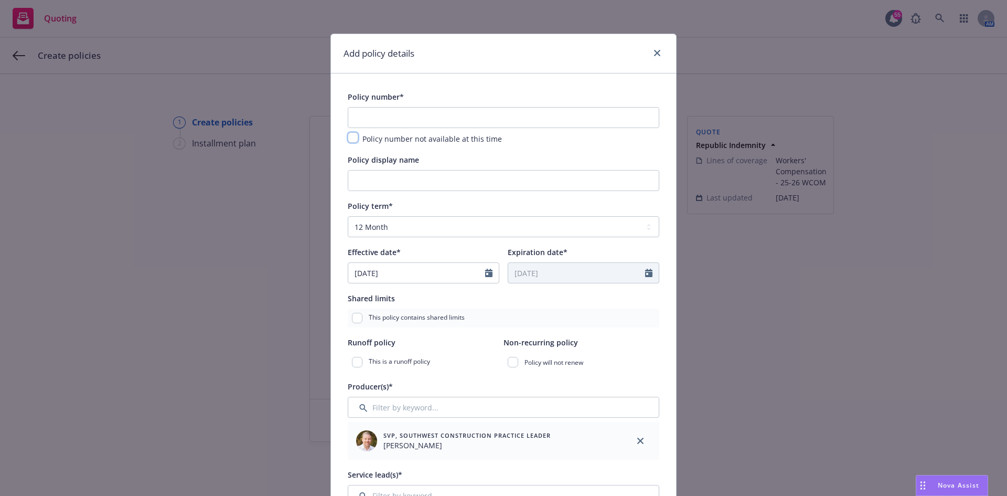
click at [354, 139] on input "checkbox" at bounding box center [353, 137] width 10 height 10
checkbox input "true"
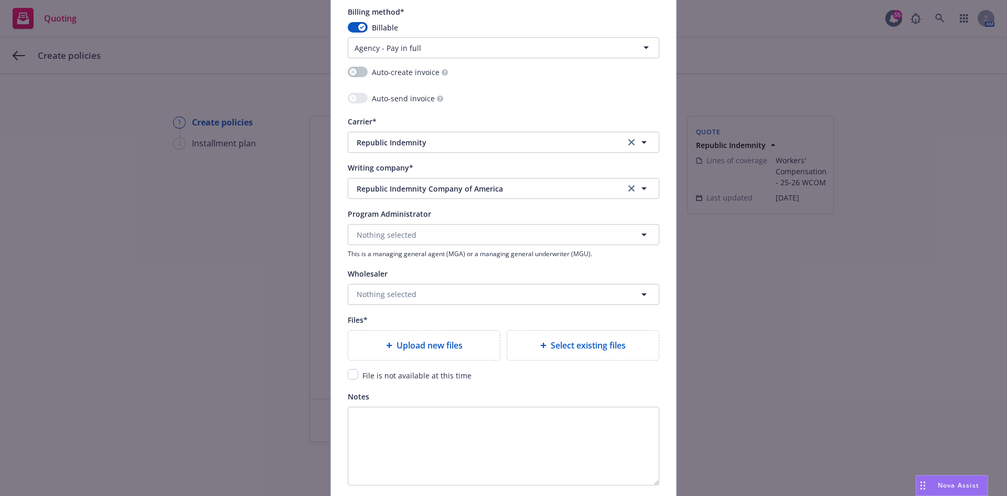
scroll to position [1049, 0]
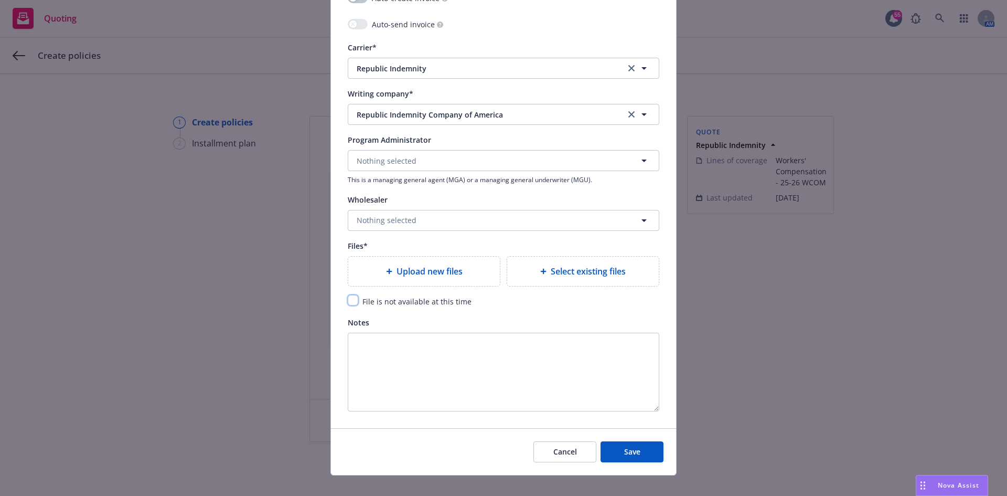
click at [352, 304] on input "checkbox" at bounding box center [353, 300] width 10 height 10
checkbox input "true"
click at [642, 456] on button "Save" at bounding box center [632, 451] width 63 height 21
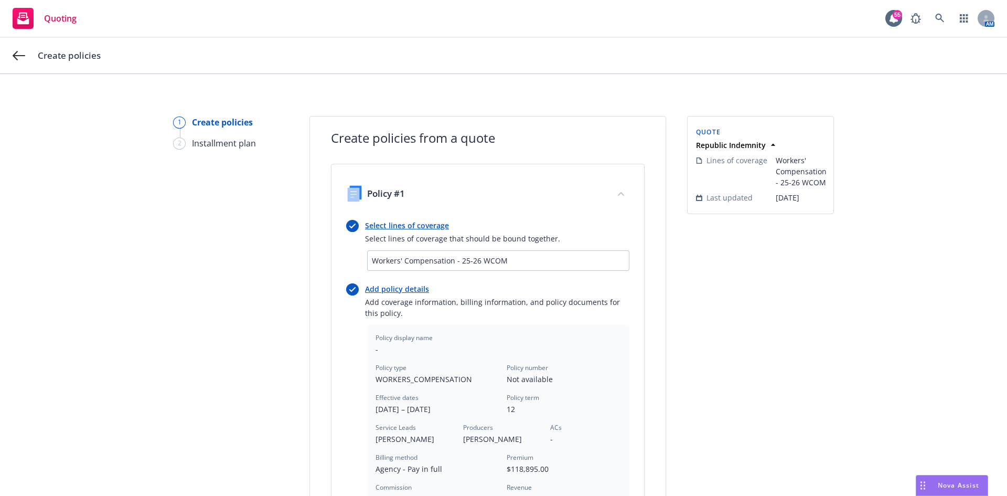
scroll to position [283, 0]
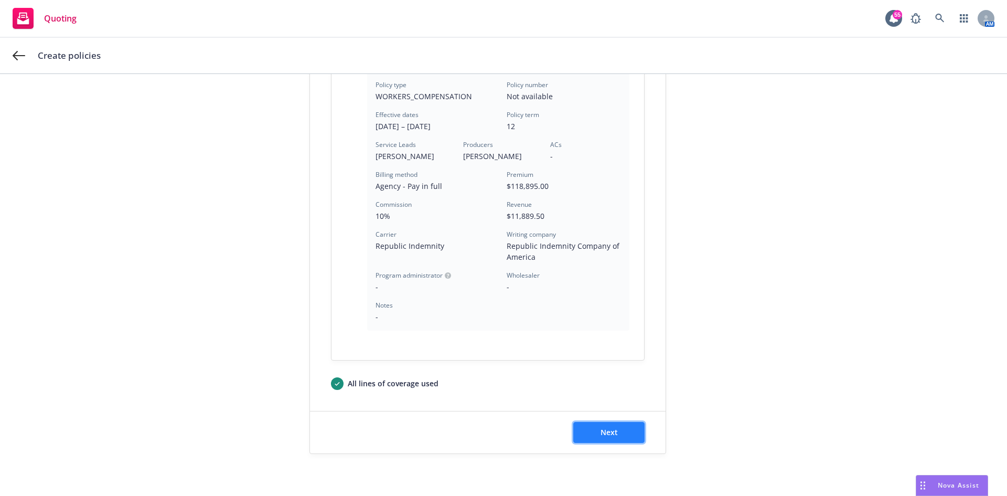
click at [605, 433] on span "Next" at bounding box center [609, 432] width 17 height 10
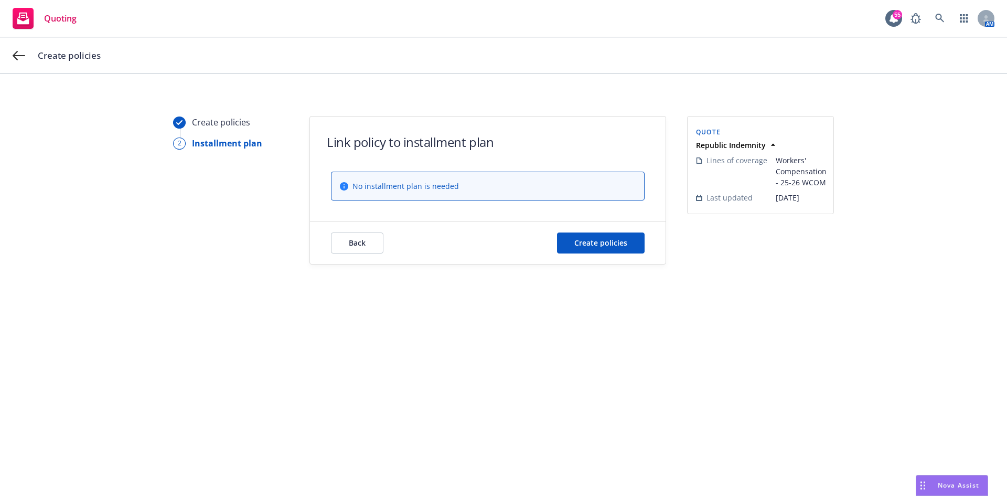
scroll to position [0, 0]
click at [624, 245] on span "Create policies" at bounding box center [600, 243] width 53 height 10
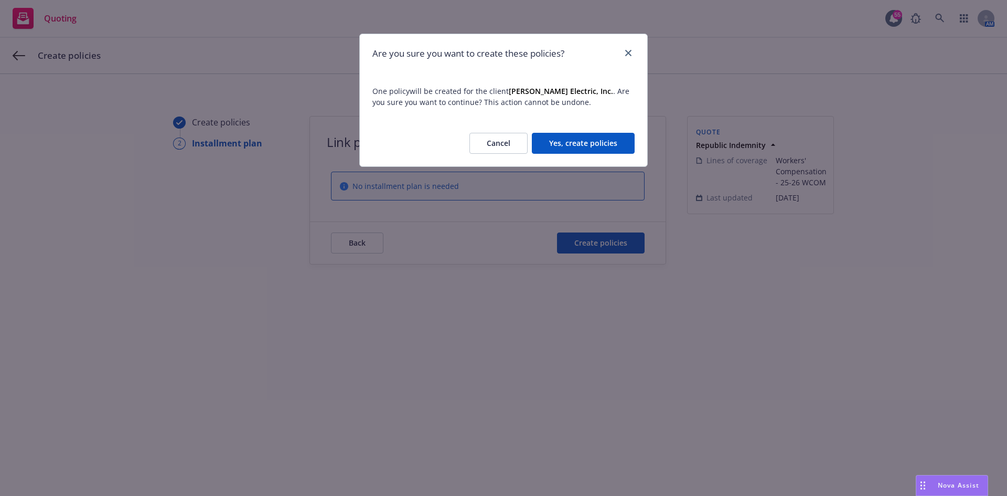
click at [634, 150] on button "Yes, create policies" at bounding box center [583, 143] width 103 height 21
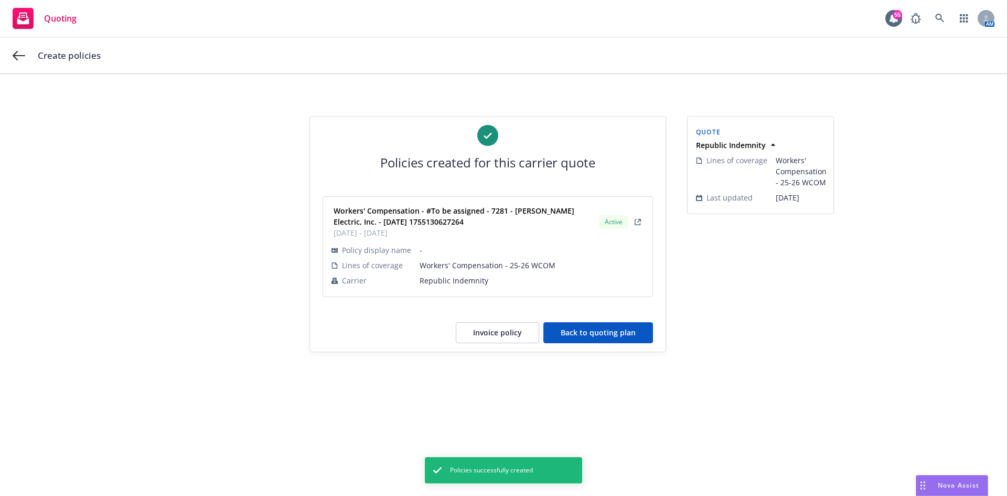
click at [586, 340] on button "Back to quoting plan" at bounding box center [599, 332] width 110 height 21
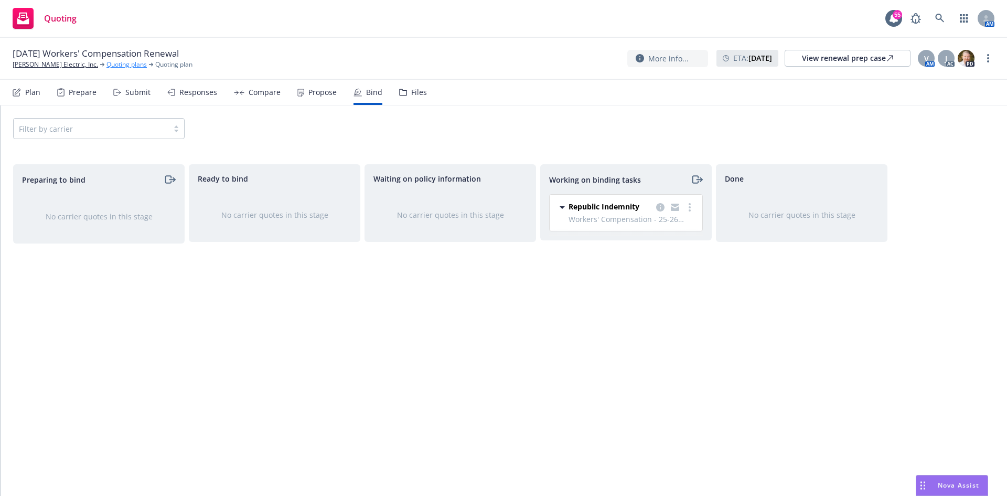
click at [107, 63] on link "Quoting plans" at bounding box center [127, 64] width 40 height 9
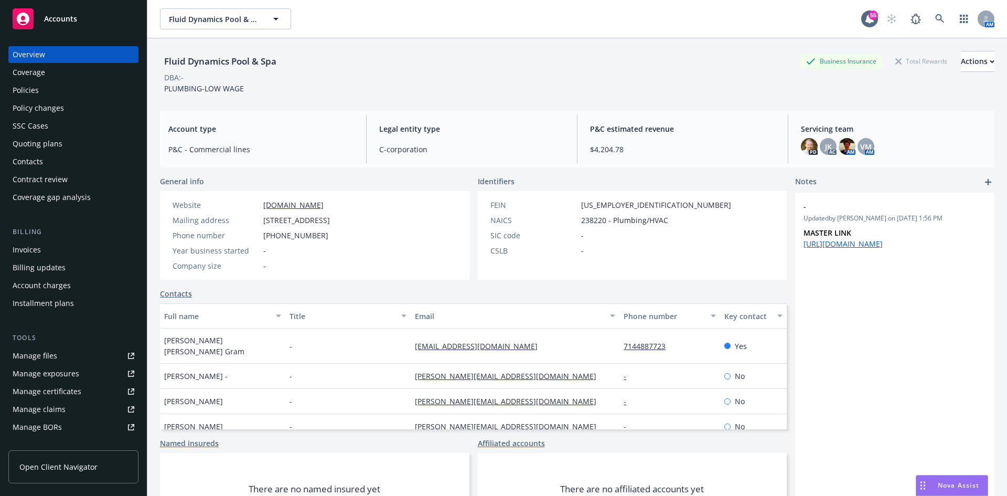
scroll to position [1, 0]
click at [68, 92] on div "Policies" at bounding box center [74, 90] width 122 height 17
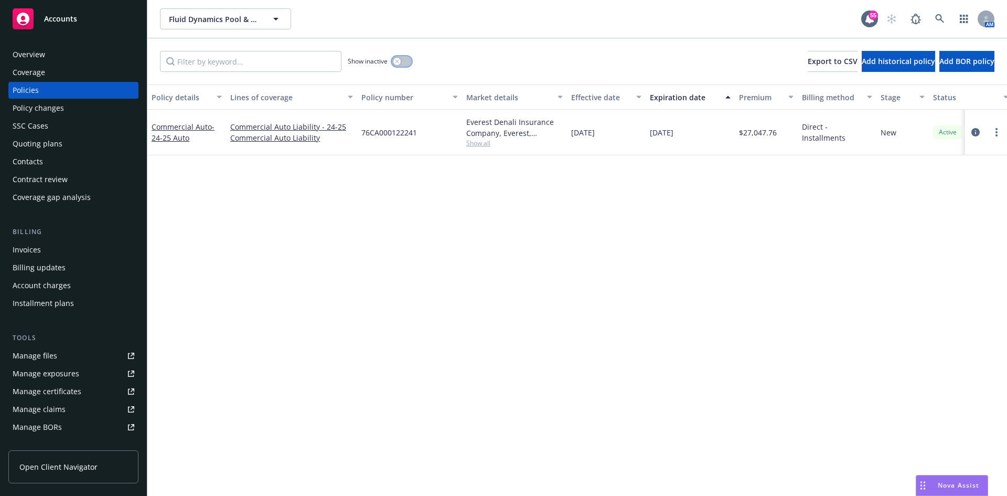
click at [400, 66] on button "button" at bounding box center [402, 61] width 20 height 10
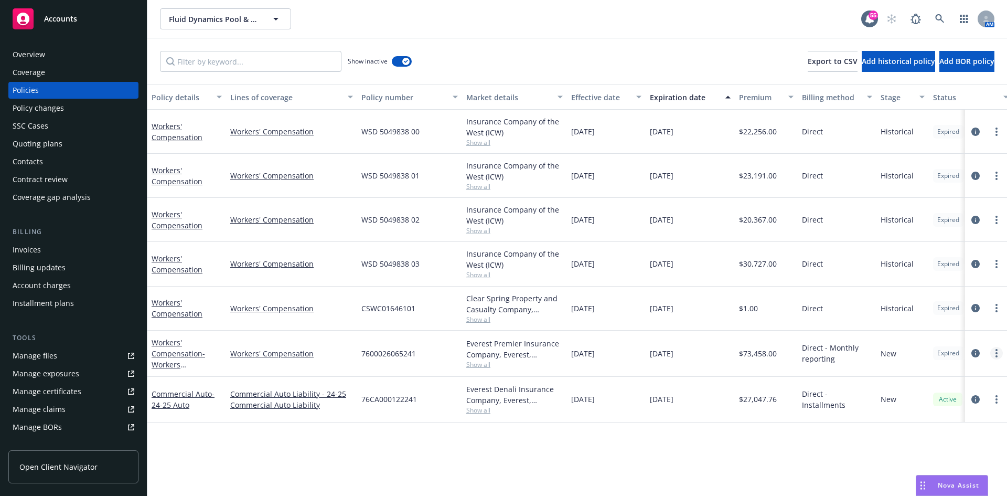
click at [995, 354] on link "more" at bounding box center [997, 353] width 13 height 13
click at [928, 235] on link "Renew with incumbent" at bounding box center [945, 234] width 123 height 21
select select "12"
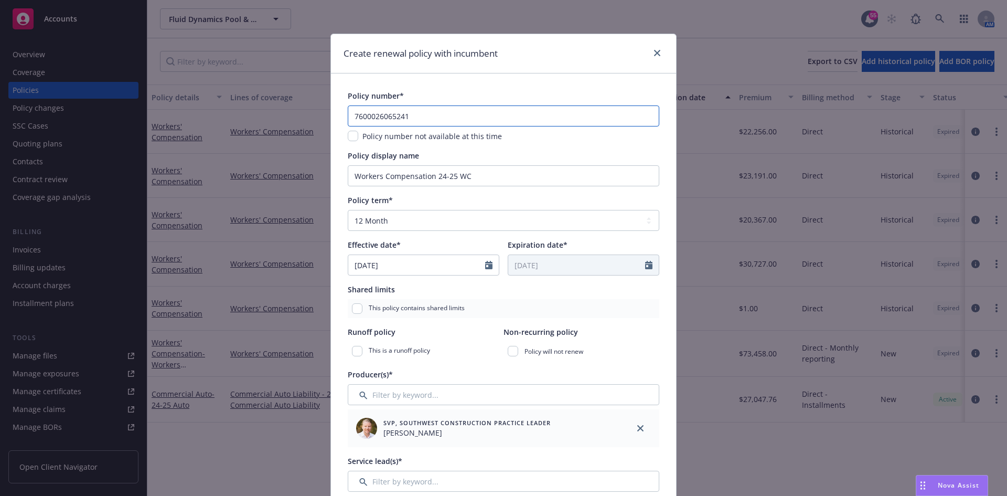
drag, startPoint x: 409, startPoint y: 113, endPoint x: 325, endPoint y: 117, distance: 84.5
click at [325, 117] on div "Create renewal policy with incumbent Policy number* 7600026065241 Policy number…" at bounding box center [503, 248] width 1007 height 496
click at [353, 135] on input "checkbox" at bounding box center [353, 136] width 10 height 10
checkbox input "true"
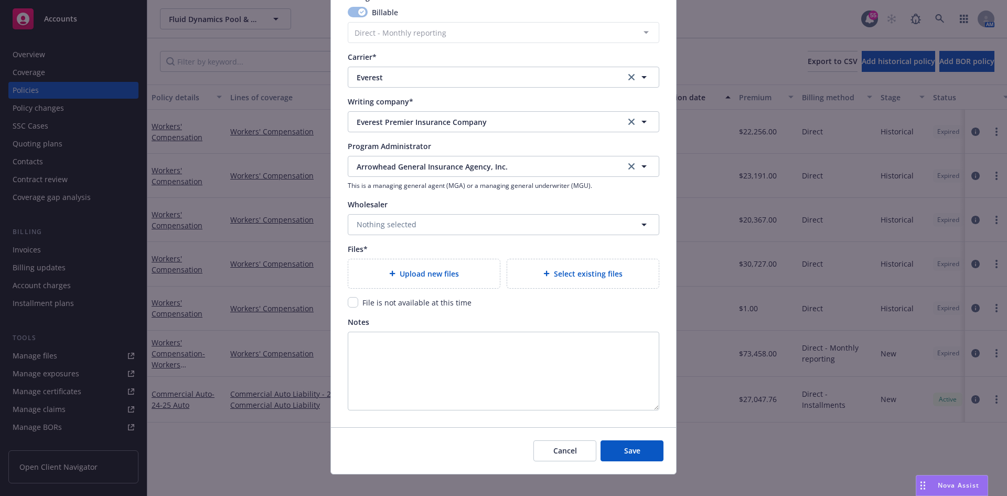
scroll to position [947, 0]
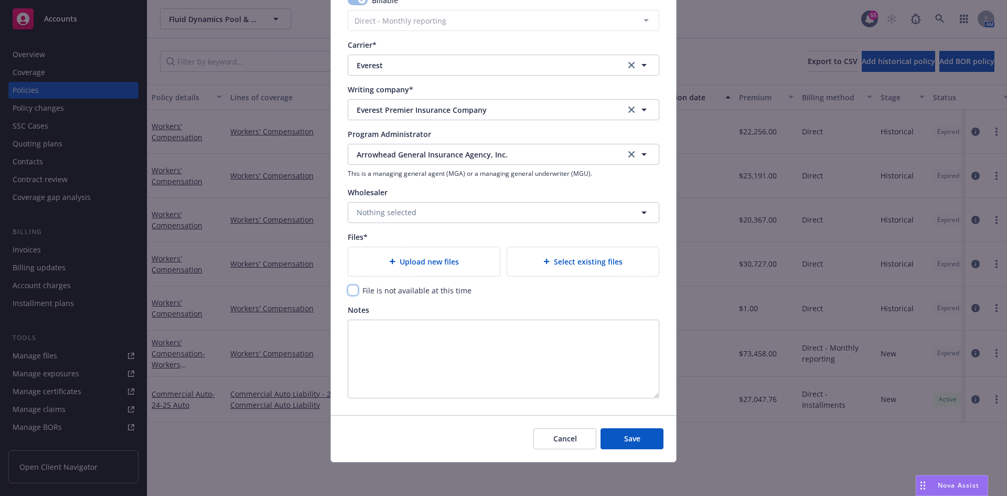
click at [348, 291] on input "checkbox" at bounding box center [353, 290] width 10 height 10
checkbox input "true"
click at [635, 442] on span "Save" at bounding box center [632, 438] width 16 height 10
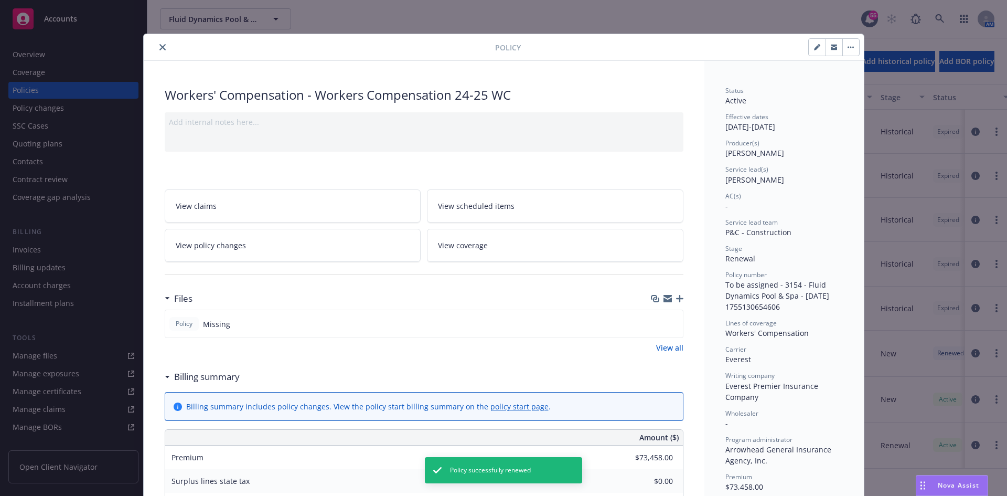
click at [158, 50] on button "close" at bounding box center [162, 47] width 13 height 13
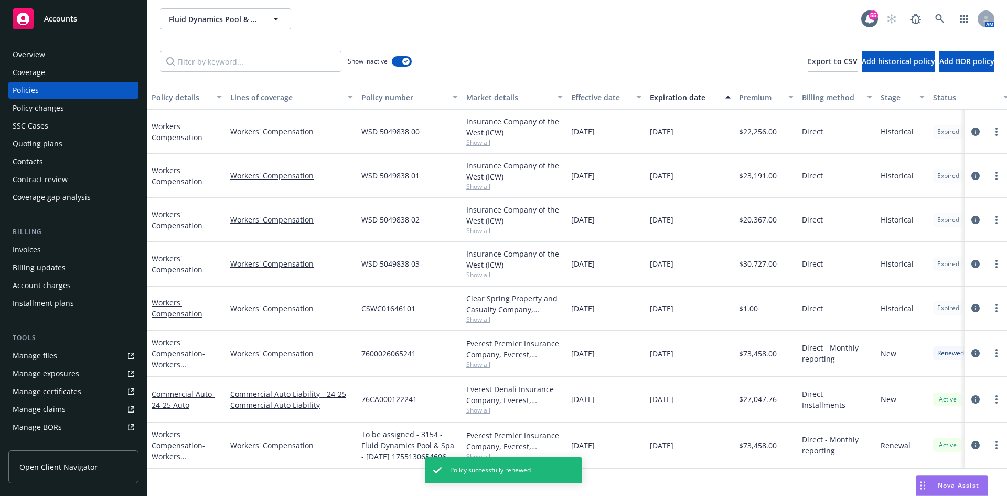
click at [46, 87] on div "Policies" at bounding box center [74, 90] width 122 height 17
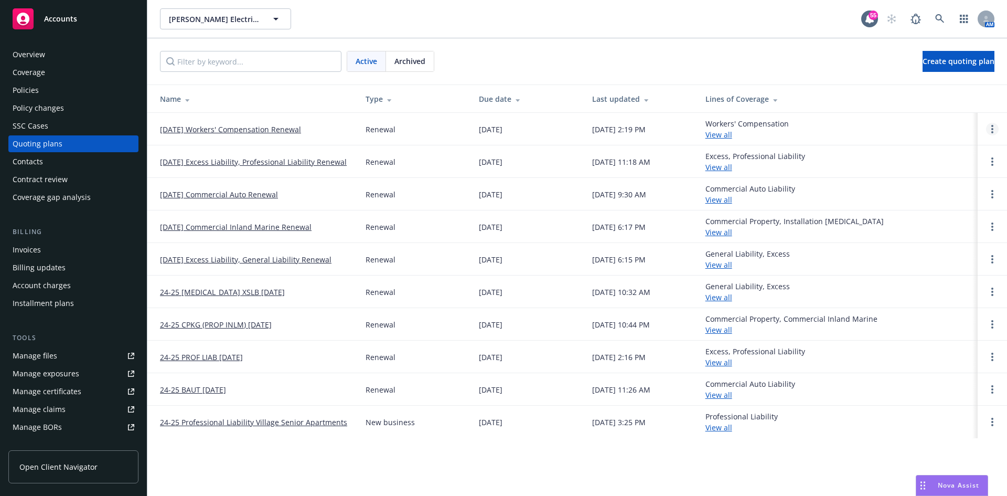
click at [995, 130] on link "Open options" at bounding box center [992, 129] width 13 height 13
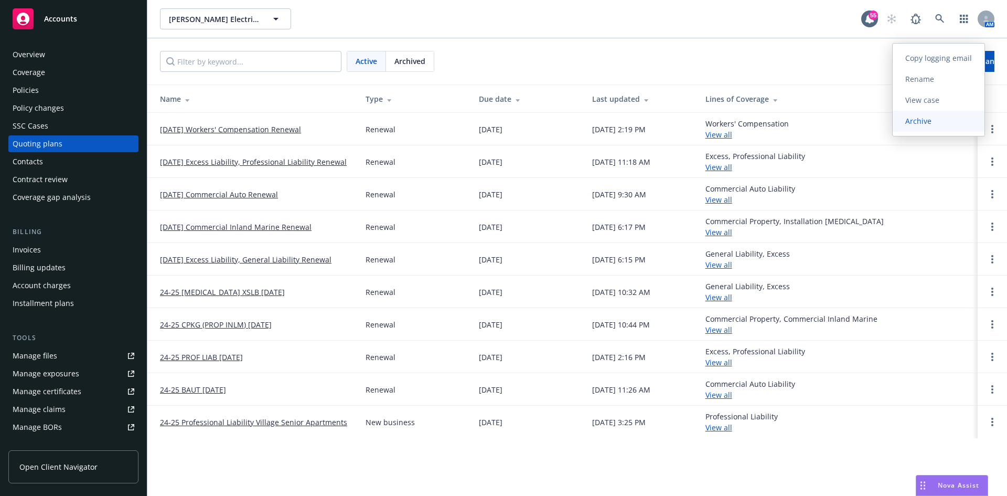
click at [910, 121] on span "Archive" at bounding box center [918, 121] width 51 height 10
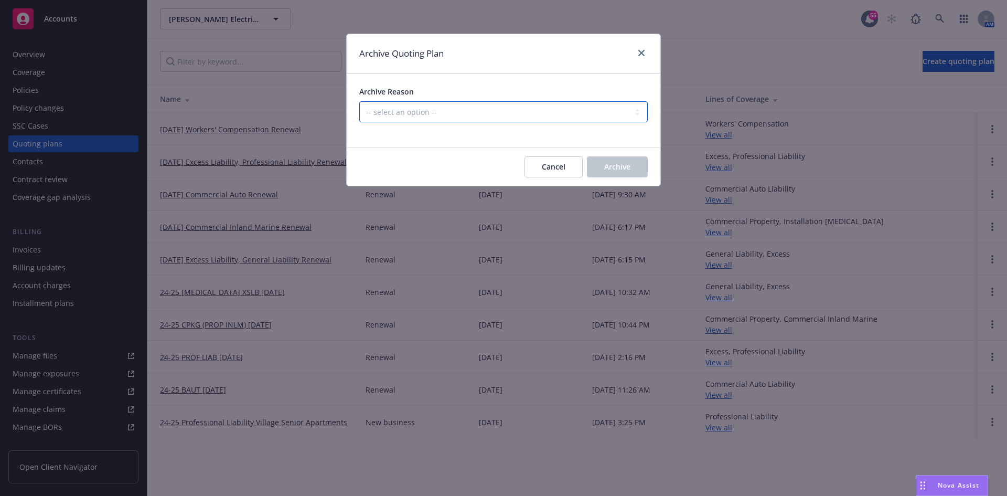
drag, startPoint x: 561, startPoint y: 108, endPoint x: 556, endPoint y: 112, distance: 6.7
click at [561, 108] on select "-- select an option -- All policies in this renewal plan are auto-renewed Creat…" at bounding box center [503, 111] width 289 height 21
select select "ARCHIVED_RENEWAL_COMPLETED"
click at [359, 101] on select "-- select an option -- All policies in this renewal plan are auto-renewed Creat…" at bounding box center [503, 111] width 289 height 21
click at [629, 168] on span "Archive" at bounding box center [617, 167] width 26 height 10
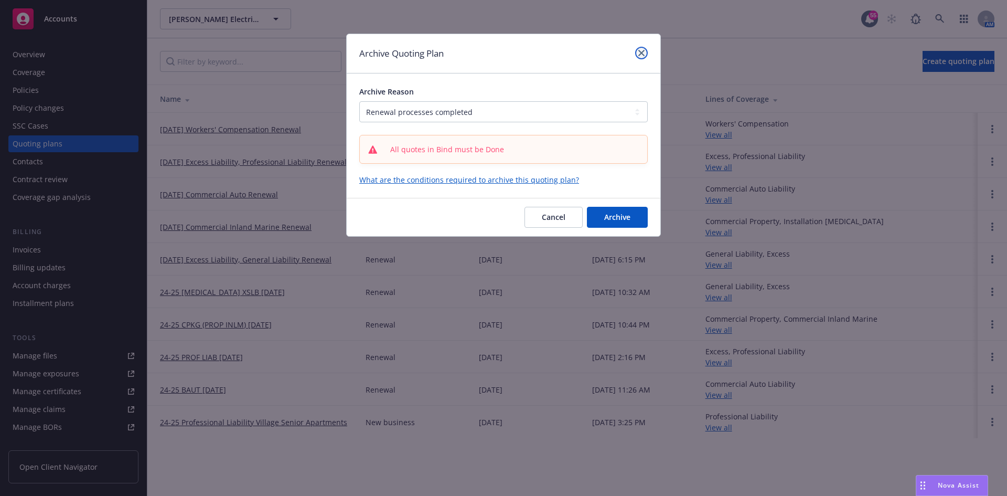
click at [640, 53] on icon "close" at bounding box center [642, 53] width 6 height 6
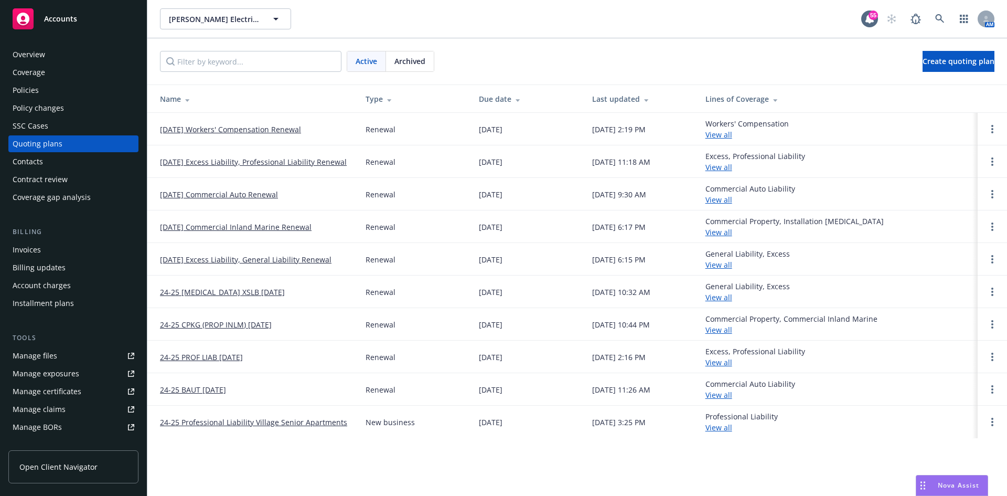
click at [298, 131] on link "[DATE] Workers' Compensation Renewal" at bounding box center [230, 129] width 141 height 11
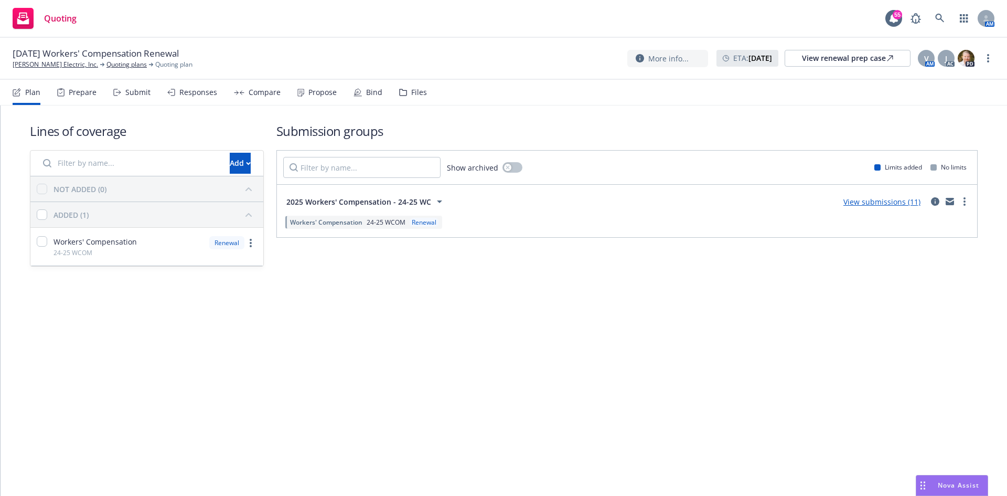
click at [901, 205] on link "View submissions (11)" at bounding box center [882, 202] width 77 height 10
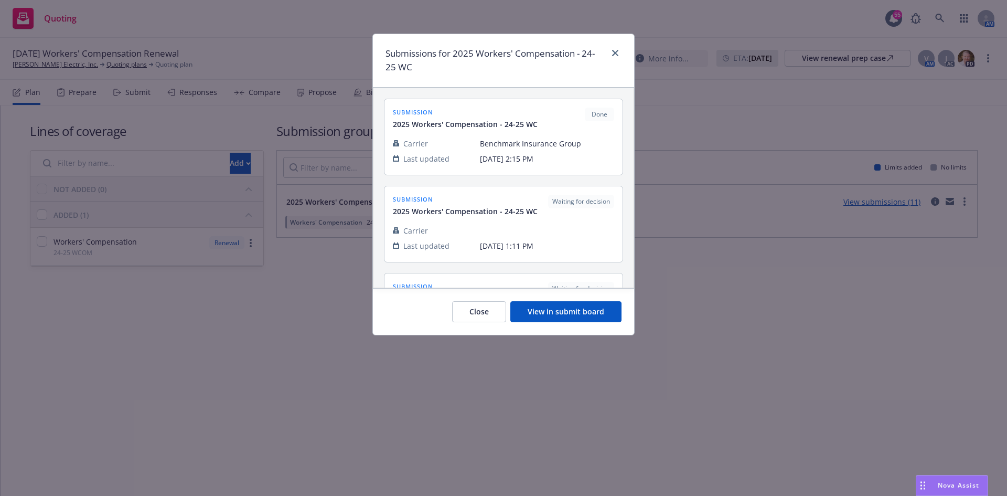
click at [555, 310] on button "View in submit board" at bounding box center [565, 311] width 111 height 21
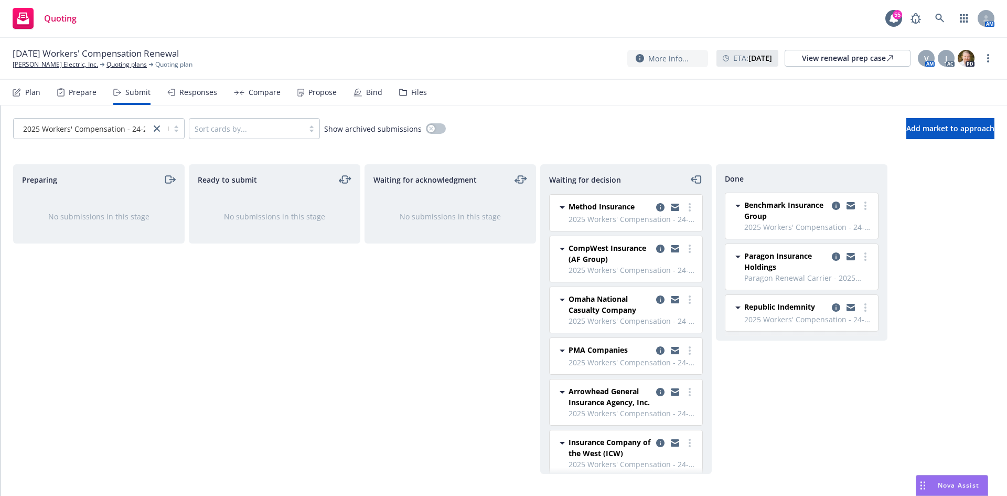
click at [332, 94] on div "Propose" at bounding box center [322, 92] width 28 height 8
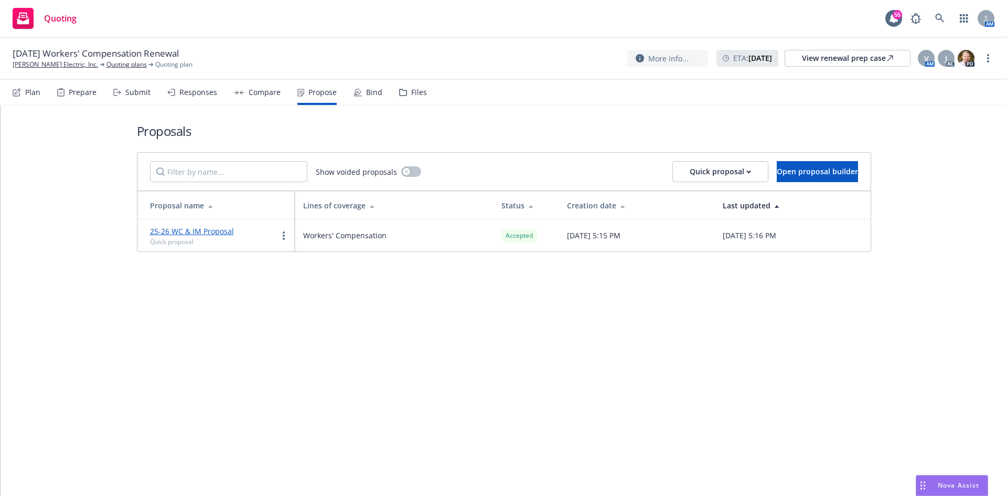
click at [373, 98] on div "Bind" at bounding box center [368, 92] width 29 height 25
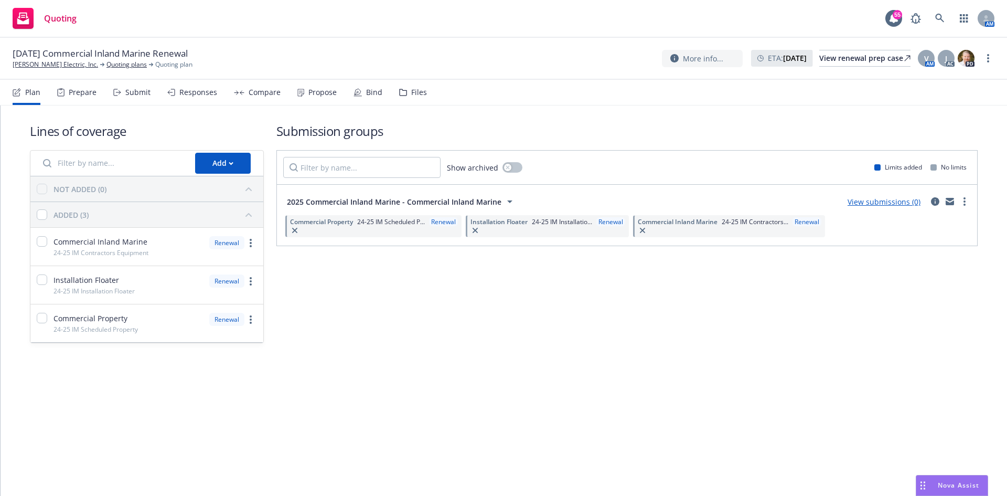
click at [883, 205] on link "View submissions (0)" at bounding box center [884, 202] width 73 height 10
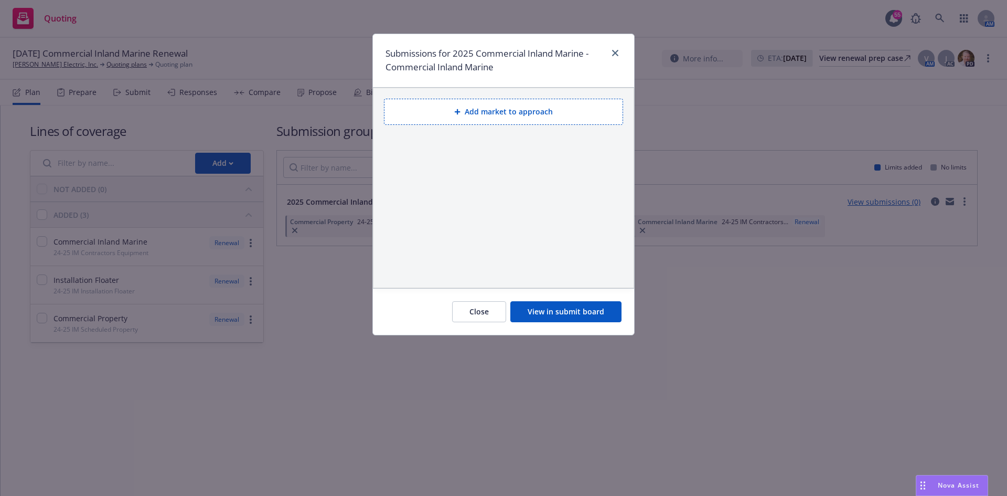
click at [524, 104] on button "Add market to approach" at bounding box center [503, 112] width 239 height 26
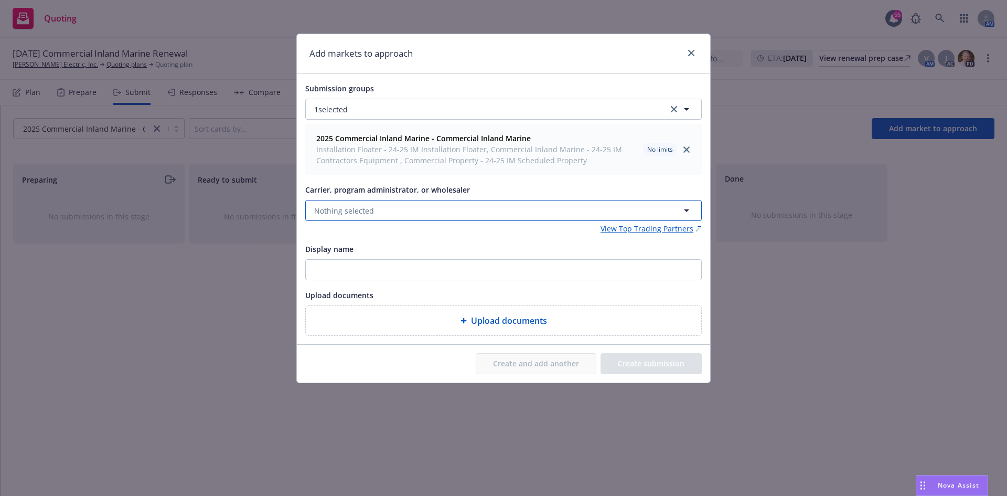
click at [370, 208] on span "Nothing selected" at bounding box center [344, 210] width 60 height 11
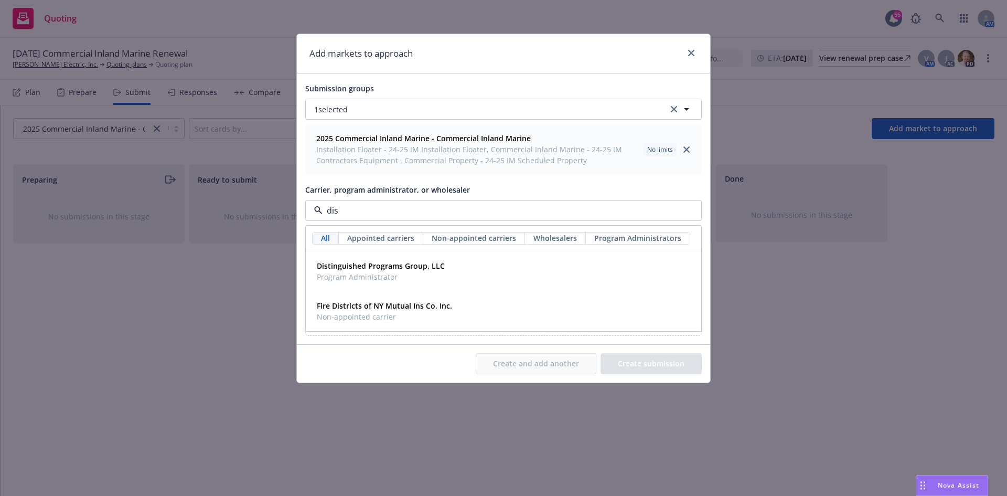
type input "dist"
click at [409, 267] on strong "Distinguished Programs Group, LLC" at bounding box center [381, 266] width 128 height 10
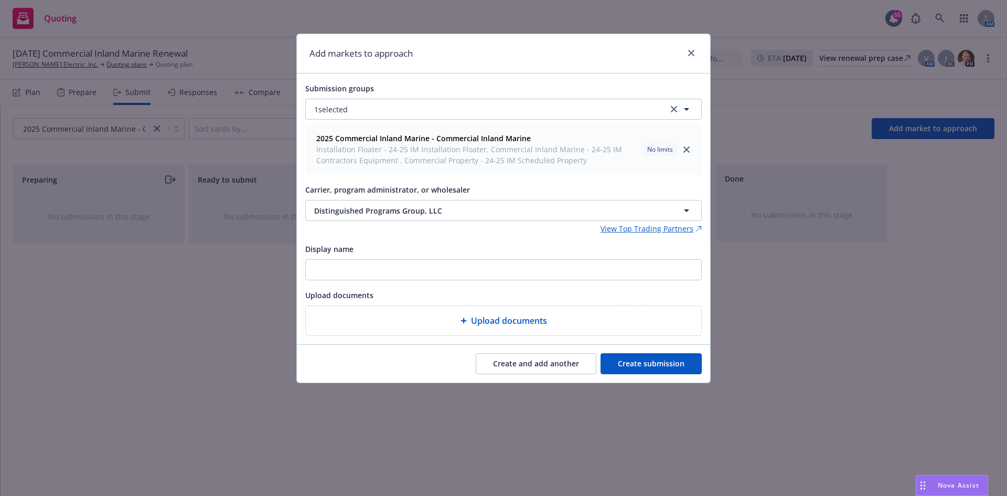
click at [678, 365] on button "Create submission" at bounding box center [651, 363] width 101 height 21
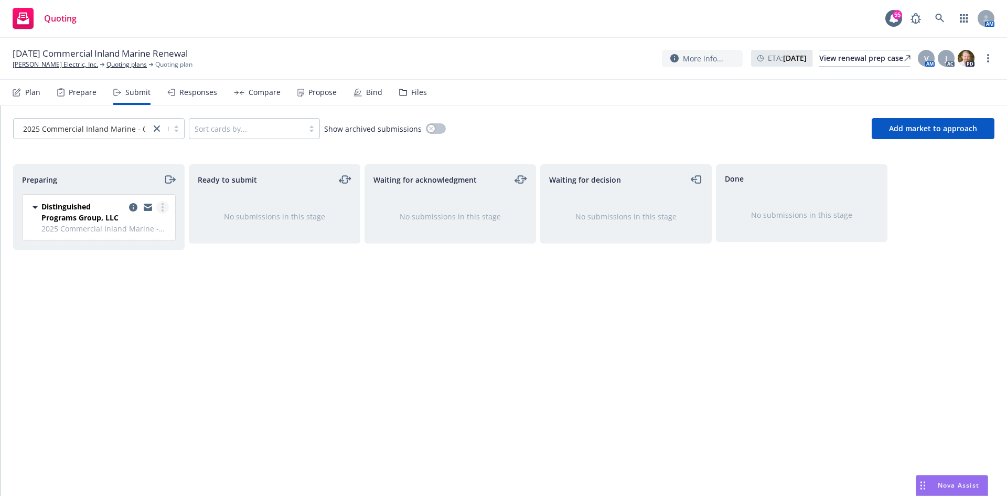
click at [162, 208] on circle "more" at bounding box center [163, 207] width 2 height 2
click at [142, 294] on span "Add accepted decision" at bounding box center [115, 291] width 105 height 10
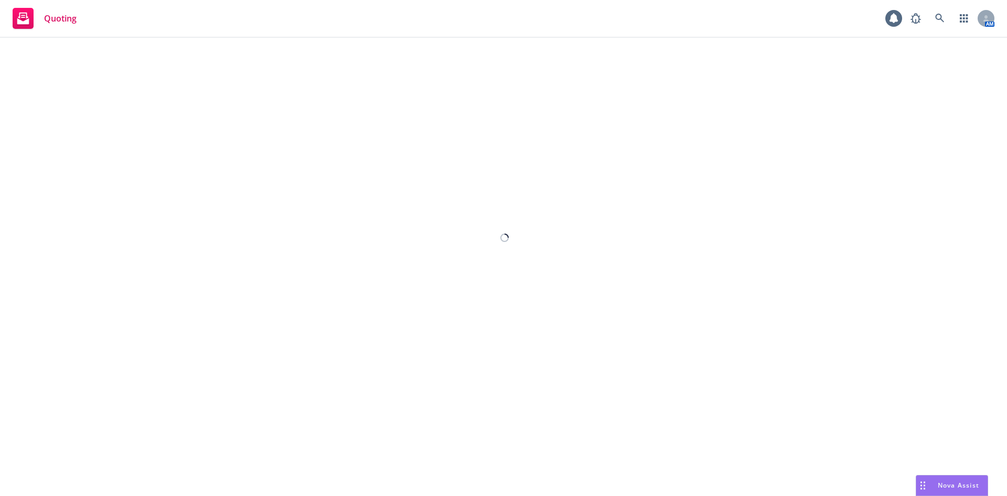
select select "12"
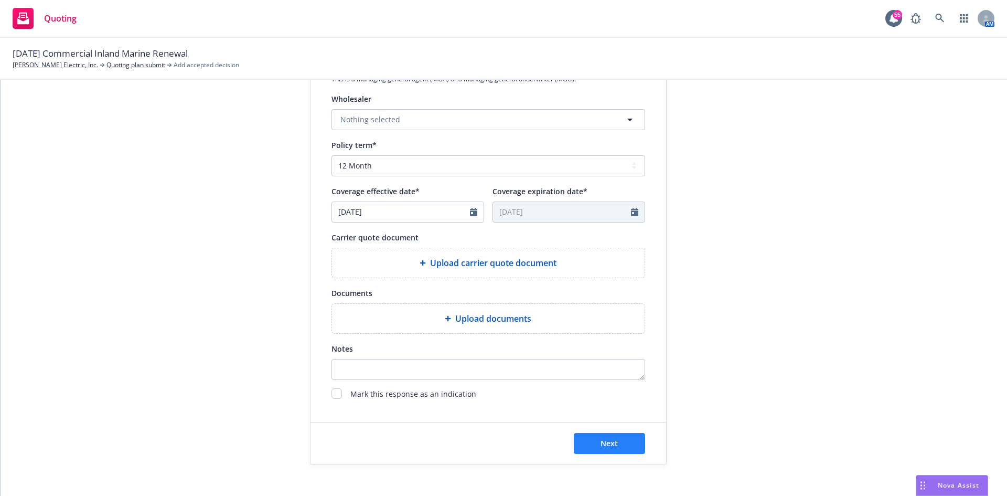
scroll to position [371, 0]
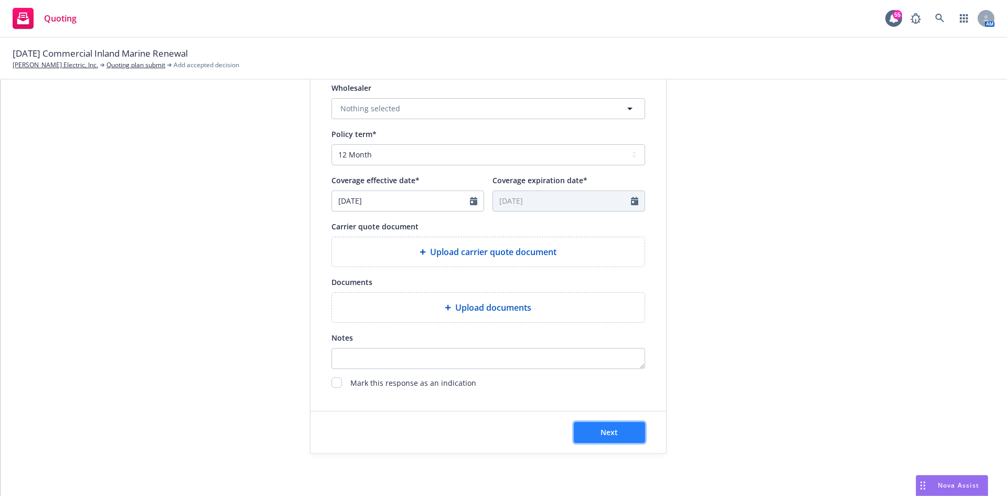
click at [614, 430] on button "Next" at bounding box center [609, 432] width 71 height 21
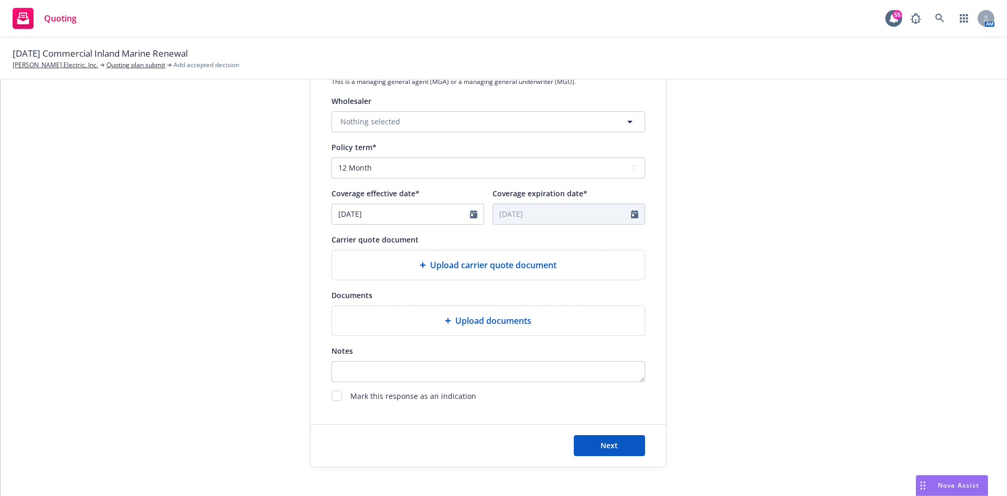
click at [592, 456] on div "Next" at bounding box center [489, 445] width 356 height 42
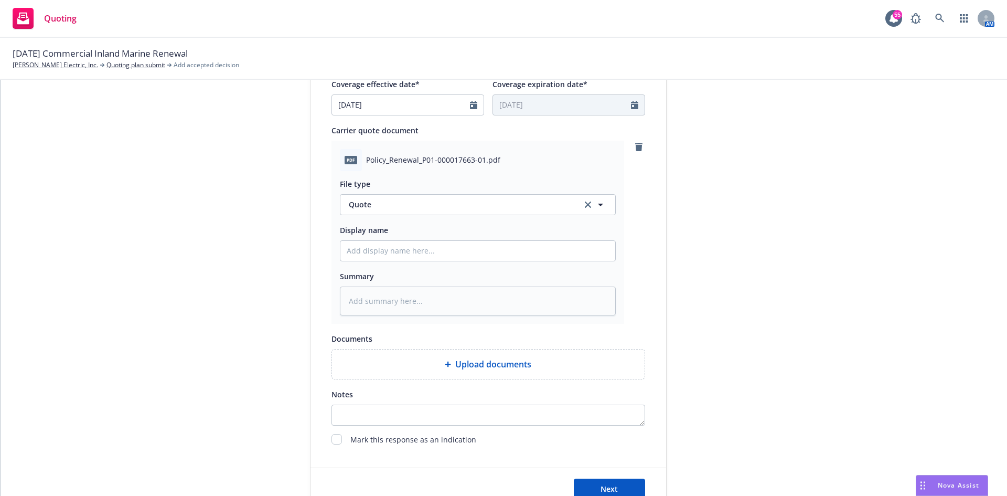
scroll to position [490, 0]
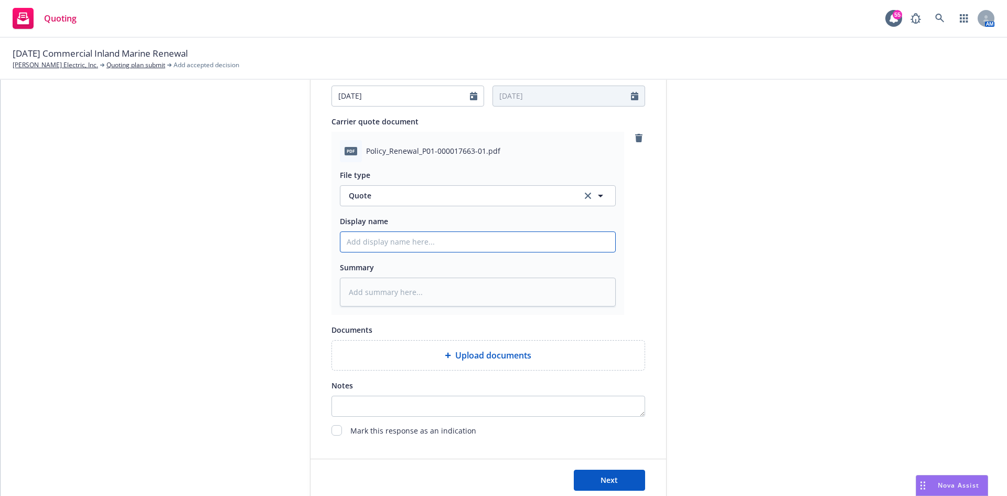
click at [434, 244] on input "Display name" at bounding box center [478, 242] width 275 height 20
type textarea "x"
type input "2"
type textarea "x"
type input "25"
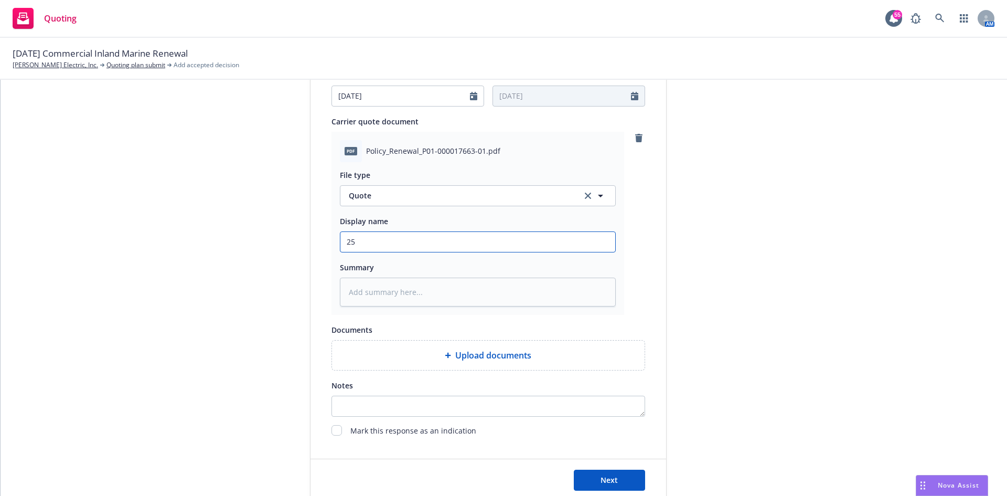
type textarea "x"
type input "25-"
type textarea "x"
type input "25-2"
type textarea "x"
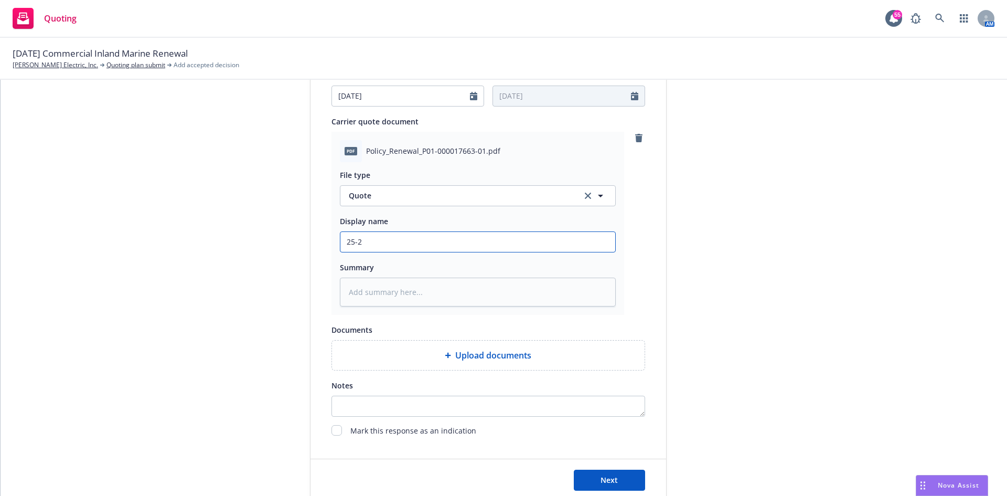
type input "25-26"
type textarea "x"
type input "25-26"
type textarea "x"
type input "25-26 I"
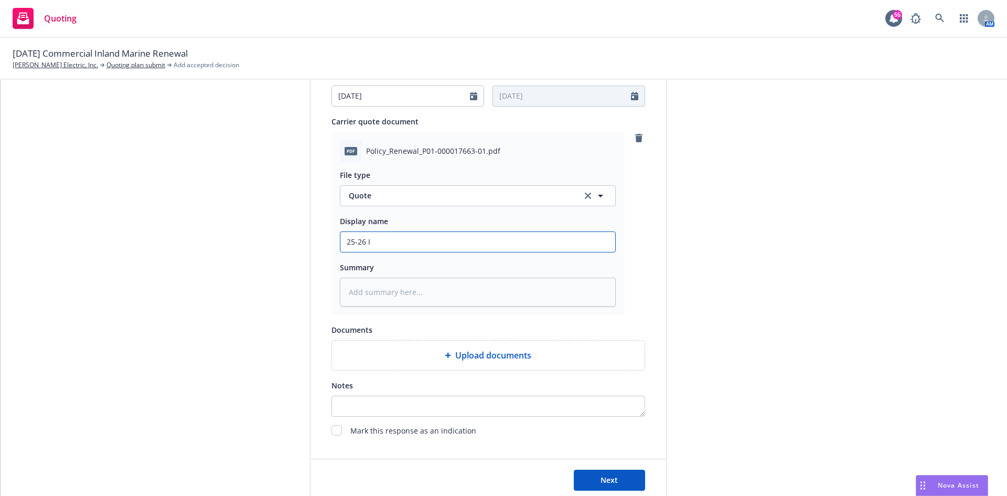
type textarea "x"
type input "25-26 IM"
type textarea "x"
type input "25-26 IM"
type textarea "x"
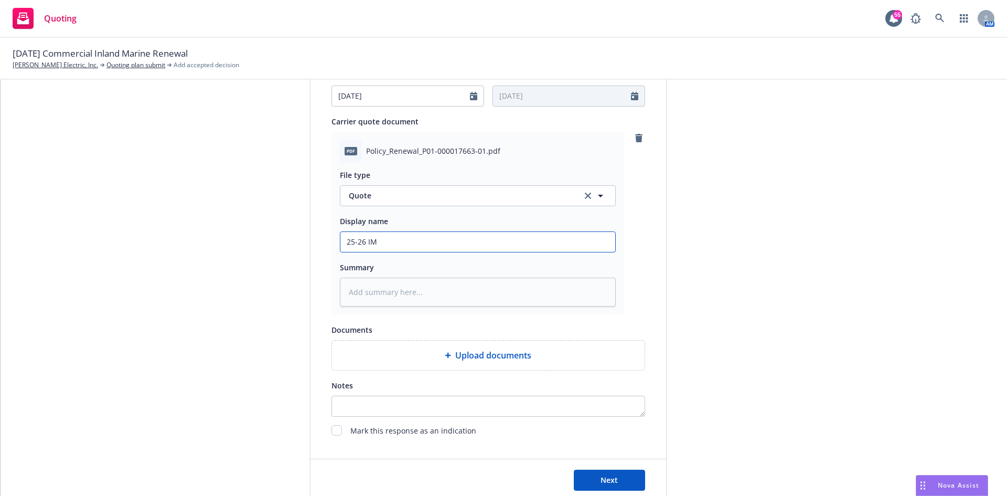
type input "25-26 IM R"
type textarea "x"
type input "25-26 IM Re"
type textarea "x"
type input "25-26 IM Ren"
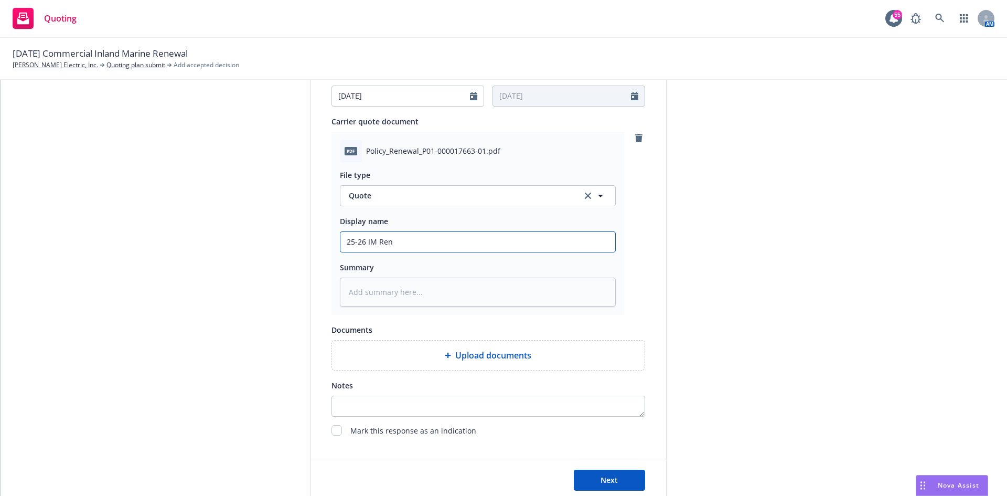
type textarea "x"
type input "25-26 IM [PERSON_NAME]"
type textarea "x"
type input "25-26 IM Renew"
type textarea "x"
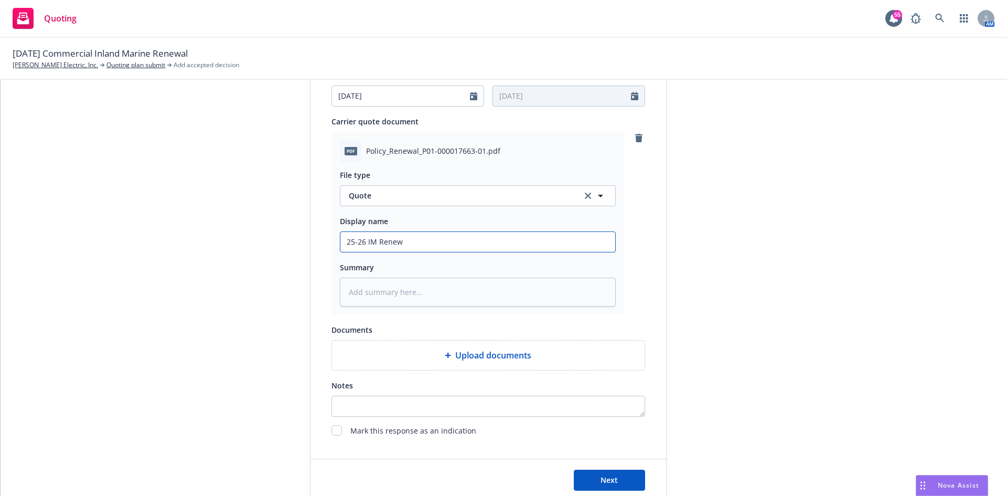
type input "25-26 IM Renewa"
type textarea "x"
type input "25-26 IM Renewal"
type textarea "x"
type input "25-26 IM Renewal"
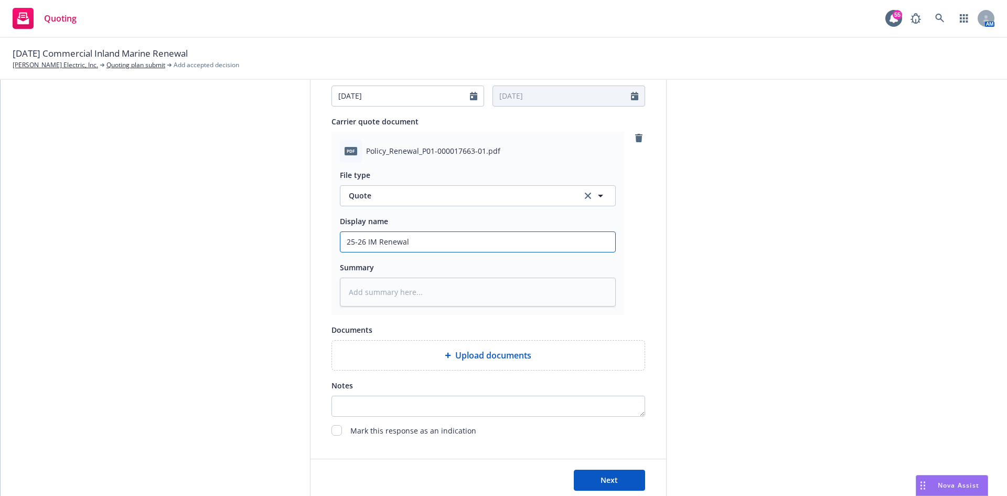
type textarea "x"
type input "25-26 IM Renewal Q"
type textarea "x"
type input "25-26 IM Renewal Qu"
type textarea "x"
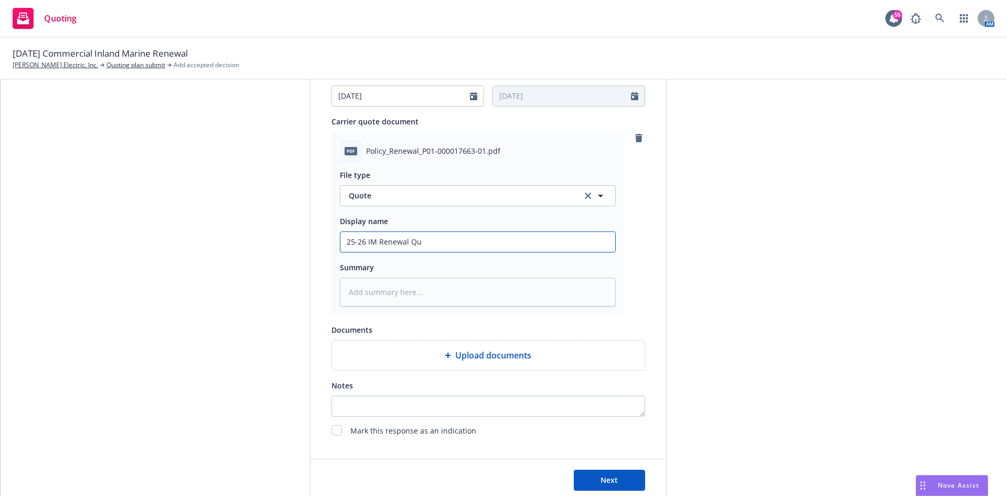
type input "25-26 IM Renewal Quo"
type textarea "x"
type input "25-26 IM Renewal Quot"
type textarea "x"
type input "25-26 IM Renewal Quote"
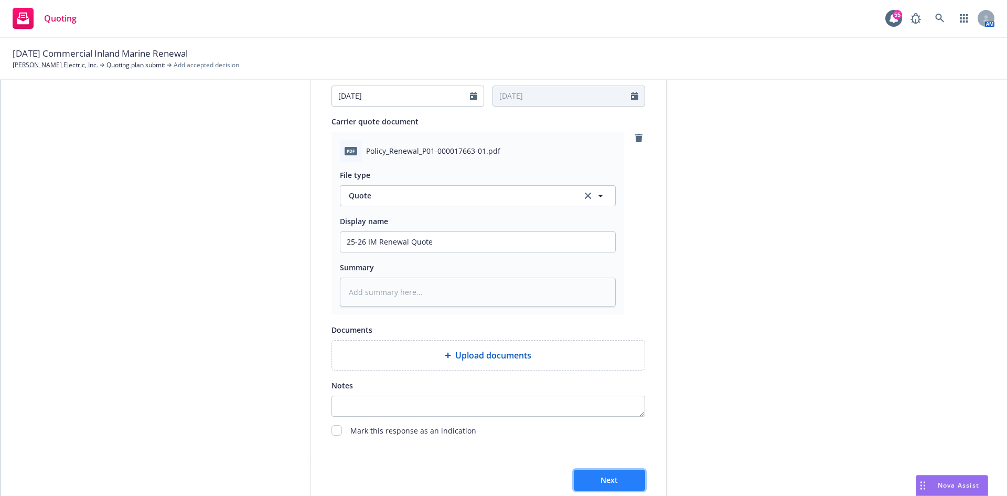
click at [601, 476] on span "Next" at bounding box center [609, 480] width 17 height 10
click at [604, 473] on button "Next" at bounding box center [609, 480] width 71 height 21
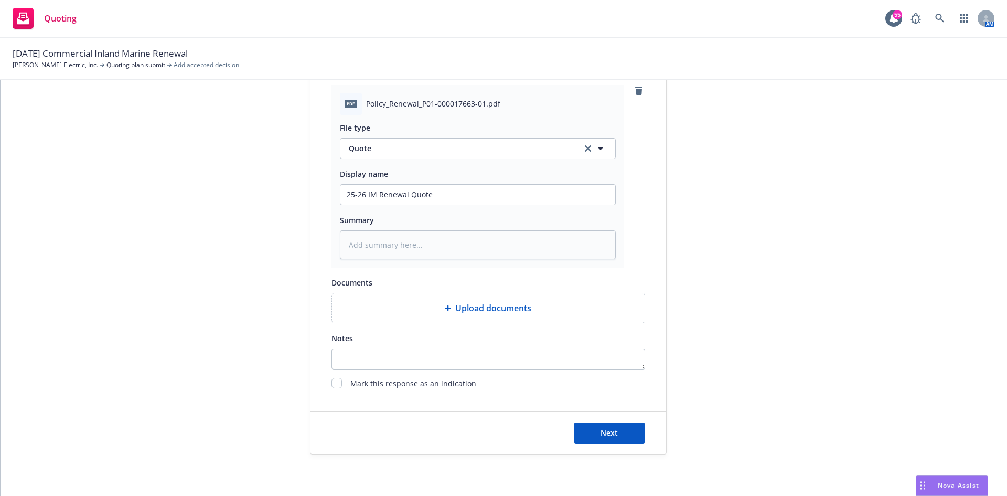
scroll to position [537, 0]
click at [588, 430] on button "Next" at bounding box center [609, 432] width 71 height 21
click at [607, 427] on span "Next" at bounding box center [609, 432] width 17 height 10
type textarea "x"
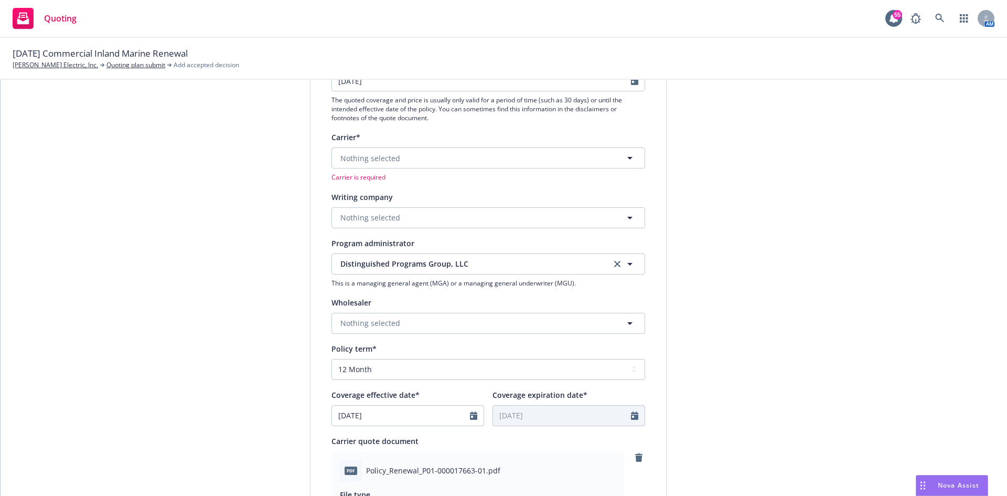
scroll to position [65, 0]
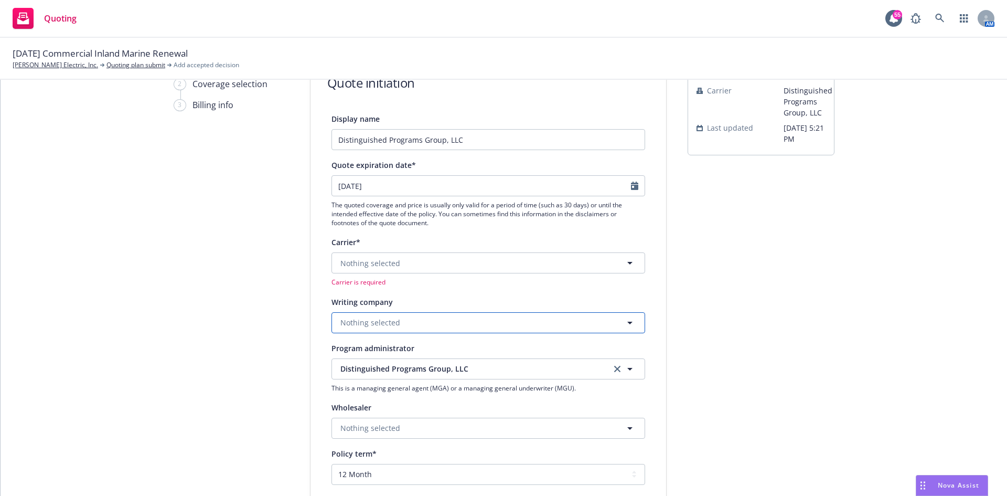
click at [397, 318] on button "Nothing selected" at bounding box center [489, 322] width 314 height 21
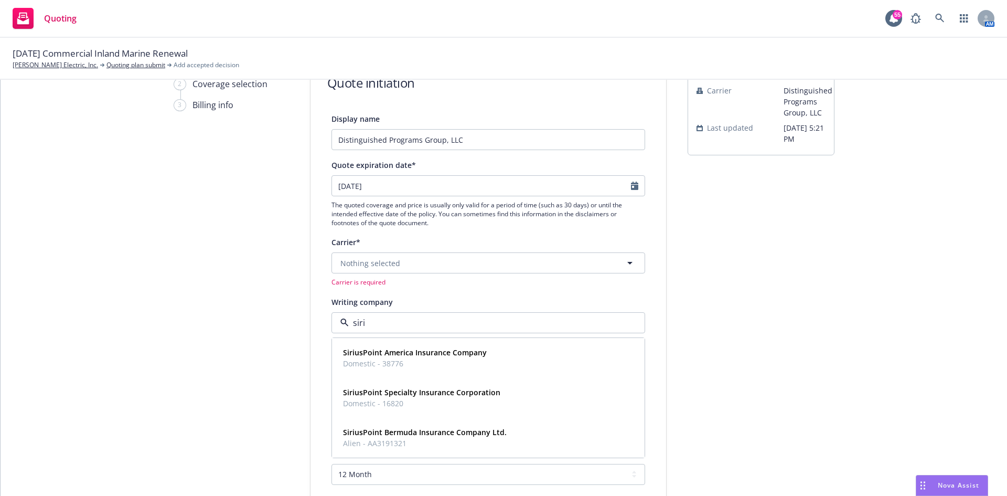
type input "siriu"
click at [393, 395] on strong "SiriusPoint Specialty Insurance Corporation" at bounding box center [421, 392] width 157 height 10
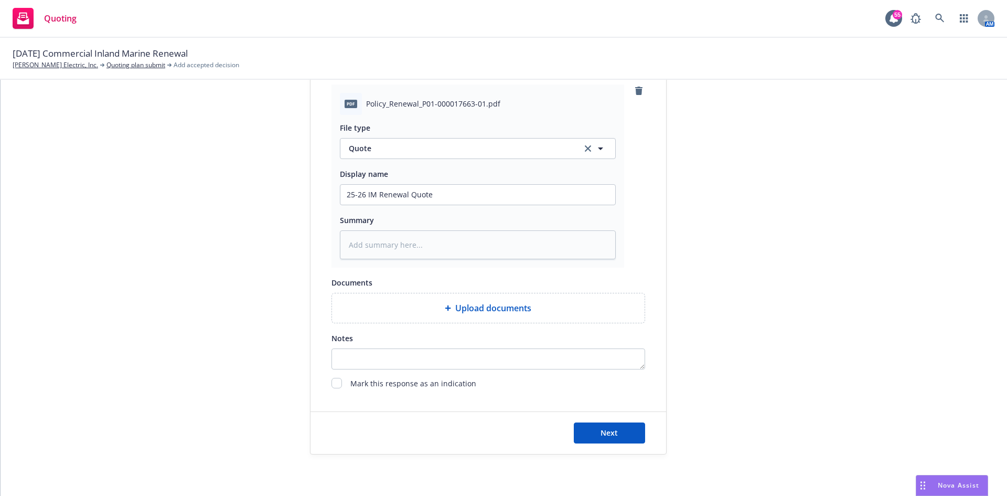
scroll to position [568, 0]
click at [630, 434] on button "Next" at bounding box center [609, 432] width 71 height 21
type textarea "x"
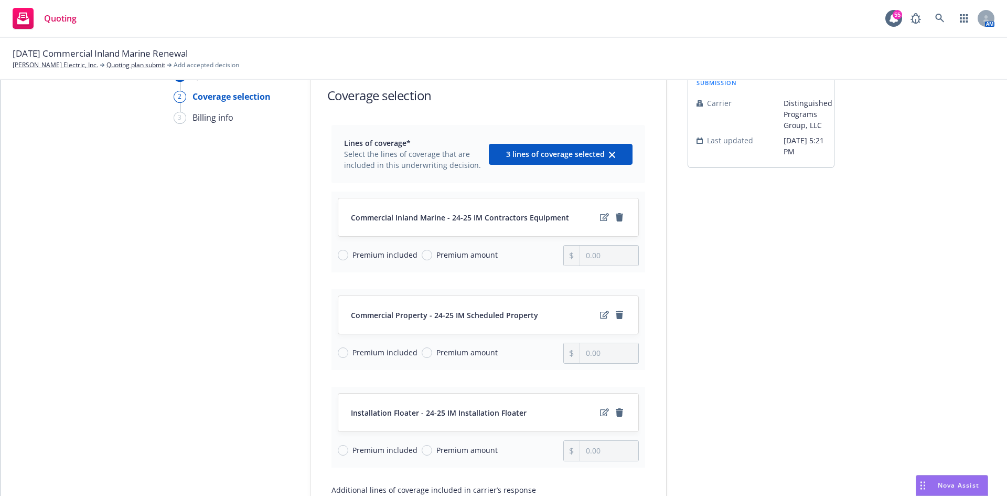
scroll to position [105, 0]
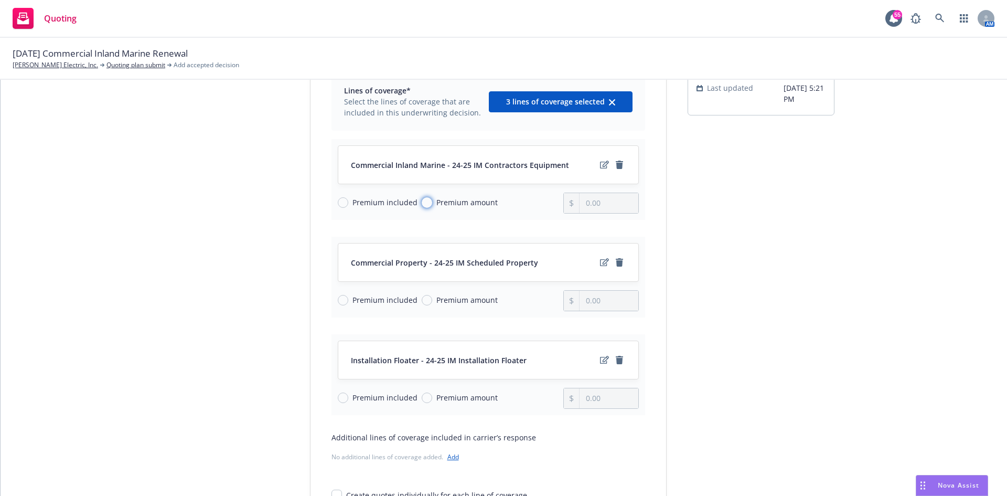
click at [424, 206] on input "Premium amount" at bounding box center [427, 202] width 10 height 10
radio input "true"
type input "0.00"
click at [342, 299] on input "Premium included" at bounding box center [343, 300] width 10 height 10
radio input "true"
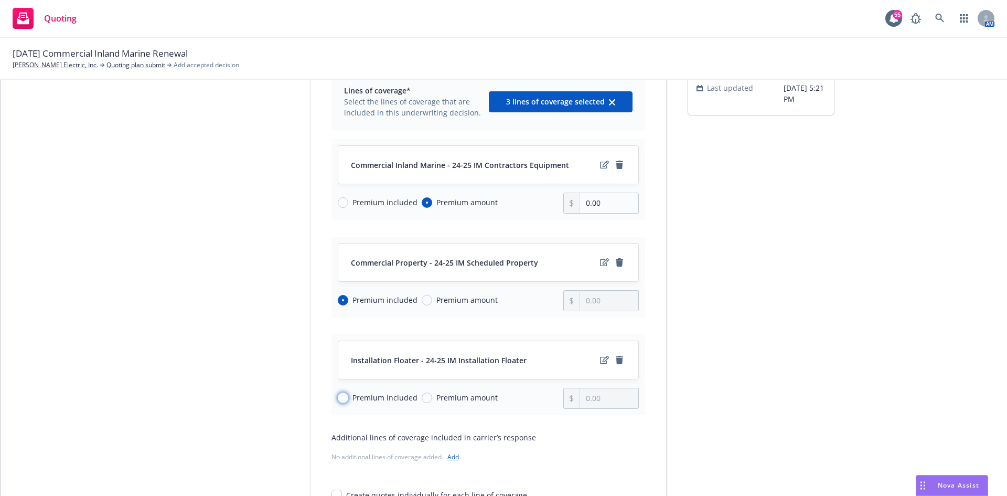
drag, startPoint x: 335, startPoint y: 398, endPoint x: 339, endPoint y: 393, distance: 6.7
click at [338, 398] on input "Premium included" at bounding box center [343, 397] width 10 height 10
radio input "true"
click at [610, 200] on input "0.00" at bounding box center [609, 203] width 58 height 20
drag, startPoint x: 609, startPoint y: 200, endPoint x: 578, endPoint y: 203, distance: 31.5
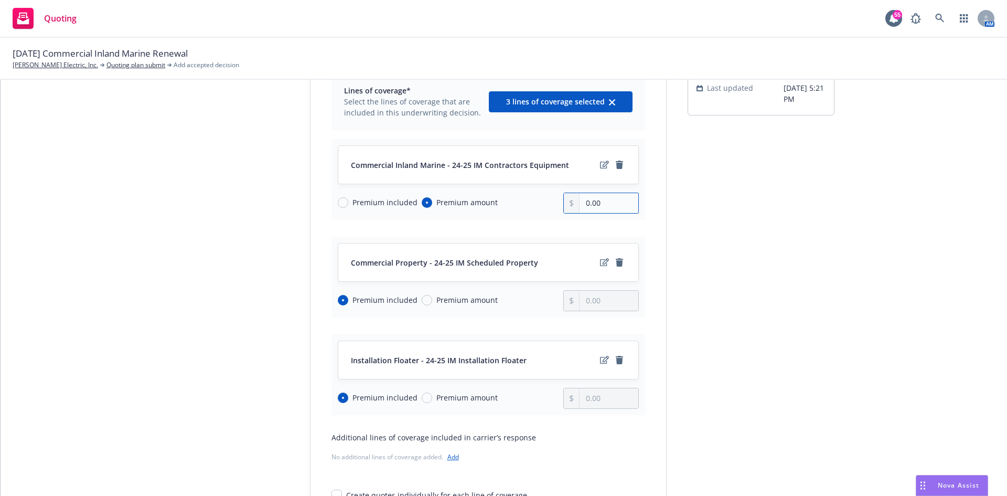
click at [580, 203] on input "0.00" at bounding box center [609, 203] width 58 height 20
type input "11,103.00"
click at [600, 165] on icon "edit" at bounding box center [604, 165] width 9 height 8
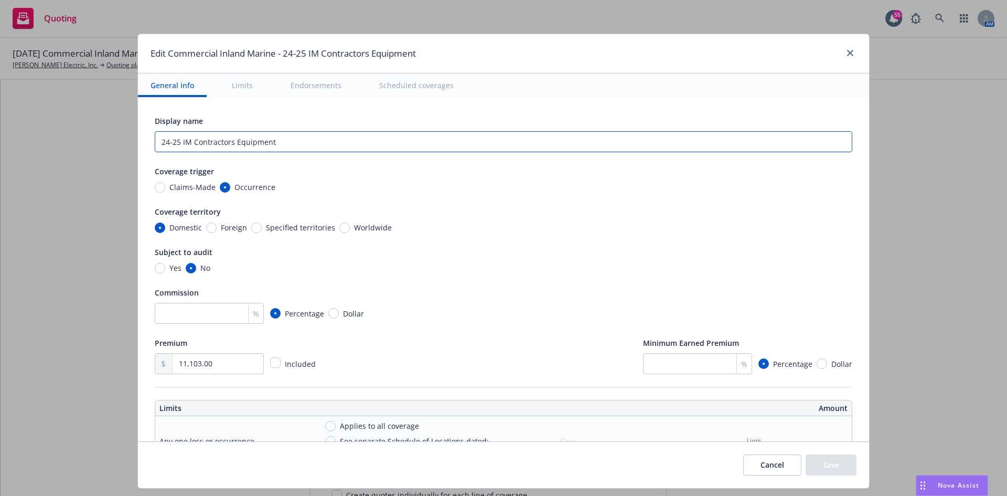
drag, startPoint x: 176, startPoint y: 141, endPoint x: 156, endPoint y: 144, distance: 20.7
click at [164, 142] on input "24-25 IM Contractors Equipment" at bounding box center [504, 141] width 698 height 21
type textarea "x"
type input "25 IM Contractors Equipment"
type textarea "x"
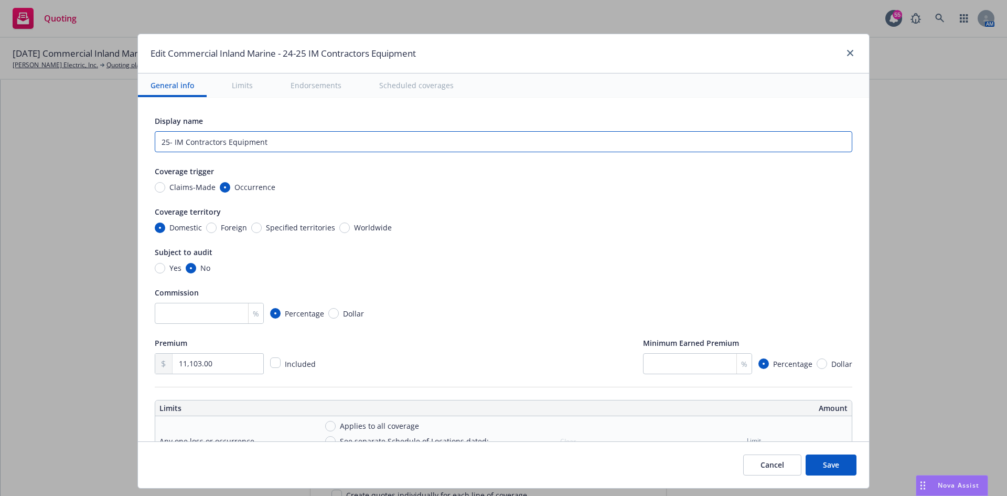
type input "25-2 IM Contractors Equipment"
type textarea "x"
type input "25-26 IM Contractors Equipment"
click at [824, 465] on button "Save" at bounding box center [831, 464] width 51 height 21
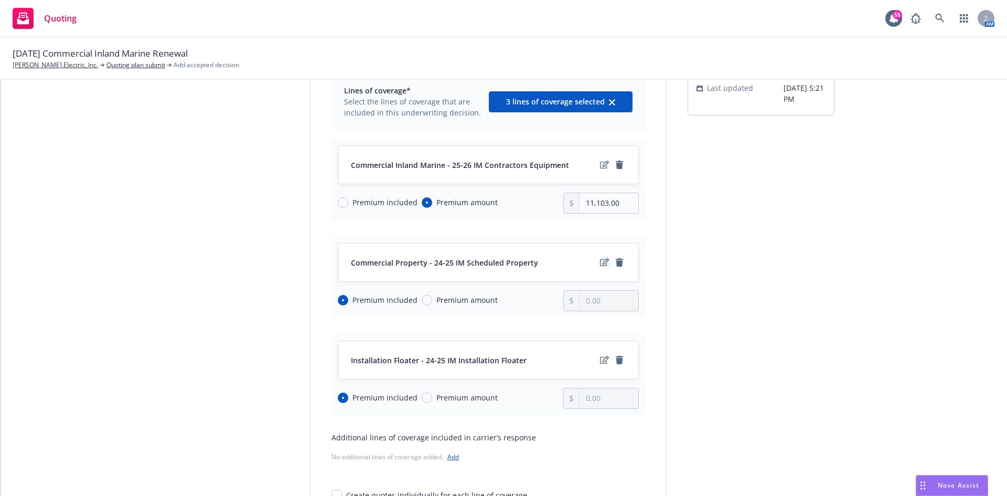
click at [601, 262] on icon "edit" at bounding box center [604, 262] width 9 height 8
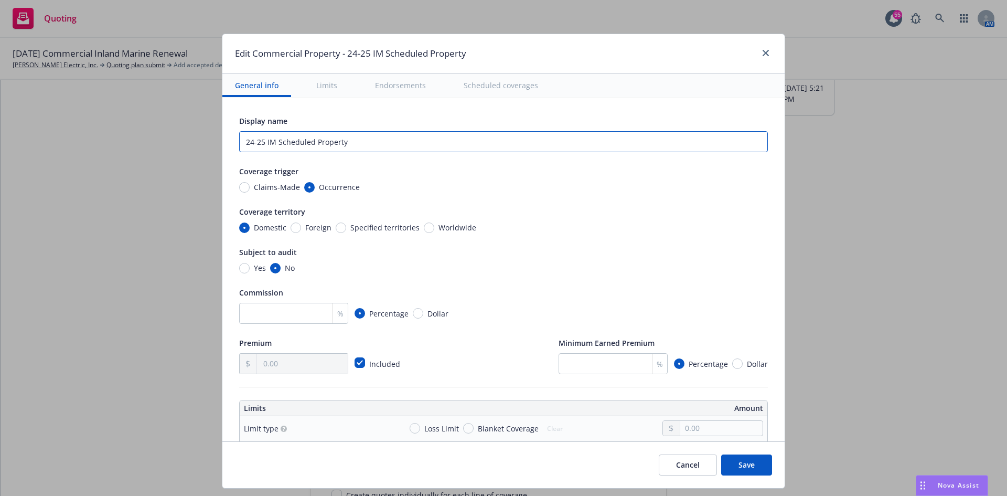
drag, startPoint x: 258, startPoint y: 144, endPoint x: 159, endPoint y: 125, distance: 100.5
click at [174, 131] on div "Edit Commercial Property - 24-25 IM Scheduled Property General info Limits Endo…" at bounding box center [503, 248] width 1007 height 496
type textarea "x"
type input "2 IM Scheduled Property"
type textarea "x"
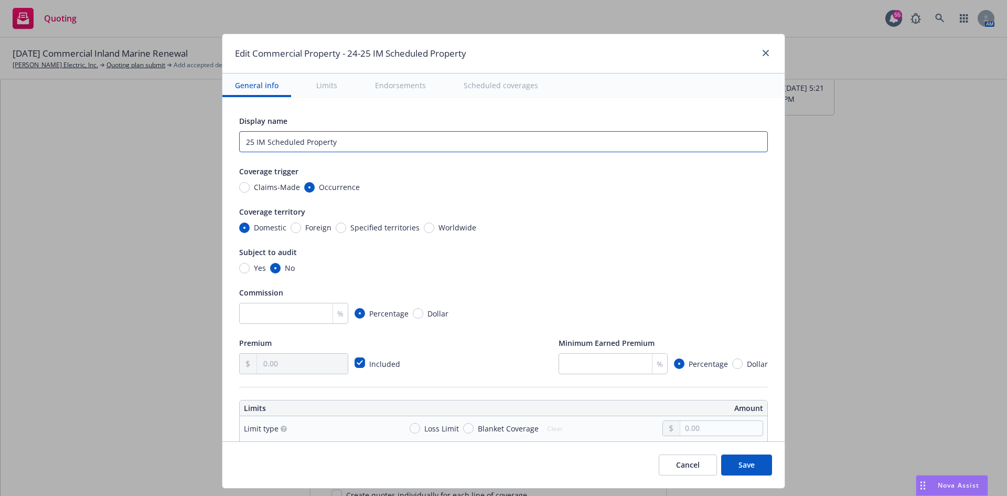
type input "25- IM Scheduled Property"
type textarea "x"
type input "25-26 IM Scheduled Property"
type textarea "x"
type input "25-26 IM Scheduled Property"
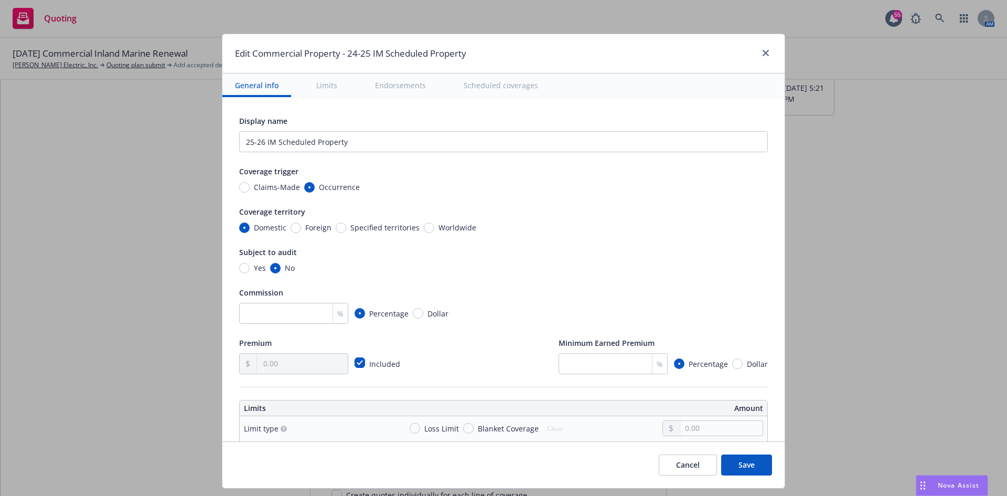
click at [740, 449] on div "Cancel Save" at bounding box center [503, 464] width 562 height 47
click at [744, 460] on button "Save" at bounding box center [746, 464] width 51 height 21
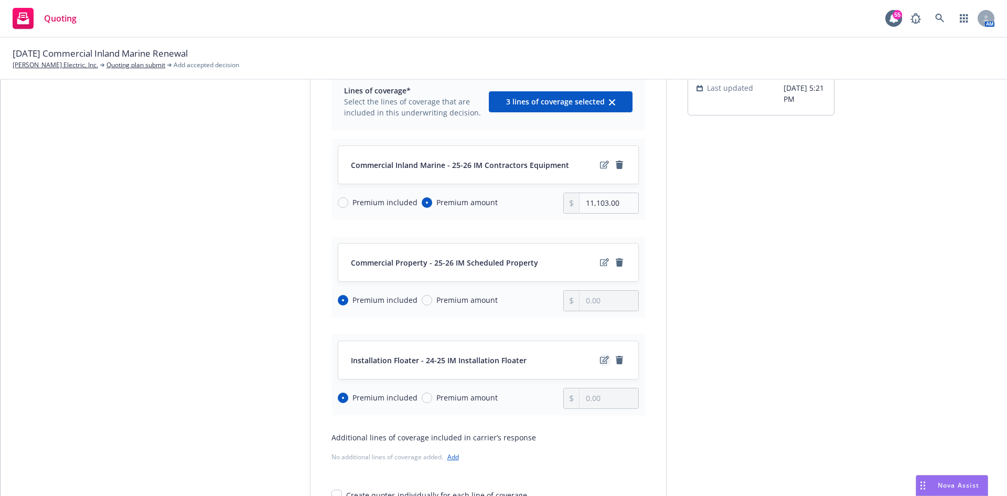
click at [600, 360] on icon "edit" at bounding box center [604, 360] width 9 height 8
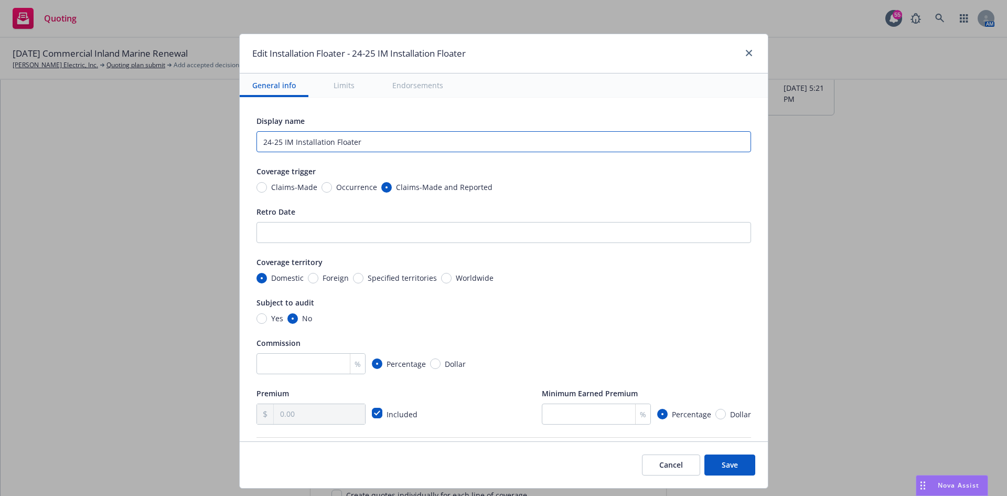
drag, startPoint x: 275, startPoint y: 145, endPoint x: 152, endPoint y: 134, distance: 123.8
click at [257, 144] on input "24-25 IM Installation Floater" at bounding box center [504, 141] width 495 height 21
type textarea "x"
type input "2 IM Installation Floater"
type textarea "x"
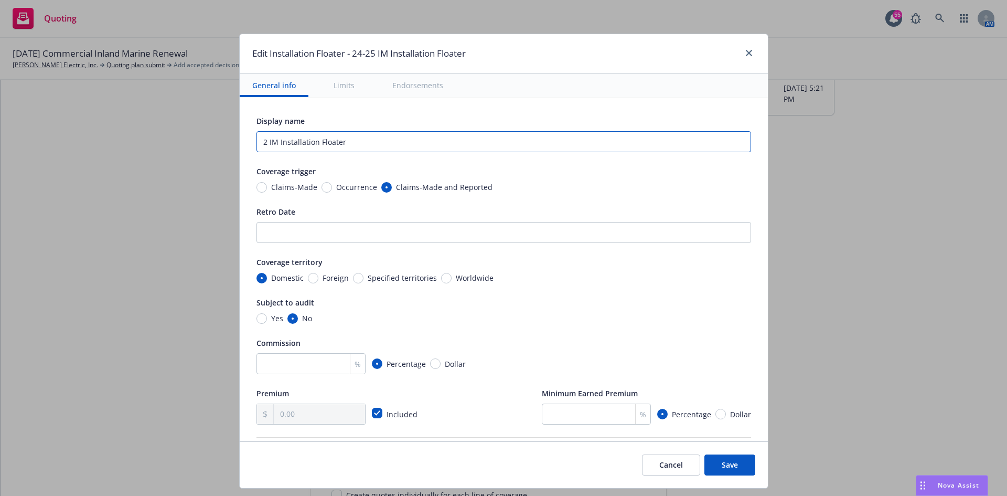
type input "25 IM Installation Floater"
type textarea "x"
type input "25- IM Installation Floater"
type textarea "x"
type input "25-2 IM Installation Floater"
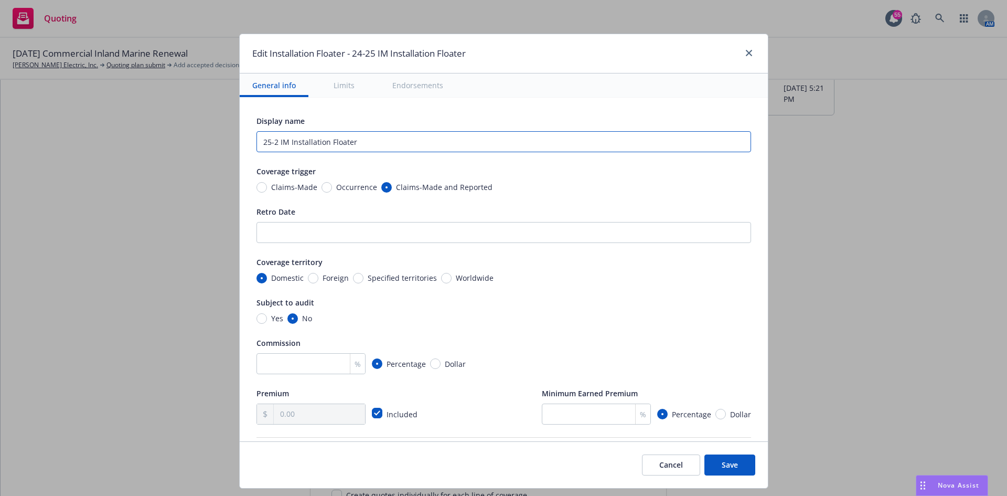
type textarea "x"
type input "25-26 IM Installation Floater"
click at [729, 467] on button "Save" at bounding box center [730, 464] width 51 height 21
type textarea "x"
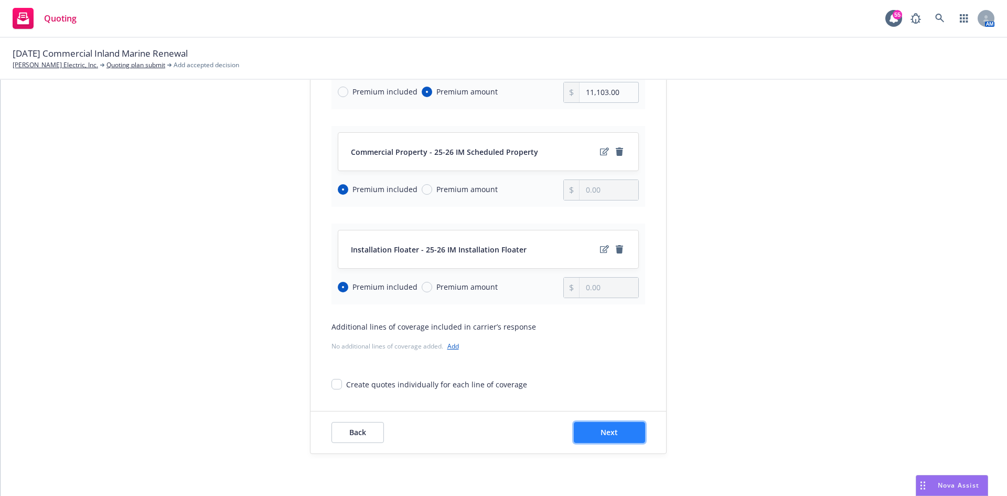
click at [606, 431] on span "Next" at bounding box center [609, 432] width 17 height 10
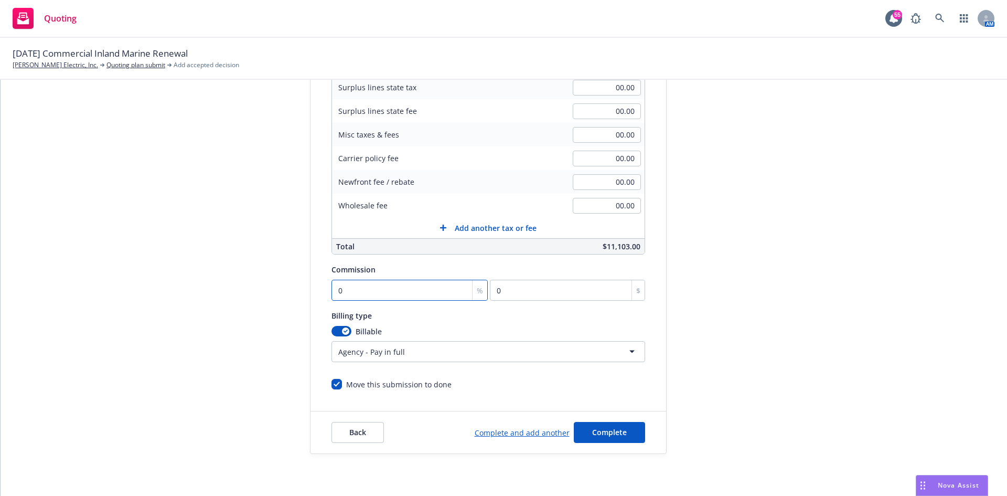
click at [360, 293] on input "0" at bounding box center [410, 290] width 157 height 21
type input "1"
type input "111.03"
type input "17"
type input "1887.51"
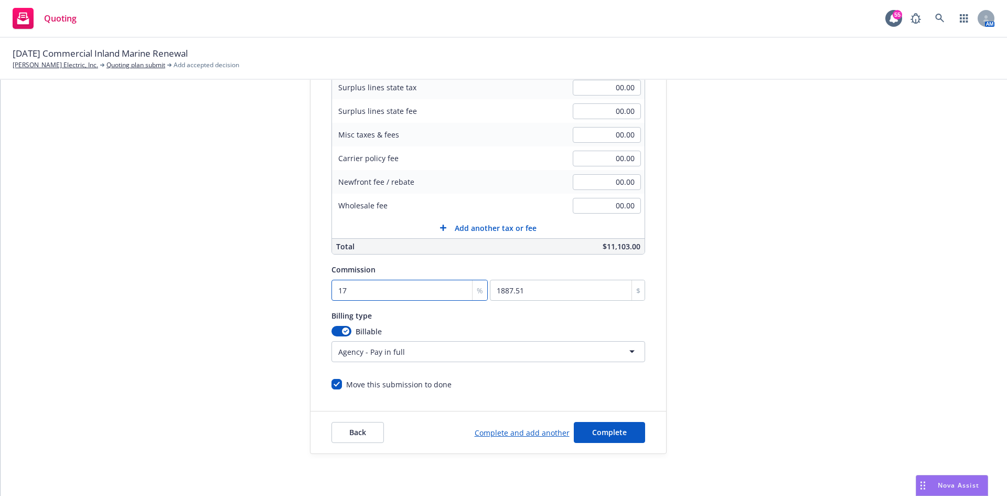
type input "17.5"
type input "1943.03"
type input "17.50"
click at [604, 431] on span "Complete" at bounding box center [609, 432] width 35 height 10
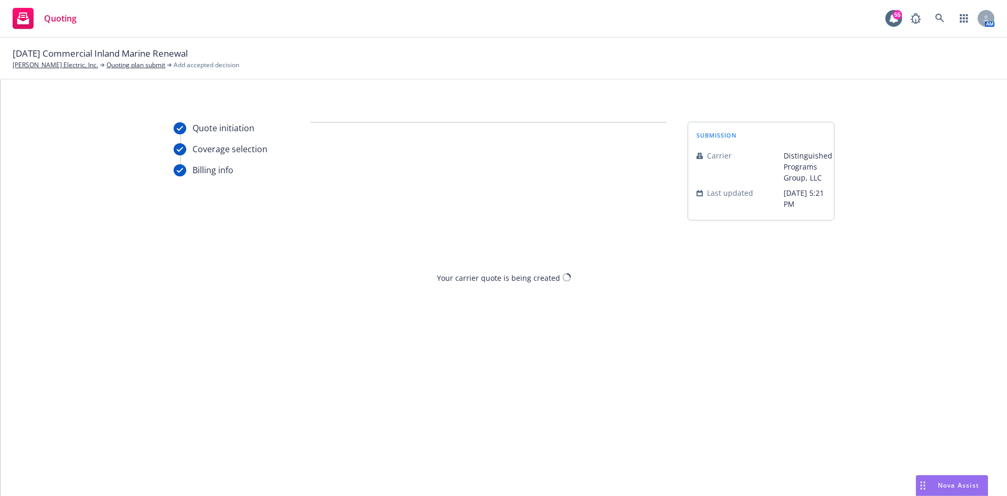
scroll to position [0, 0]
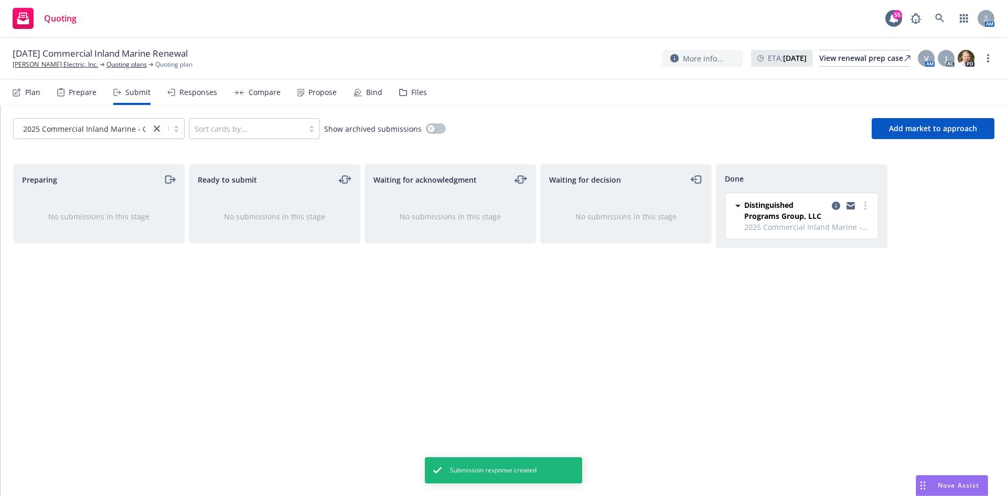
click at [303, 92] on div "Propose" at bounding box center [316, 92] width 39 height 25
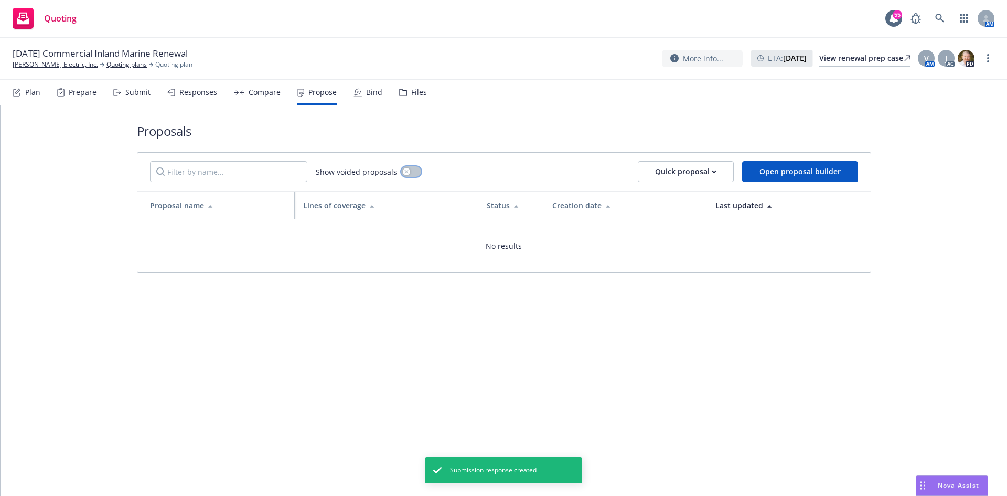
click at [408, 171] on div "button" at bounding box center [406, 171] width 7 height 7
click at [408, 170] on button "button" at bounding box center [411, 171] width 20 height 10
click at [719, 169] on button "Quick proposal" at bounding box center [686, 171] width 96 height 21
click at [551, 335] on div "Proposals Show voided proposals Quick proposal Open proposal builder Proposal n…" at bounding box center [504, 300] width 1007 height 390
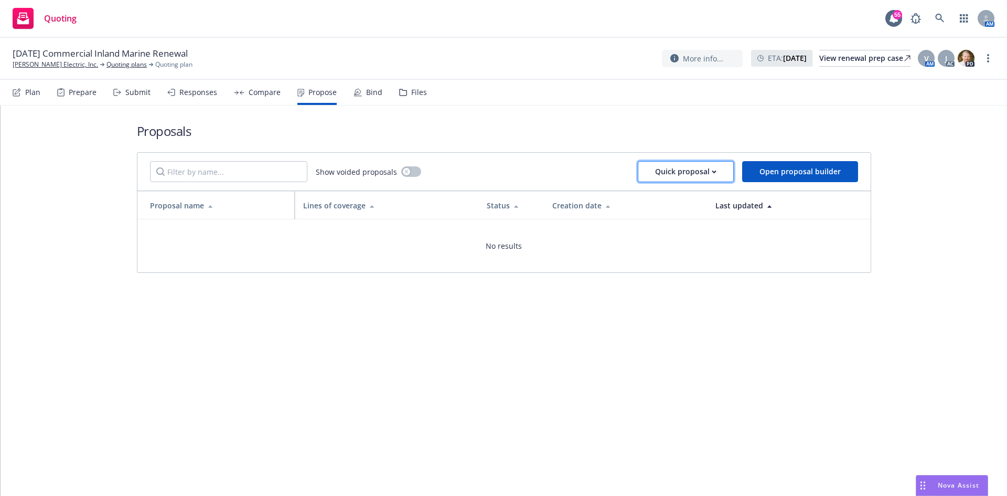
click at [700, 175] on div "Quick proposal" at bounding box center [685, 172] width 61 height 20
click at [937, 13] on link at bounding box center [940, 18] width 21 height 21
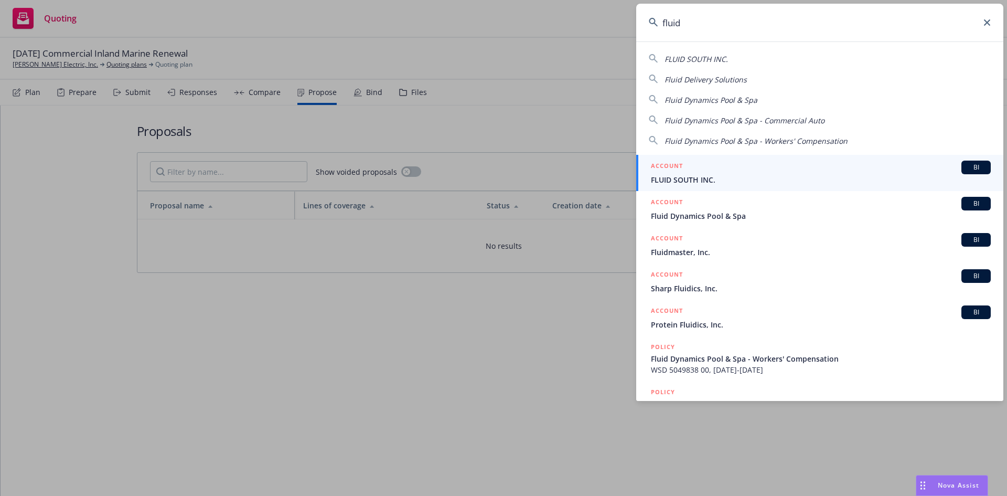
click at [724, 101] on span "Fluid Dynamics Pool & Spa" at bounding box center [711, 100] width 93 height 10
type input "Fluid Dynamics Pool & Spa"
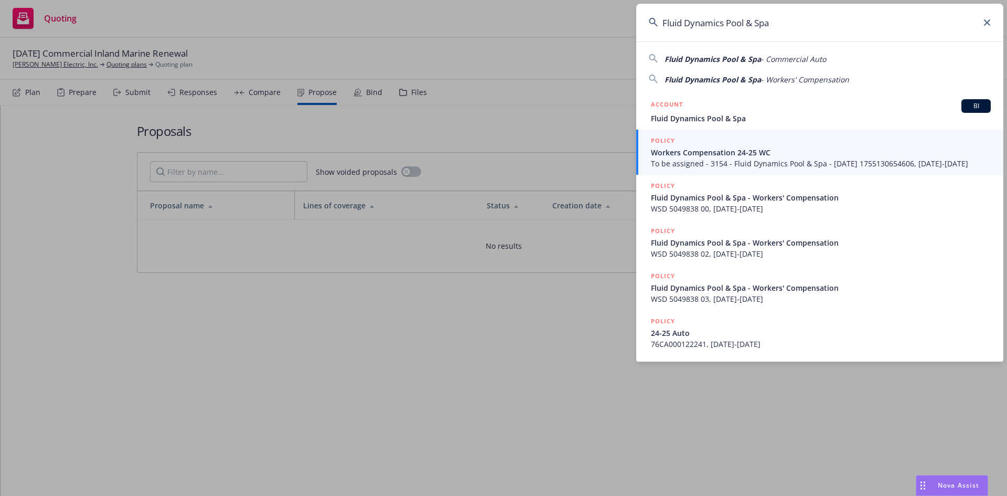
click at [991, 23] on input "Fluid Dynamics Pool & Spa" at bounding box center [819, 23] width 367 height 38
click at [988, 22] on icon at bounding box center [987, 22] width 6 height 6
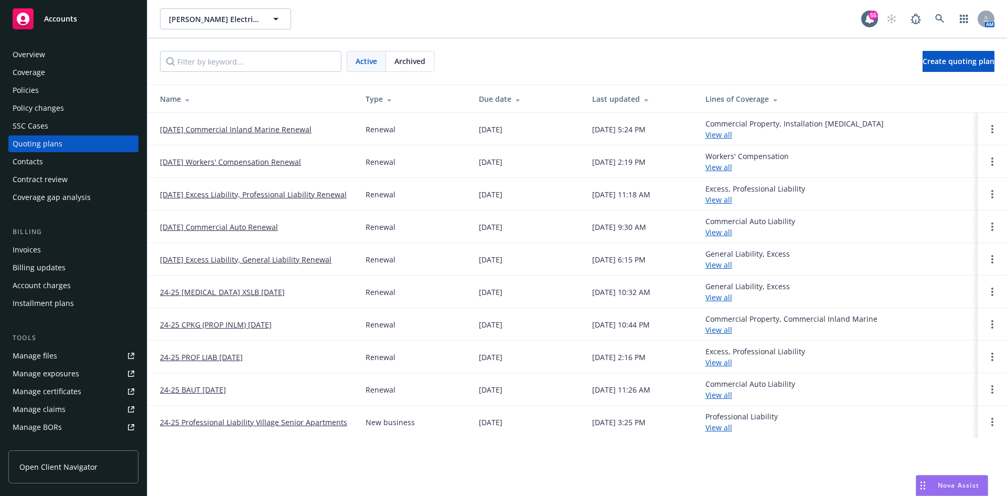
click at [223, 129] on link "[DATE] Commercial Inland Marine Renewal" at bounding box center [236, 129] width 152 height 11
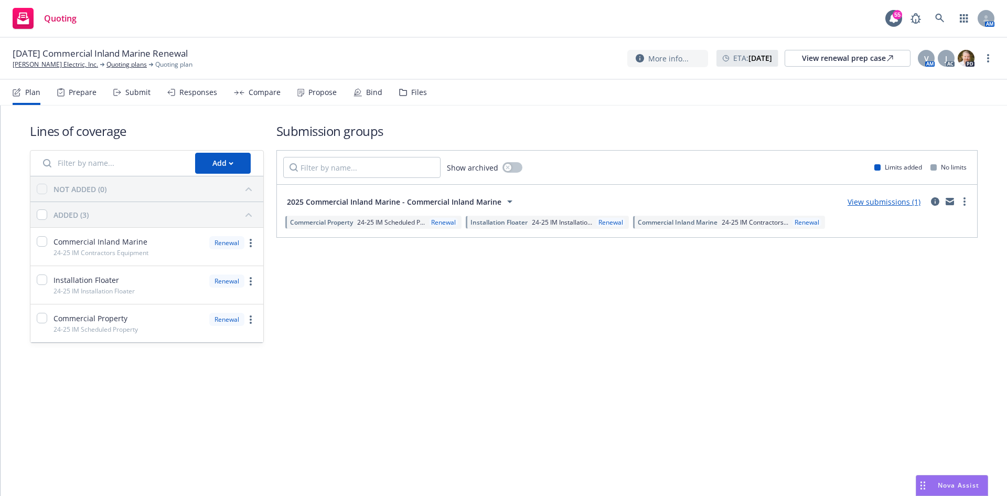
click at [899, 205] on link "View submissions (1)" at bounding box center [884, 202] width 73 height 10
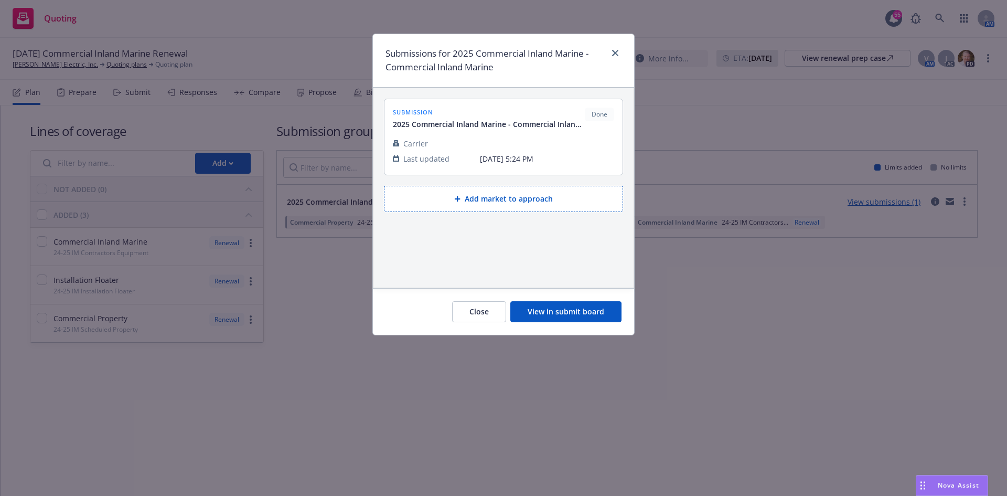
click at [574, 310] on button "View in submit board" at bounding box center [565, 311] width 111 height 21
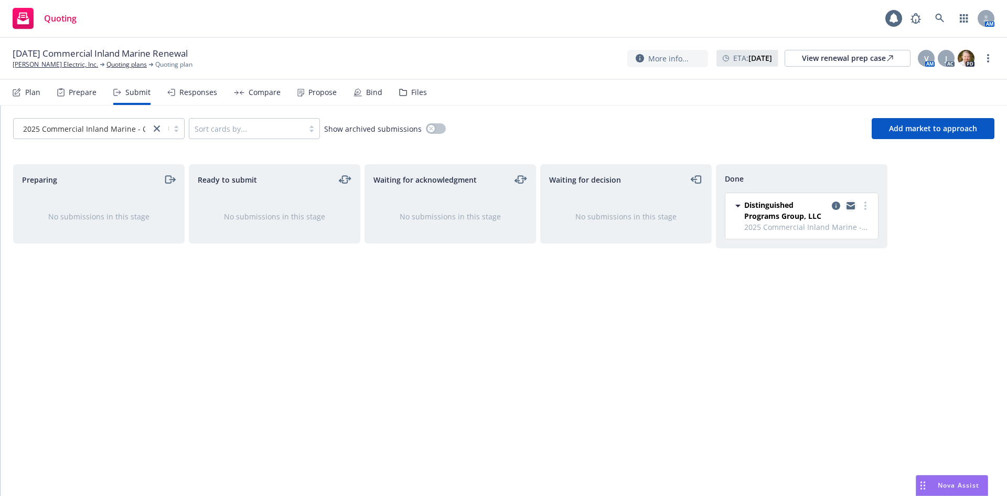
click at [854, 205] on icon "copy logging email" at bounding box center [851, 207] width 8 height 5
